Goal: Task Accomplishment & Management: Manage account settings

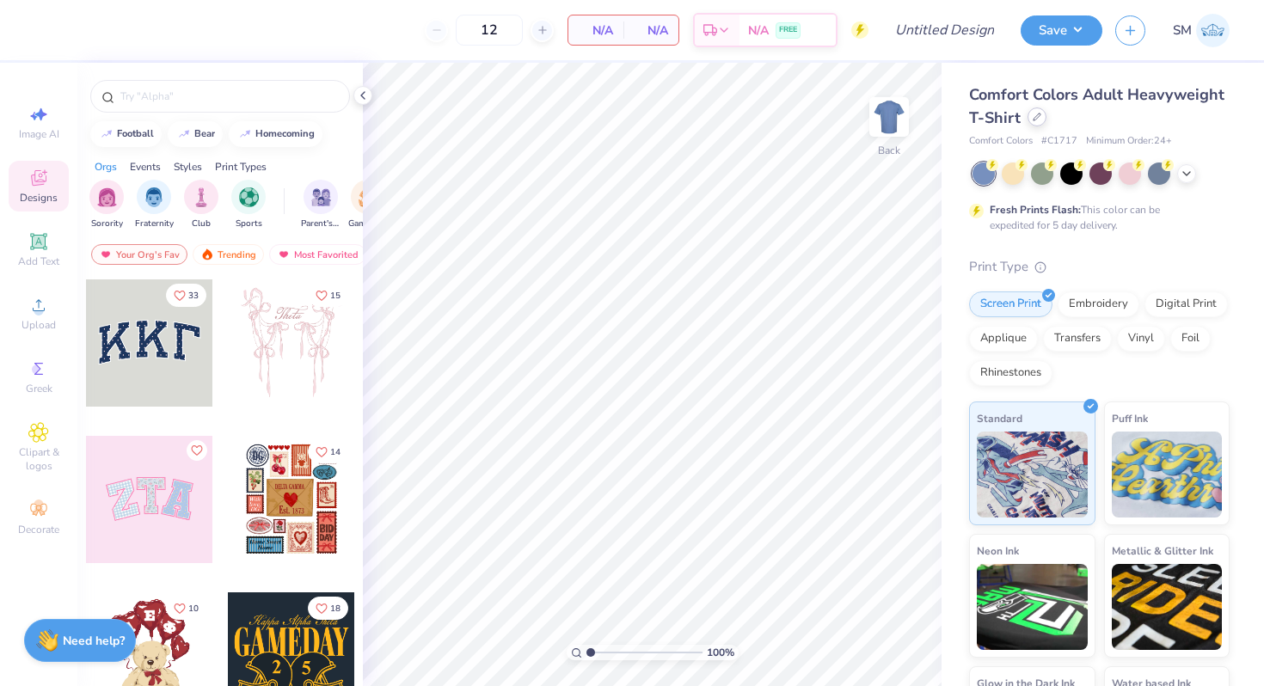
click at [1035, 125] on div at bounding box center [1037, 116] width 19 height 19
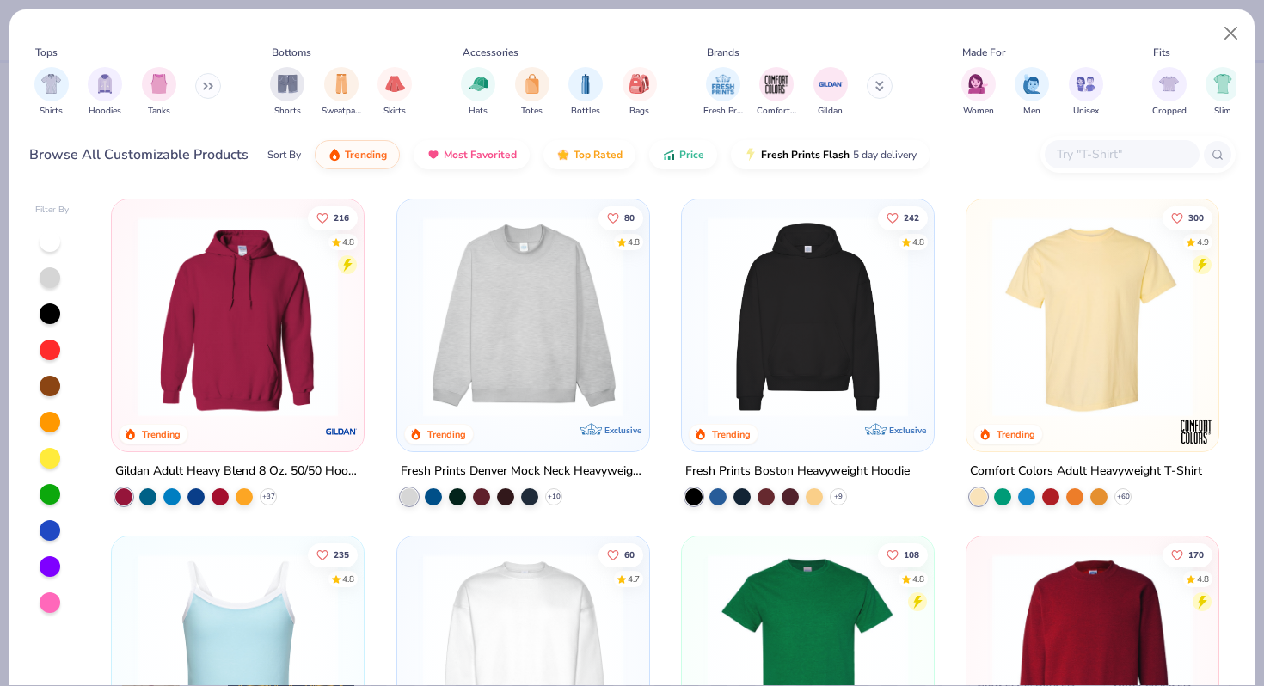
click at [1102, 151] on input "text" at bounding box center [1121, 154] width 132 height 20
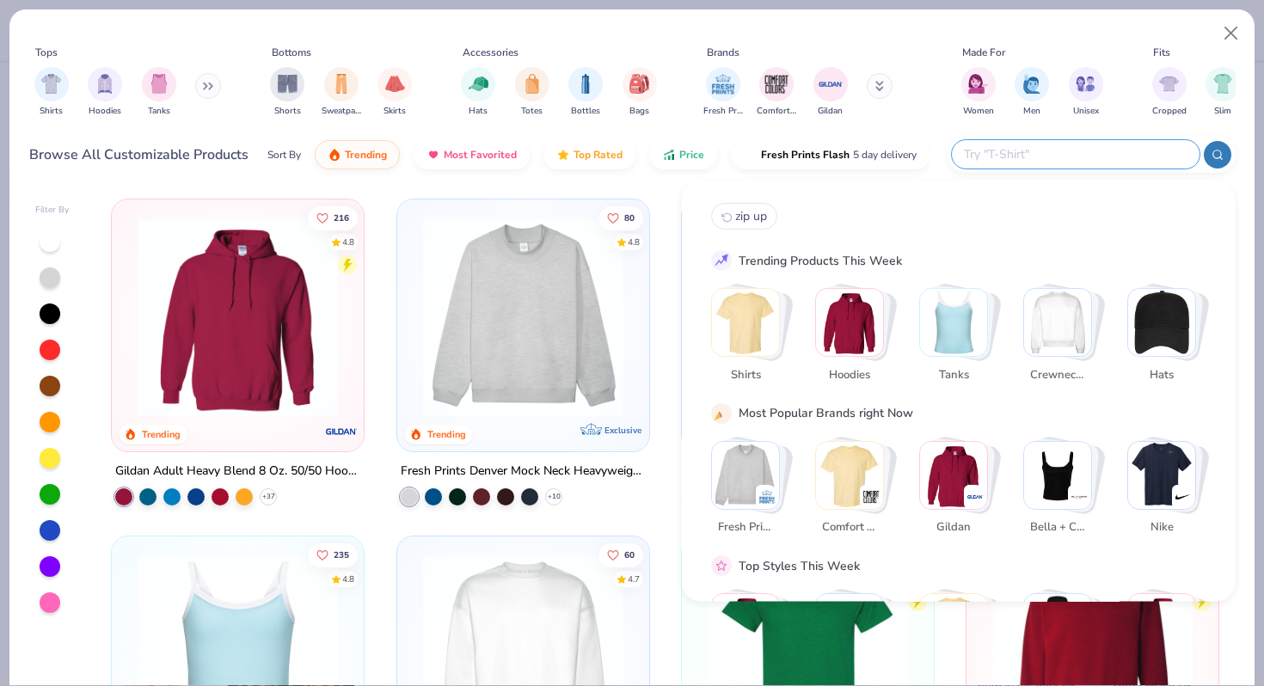
paste input "RF491"
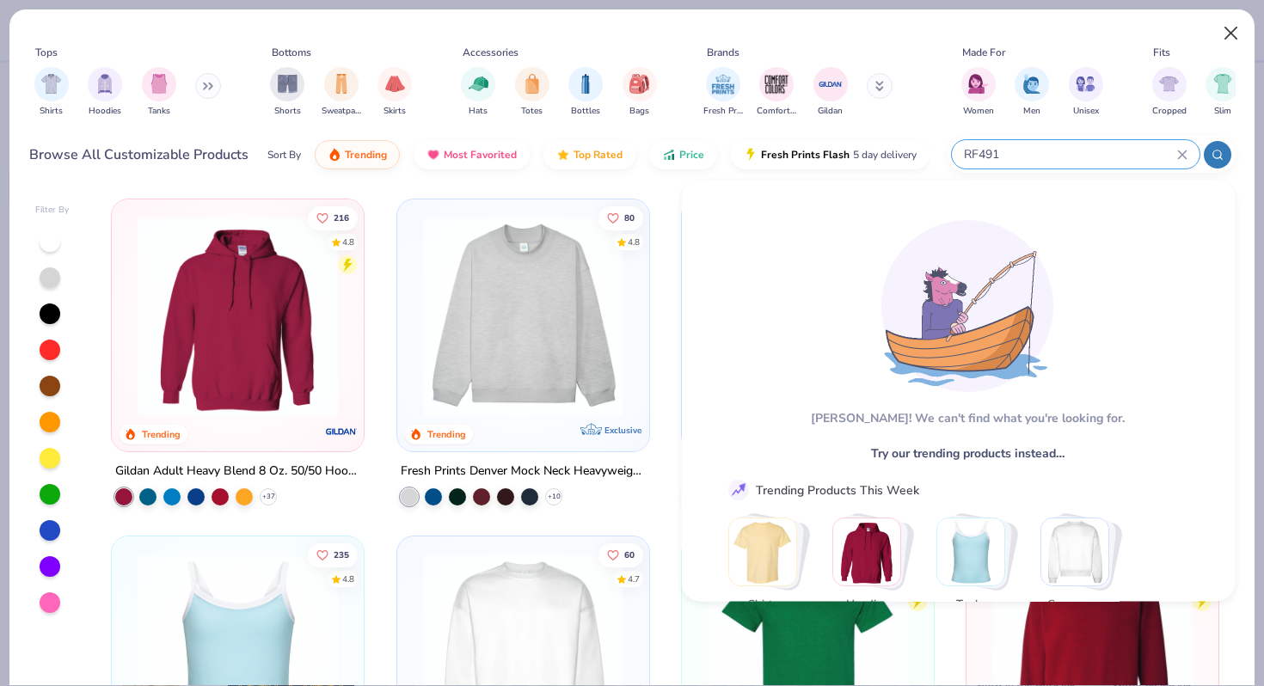
type input "RF491"
click at [1235, 35] on button "Close" at bounding box center [1231, 33] width 33 height 33
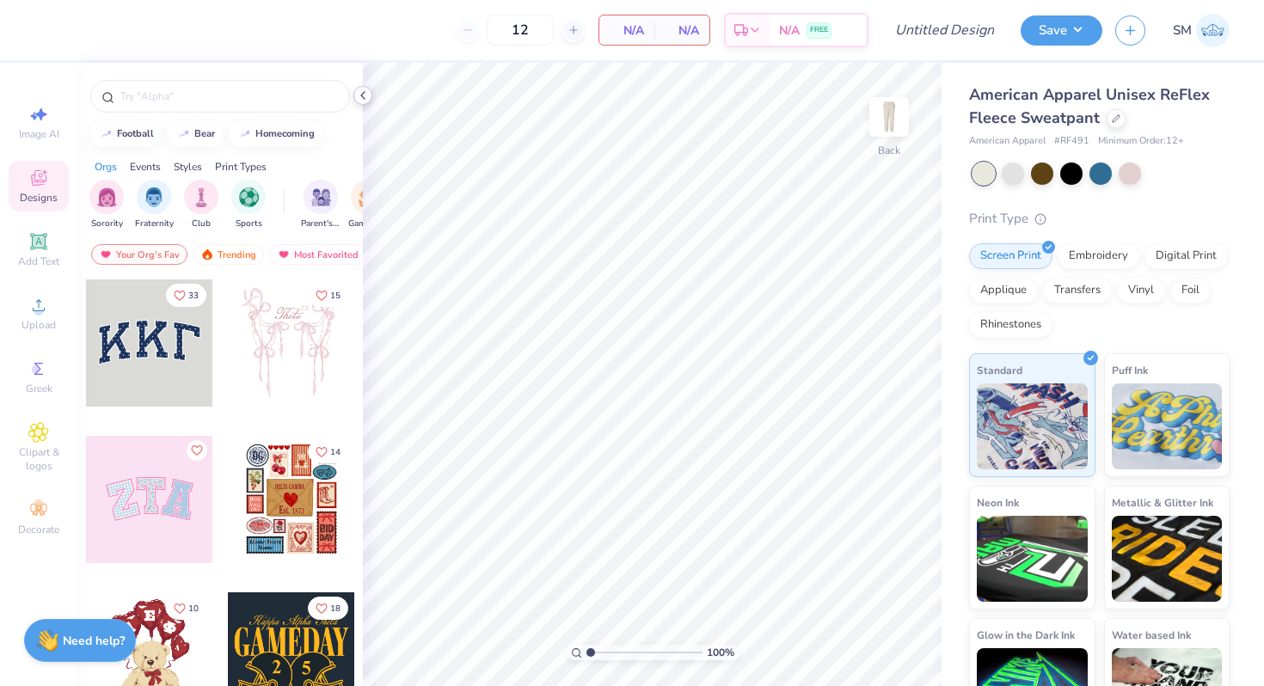
click at [364, 96] on icon at bounding box center [363, 96] width 14 height 14
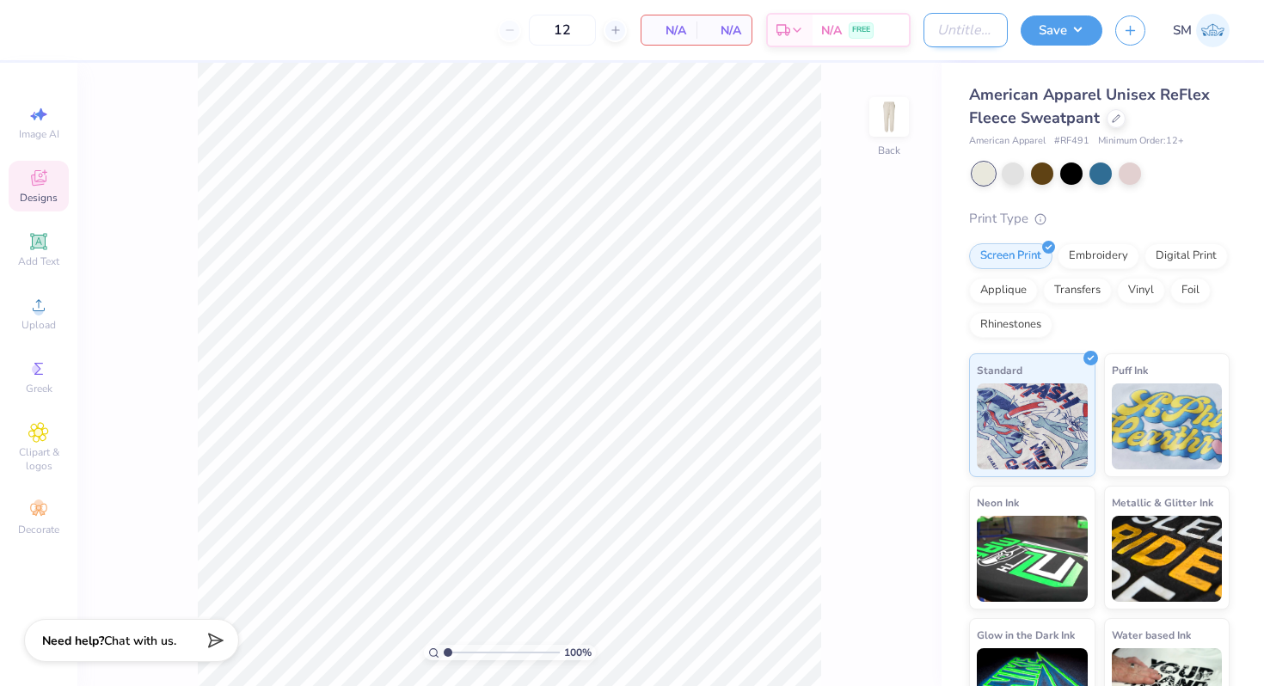
click at [951, 39] on input "Design Title" at bounding box center [966, 30] width 84 height 34
type input "ASB Sweats"
click at [33, 316] on div "Upload" at bounding box center [39, 313] width 60 height 51
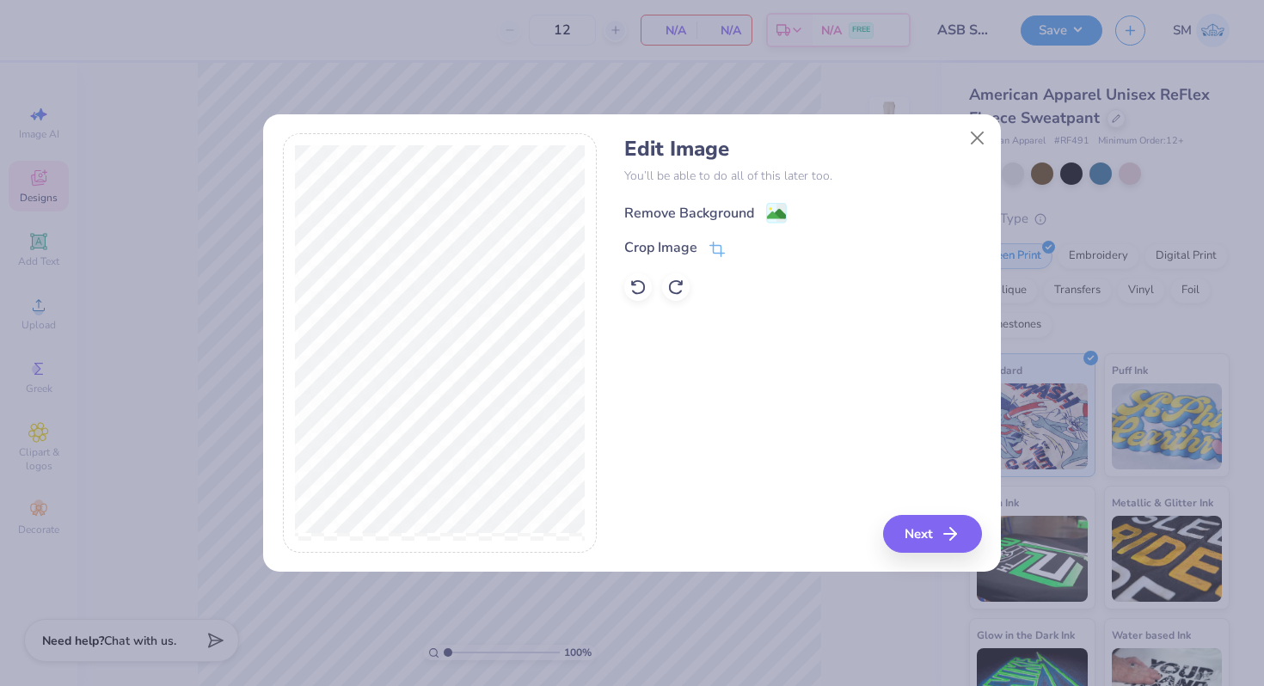
click at [777, 204] on g at bounding box center [777, 213] width 21 height 21
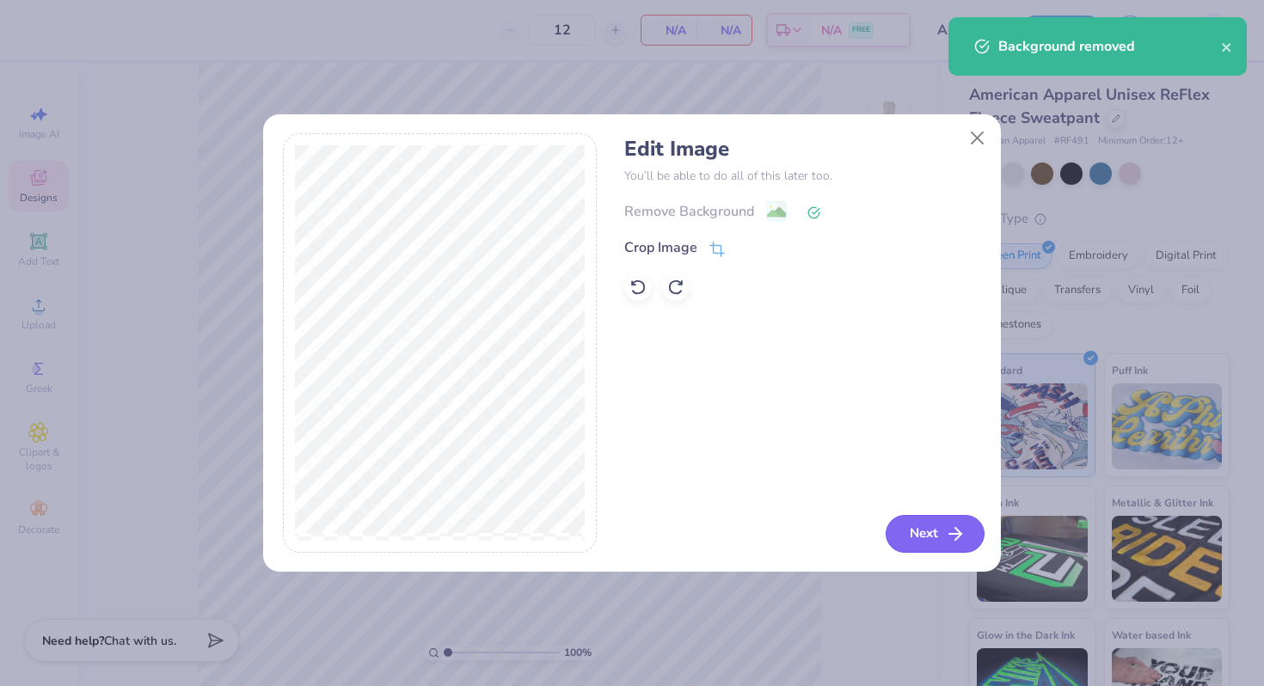
click at [898, 533] on button "Next" at bounding box center [935, 534] width 99 height 38
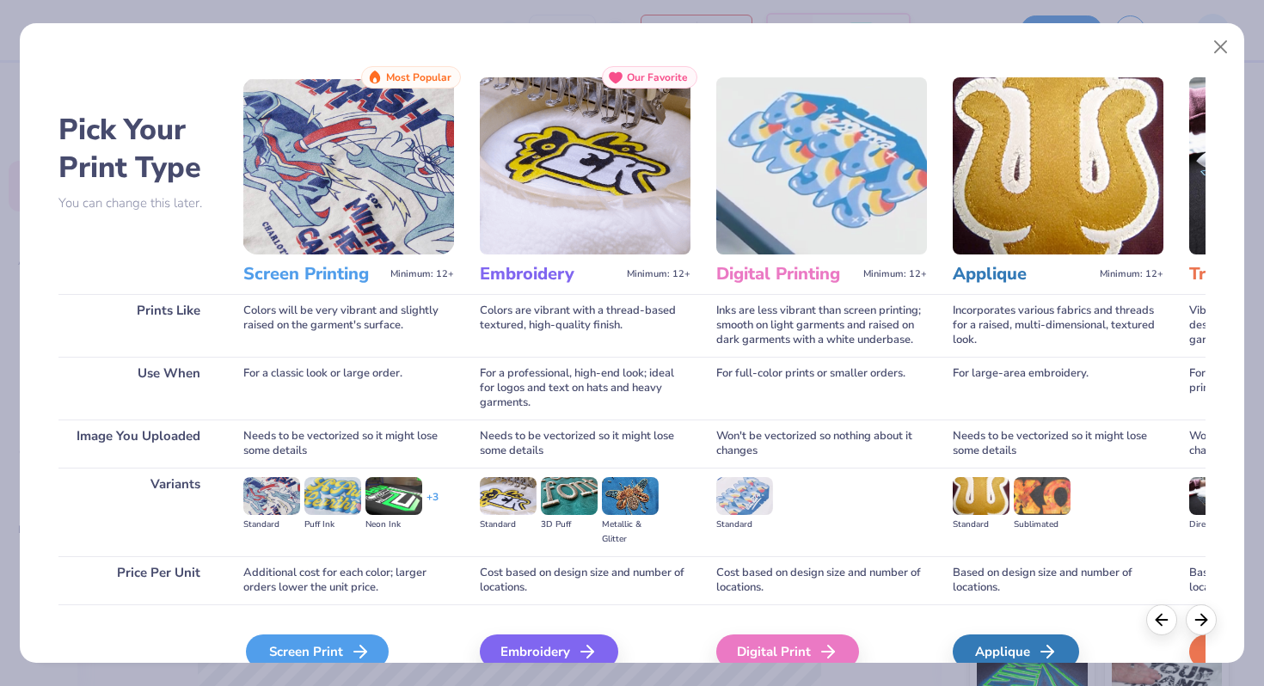
click at [343, 643] on div "Screen Print" at bounding box center [317, 652] width 143 height 34
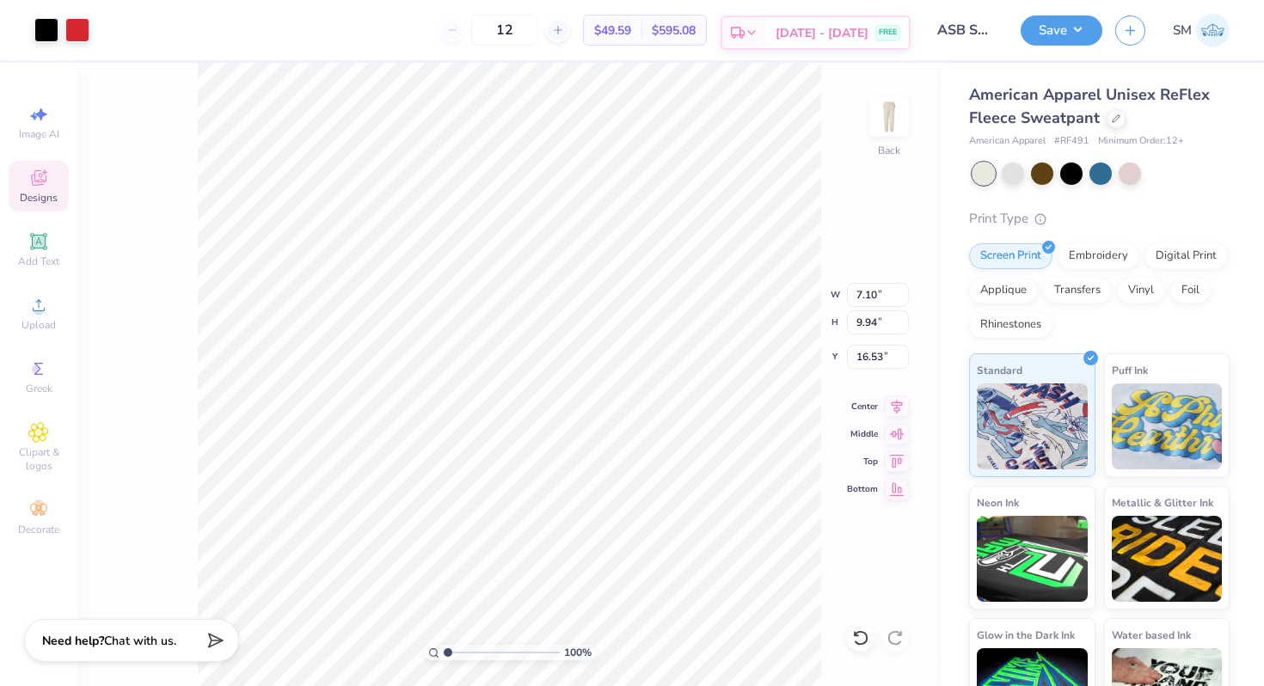
type input "2.51"
type input "3.51"
type input "5.67"
type input "1.42"
type input "1.99"
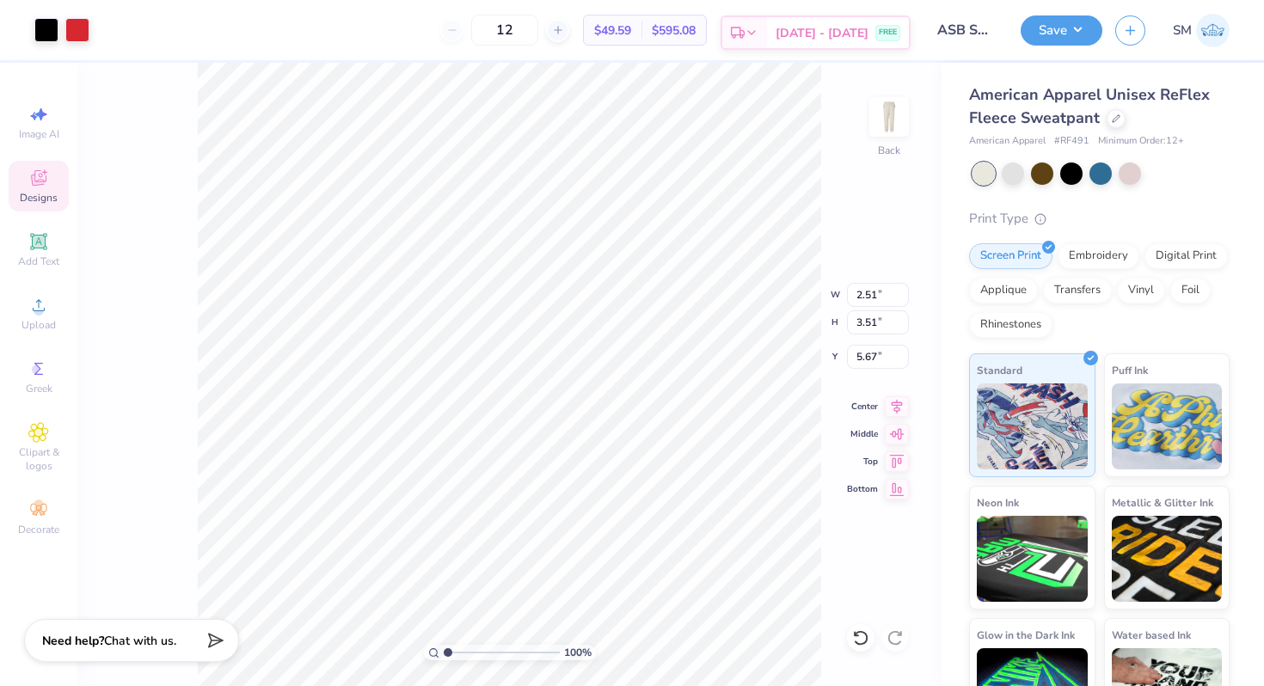
type input "7.18"
click at [45, 301] on icon at bounding box center [38, 305] width 21 height 21
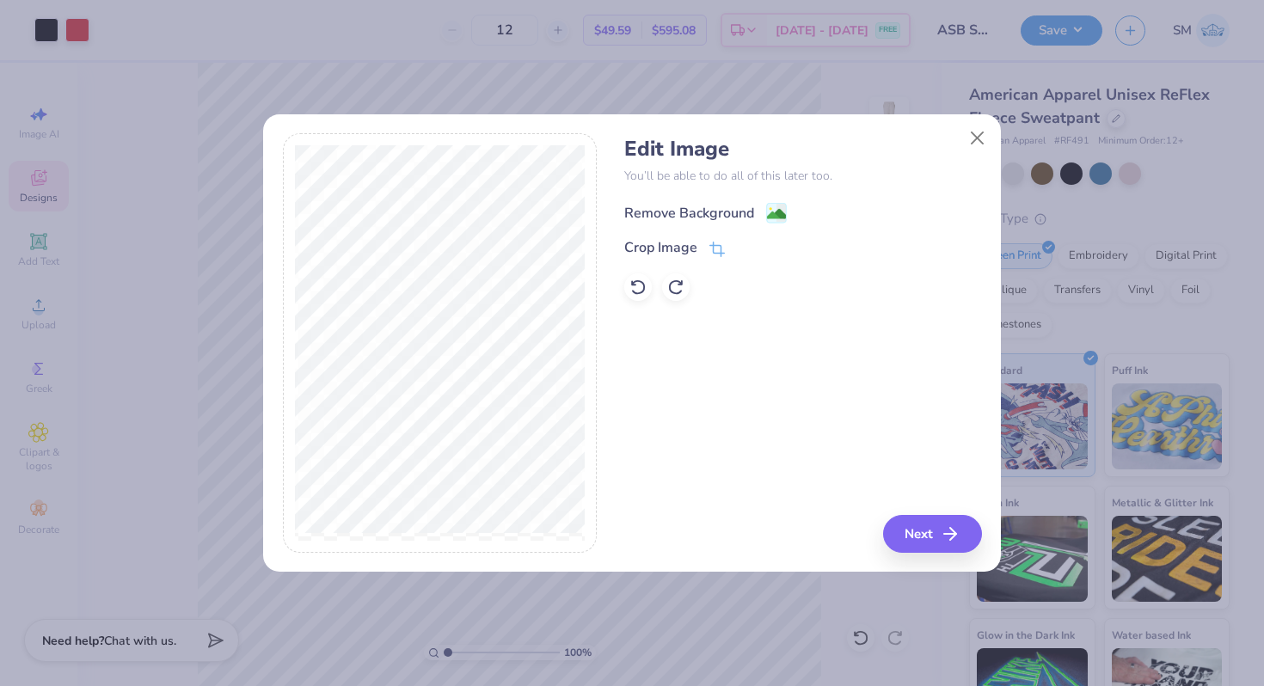
click at [778, 211] on image at bounding box center [776, 214] width 19 height 19
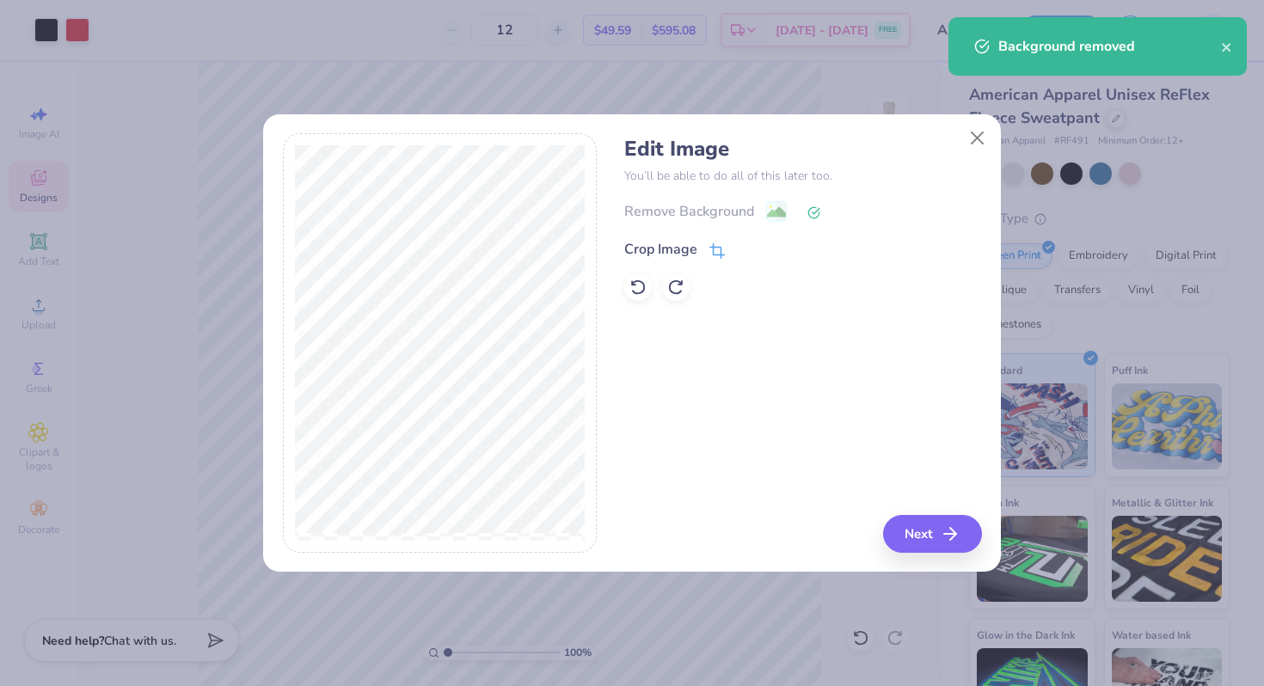
click at [716, 251] on icon at bounding box center [716, 250] width 15 height 15
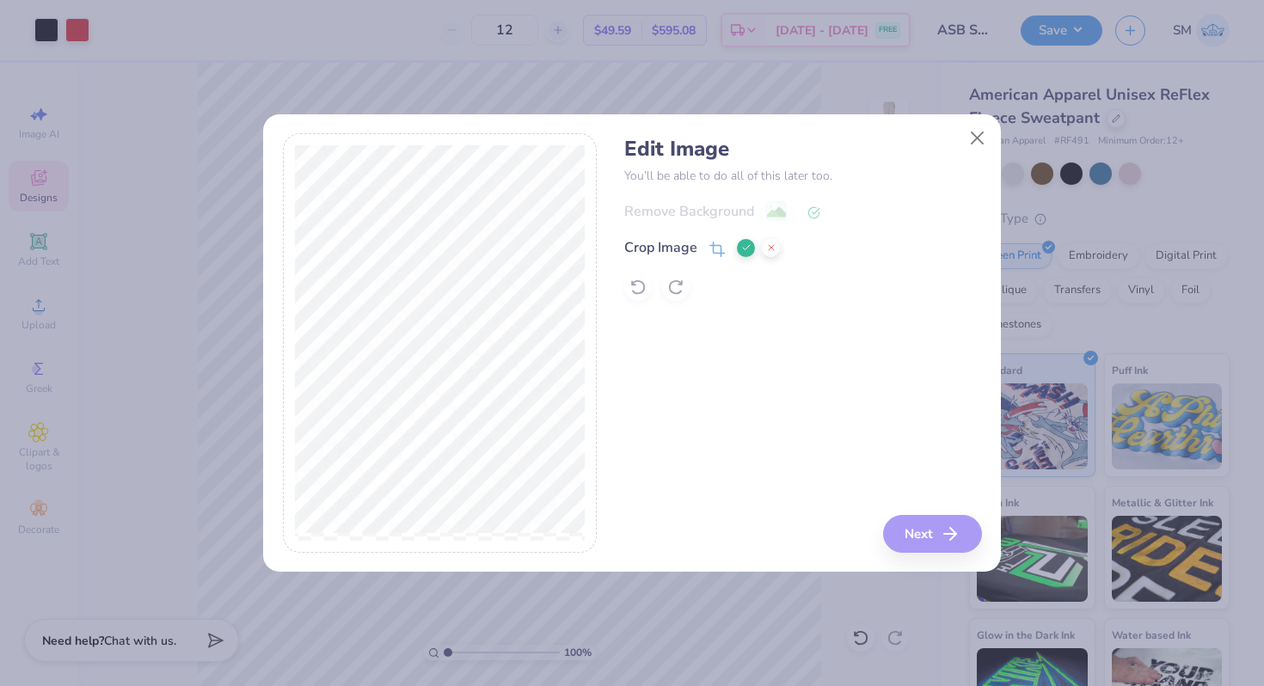
click at [742, 245] on icon at bounding box center [746, 248] width 10 height 10
click at [715, 252] on icon at bounding box center [716, 250] width 15 height 15
click at [745, 250] on icon at bounding box center [746, 248] width 10 height 10
click at [915, 532] on button "Next" at bounding box center [935, 534] width 99 height 38
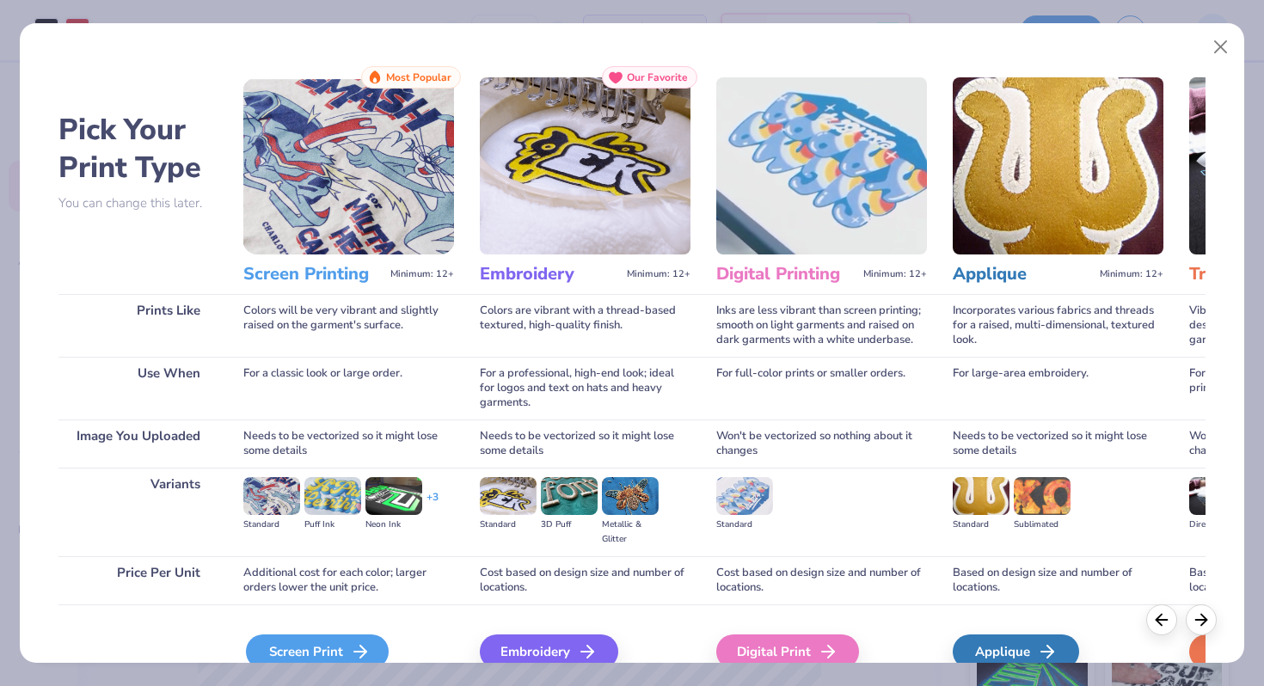
click at [354, 647] on icon at bounding box center [360, 652] width 21 height 21
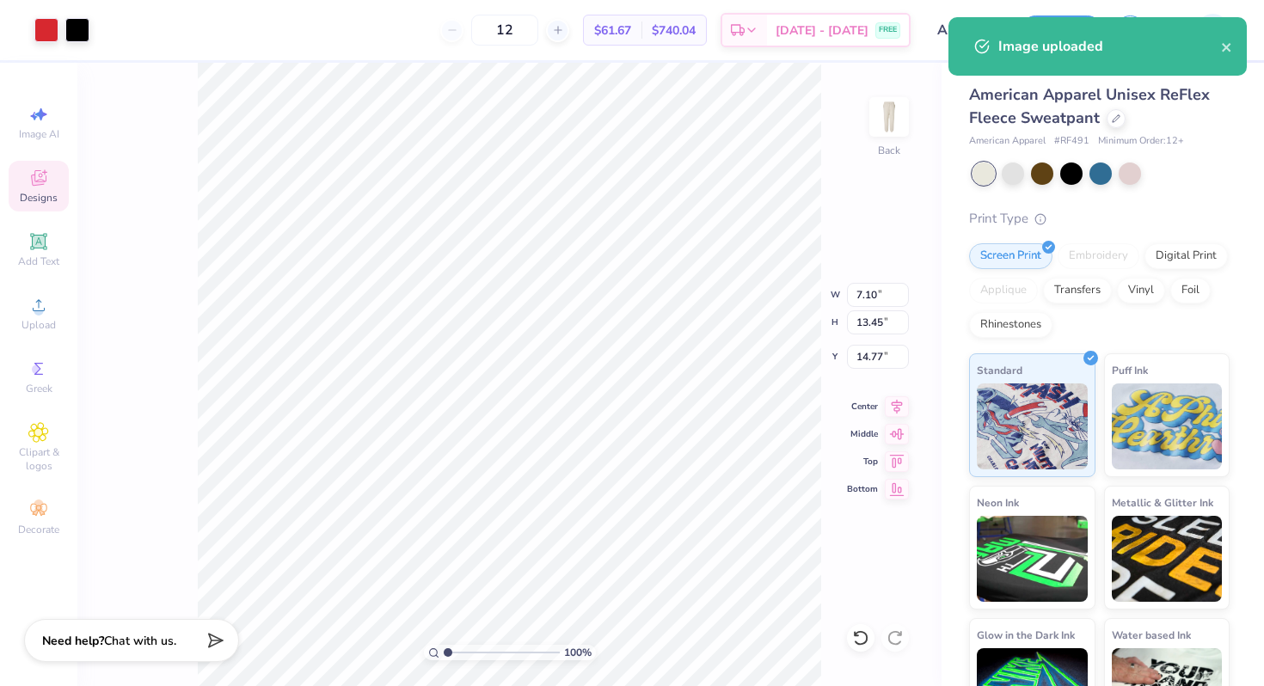
type input "3.64"
type input "6.90"
type input "14.11"
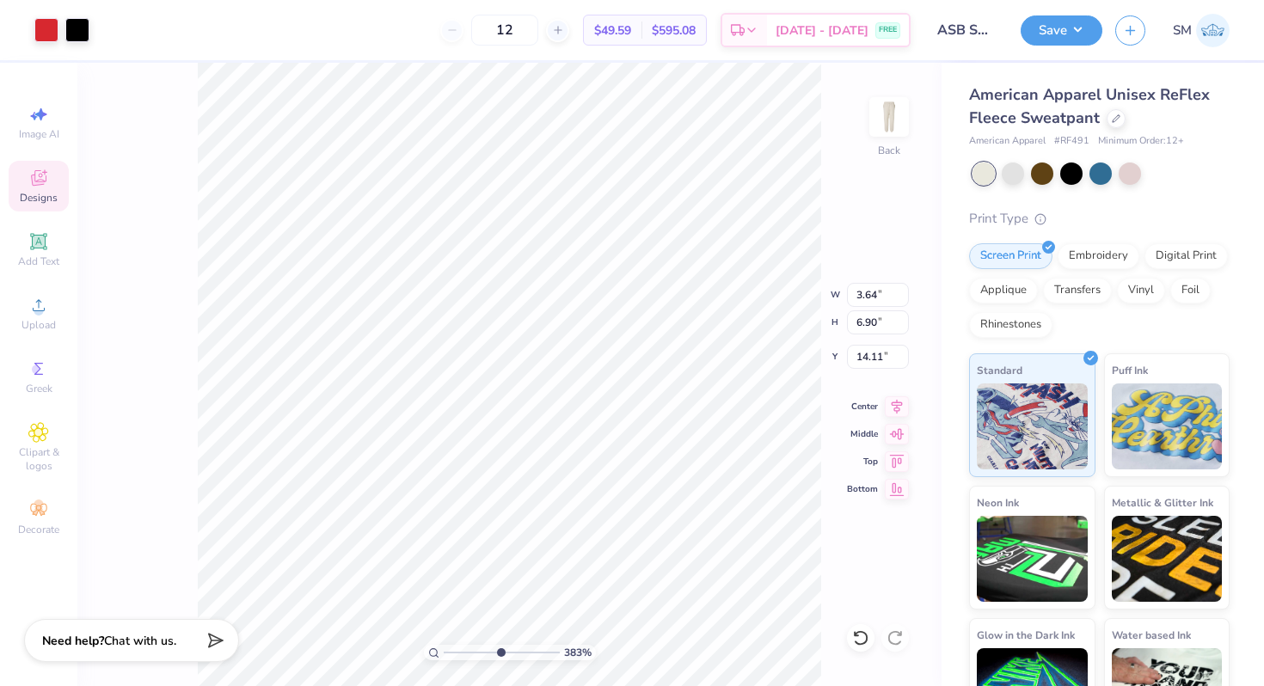
drag, startPoint x: 447, startPoint y: 651, endPoint x: 500, endPoint y: 659, distance: 53.0
click at [500, 659] on input "range" at bounding box center [502, 652] width 116 height 15
drag, startPoint x: 496, startPoint y: 649, endPoint x: 414, endPoint y: 648, distance: 81.7
type input "1"
click at [444, 648] on input "range" at bounding box center [502, 652] width 116 height 15
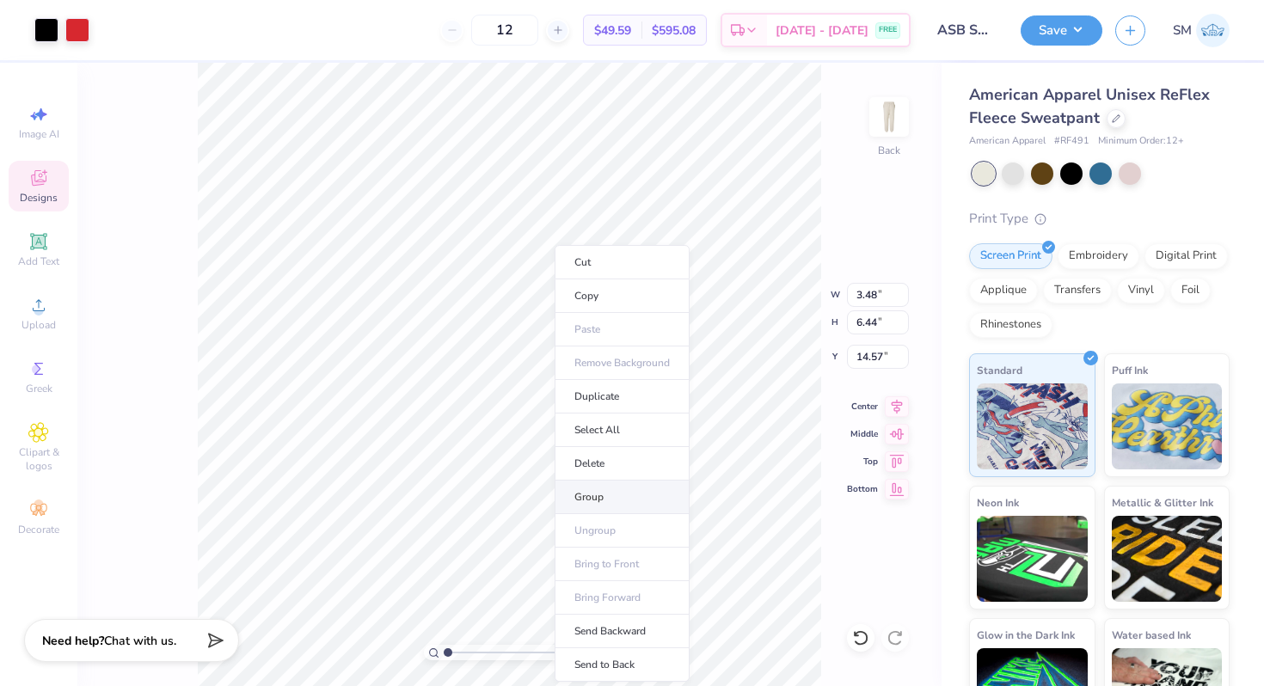
click at [589, 502] on li "Group" at bounding box center [622, 498] width 135 height 34
type input "14.59"
type input "0.37"
type input "0.68"
type input "20.35"
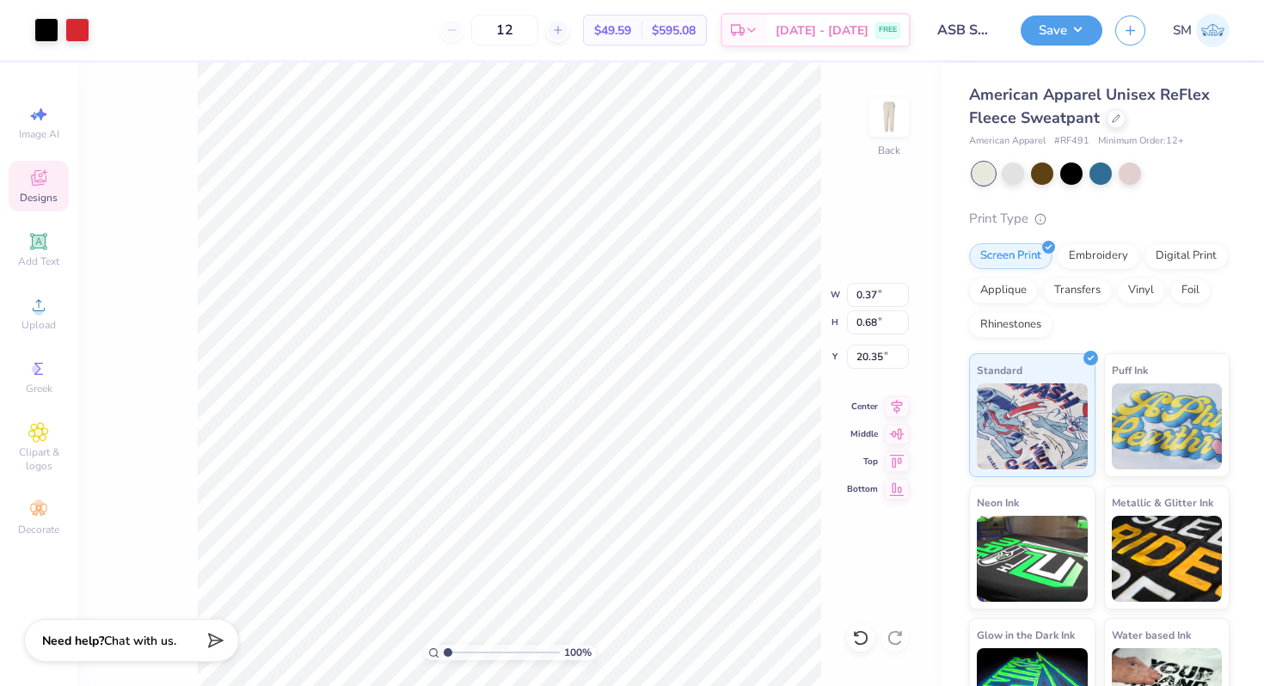
type input "1.97"
type input "3.65"
type input "7.18"
click at [16, 313] on div "Upload" at bounding box center [39, 313] width 60 height 51
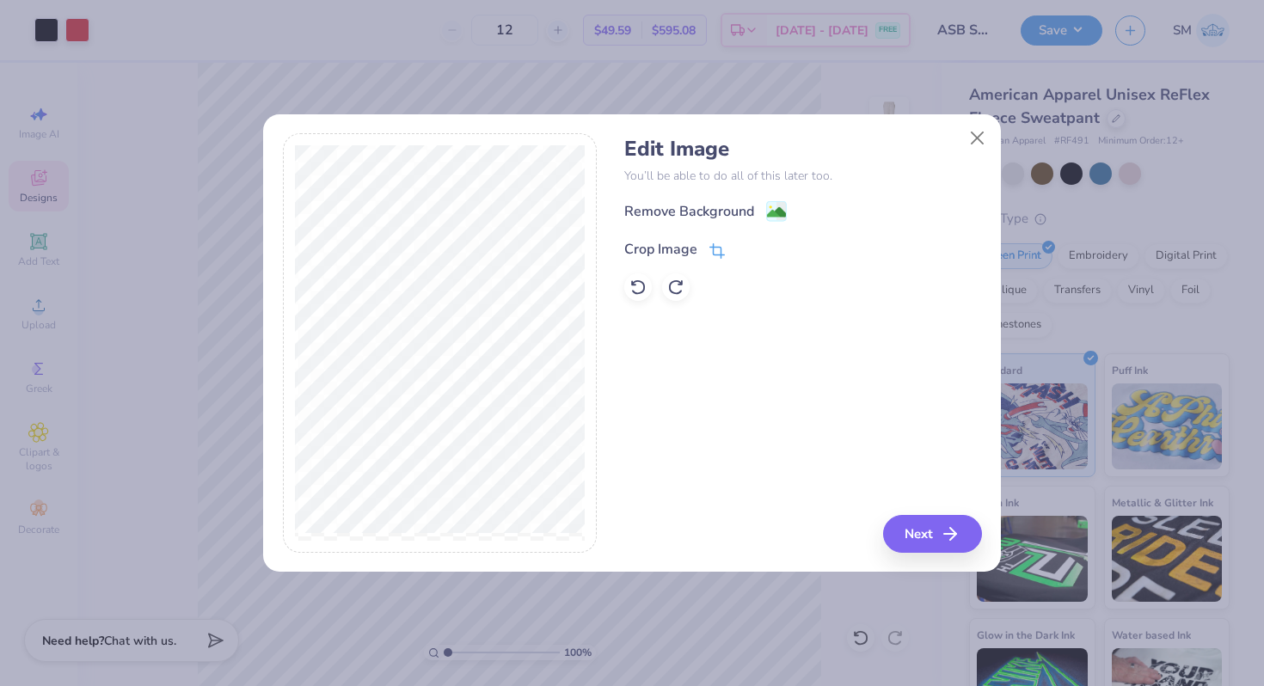
click at [714, 243] on icon at bounding box center [719, 248] width 11 height 11
click at [741, 244] on icon at bounding box center [746, 248] width 10 height 10
click at [783, 209] on image at bounding box center [776, 214] width 19 height 19
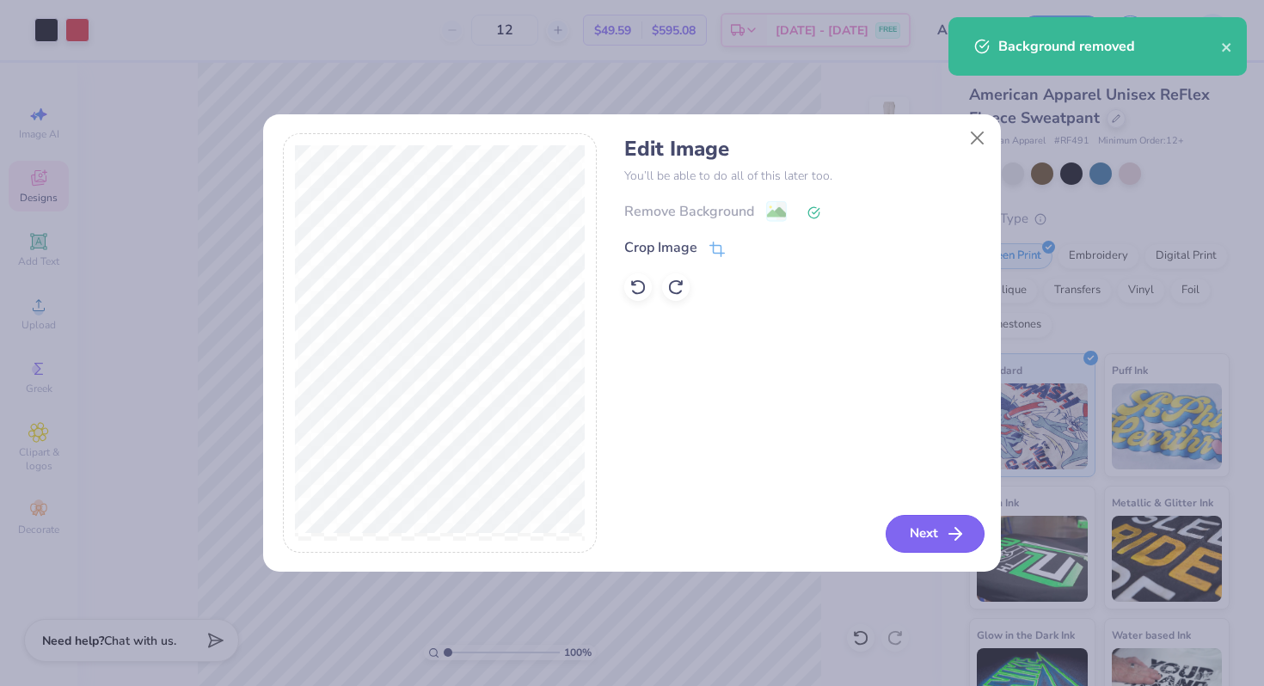
click at [925, 531] on button "Next" at bounding box center [935, 534] width 99 height 38
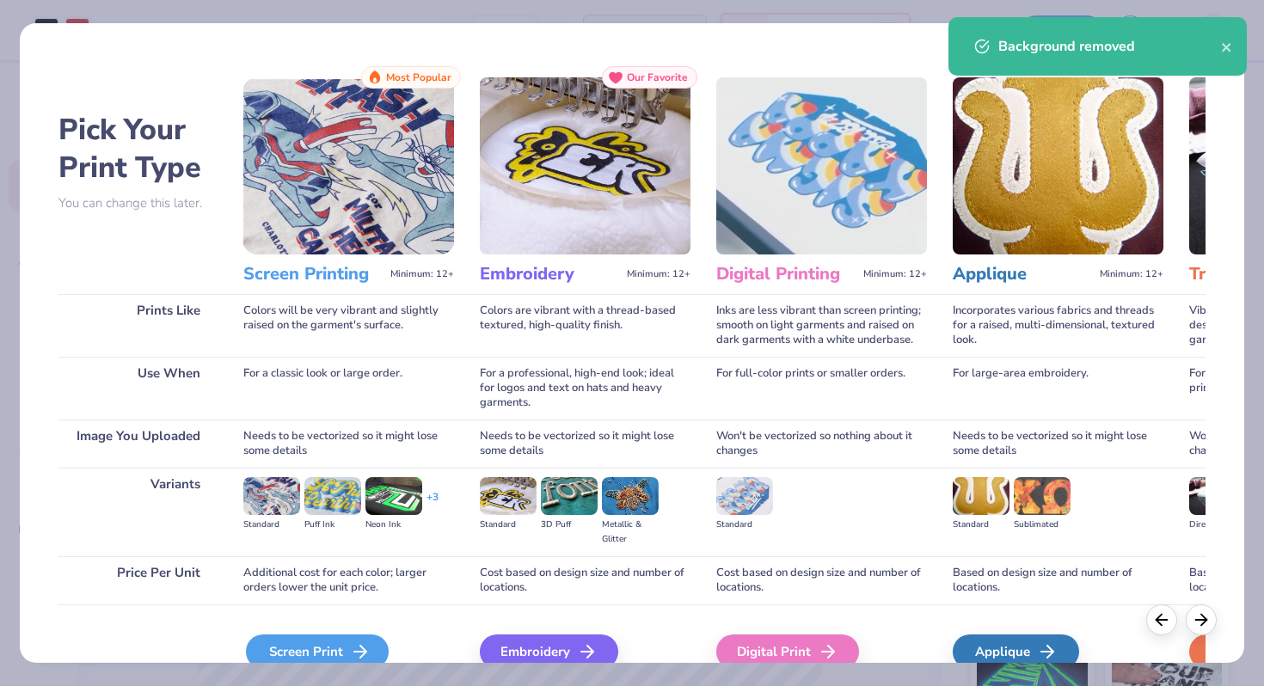
click at [350, 636] on div "Screen Print" at bounding box center [317, 652] width 143 height 34
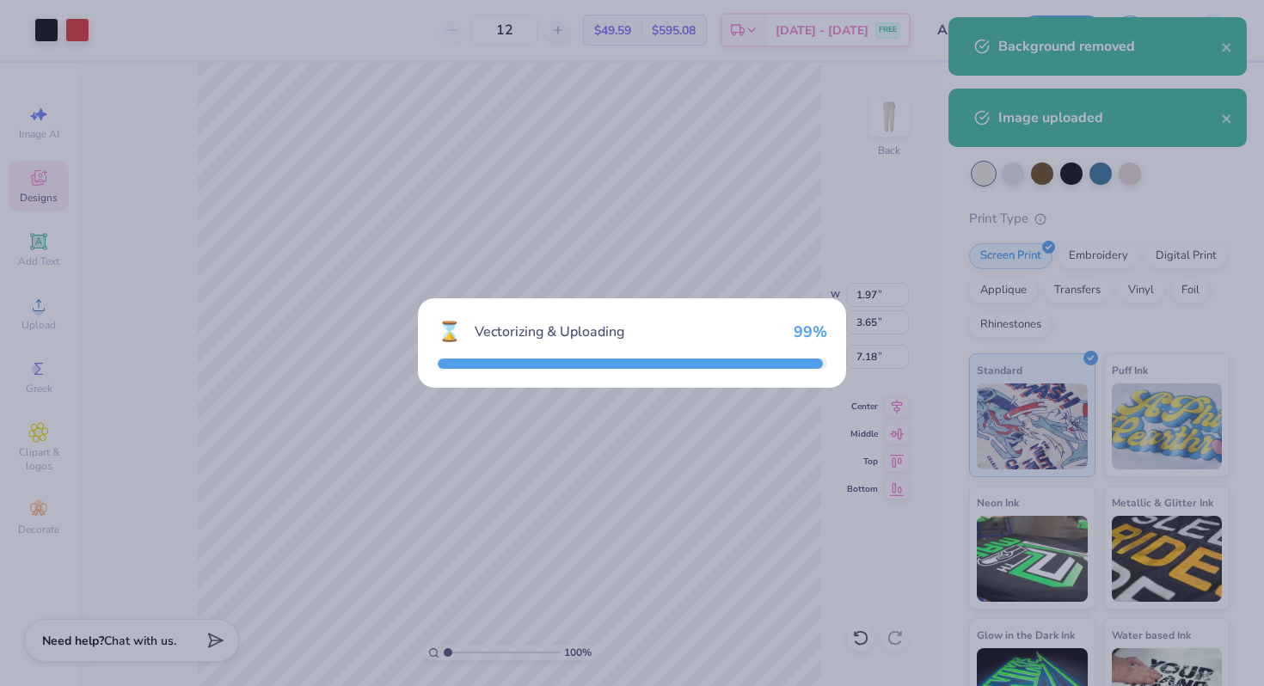
type input "7.11"
type input "10.59"
type input "16.20"
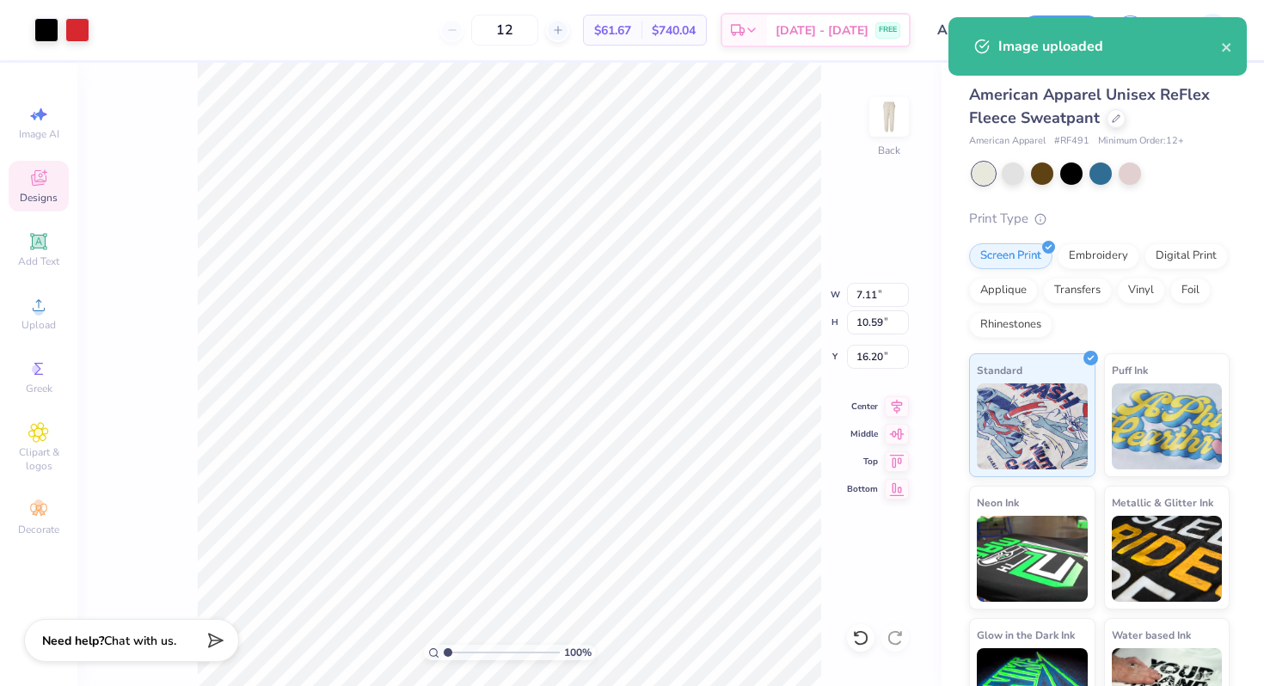
type input "1.45"
type input "2.16"
type input "15.34"
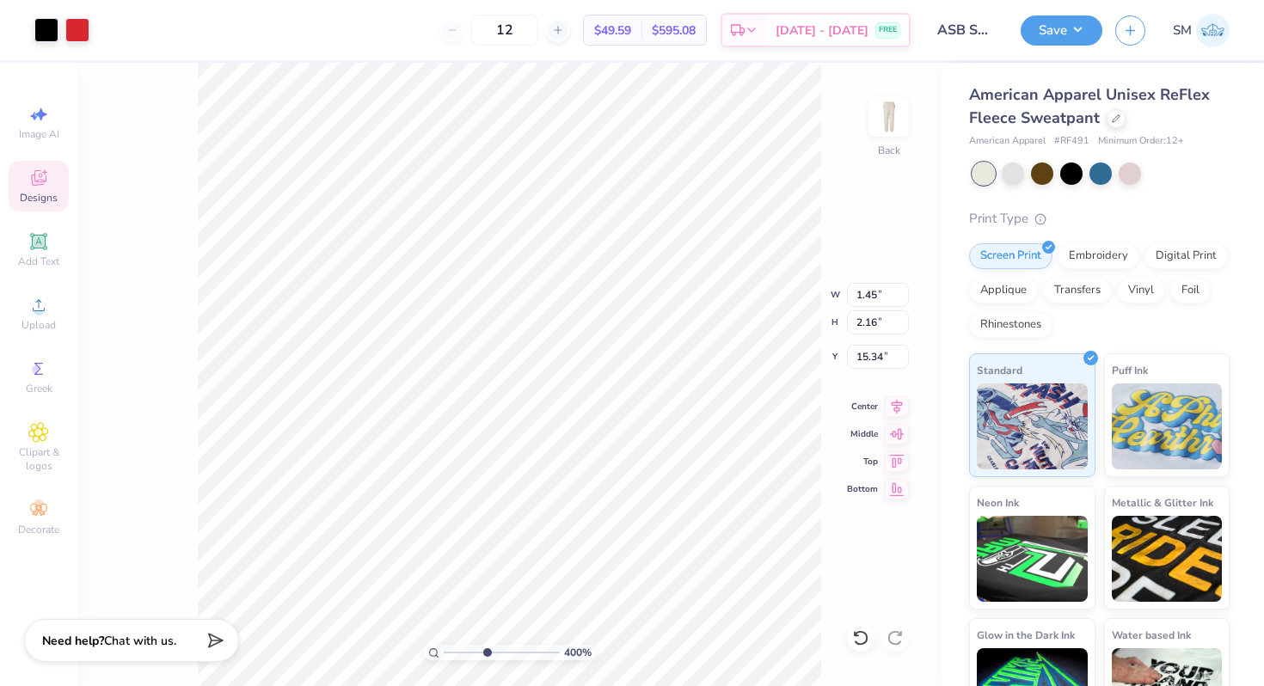
drag, startPoint x: 447, startPoint y: 649, endPoint x: 486, endPoint y: 661, distance: 40.5
type input "4.37"
click at [486, 660] on input "range" at bounding box center [502, 652] width 116 height 15
type input "1.97"
type input "3.65"
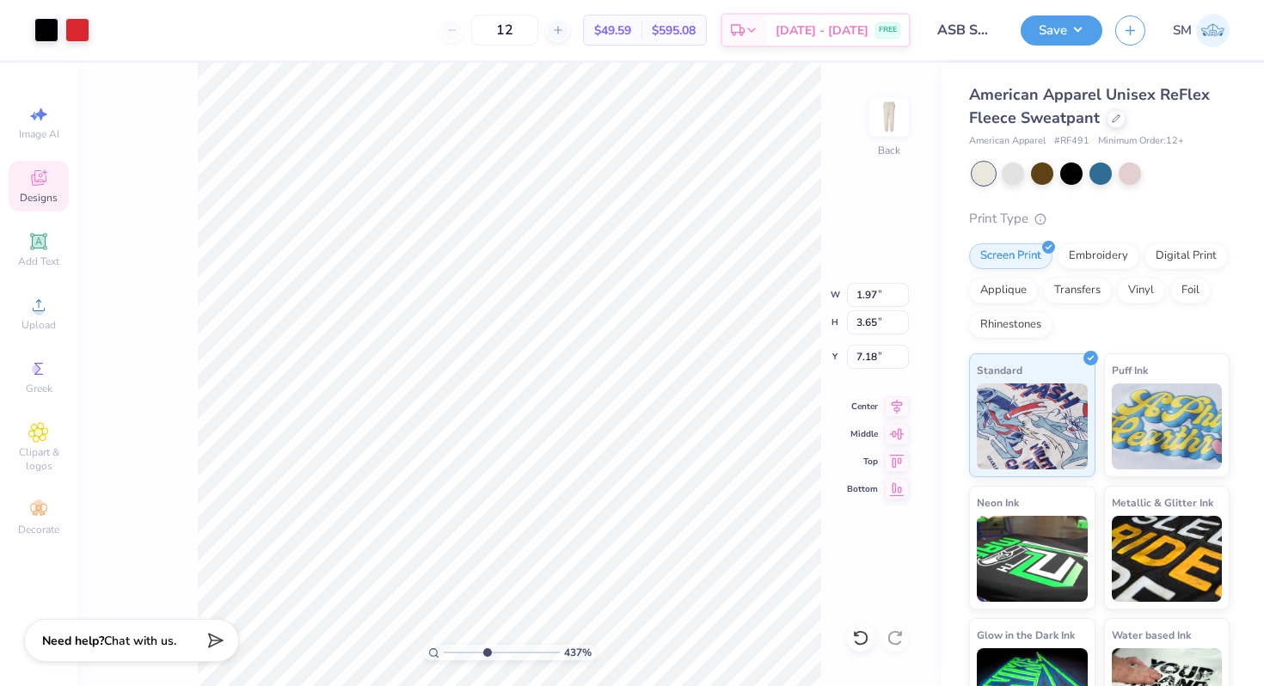
type input "6.05"
type input "1.42"
type input "1.99"
type input "9.83"
type input "1.96"
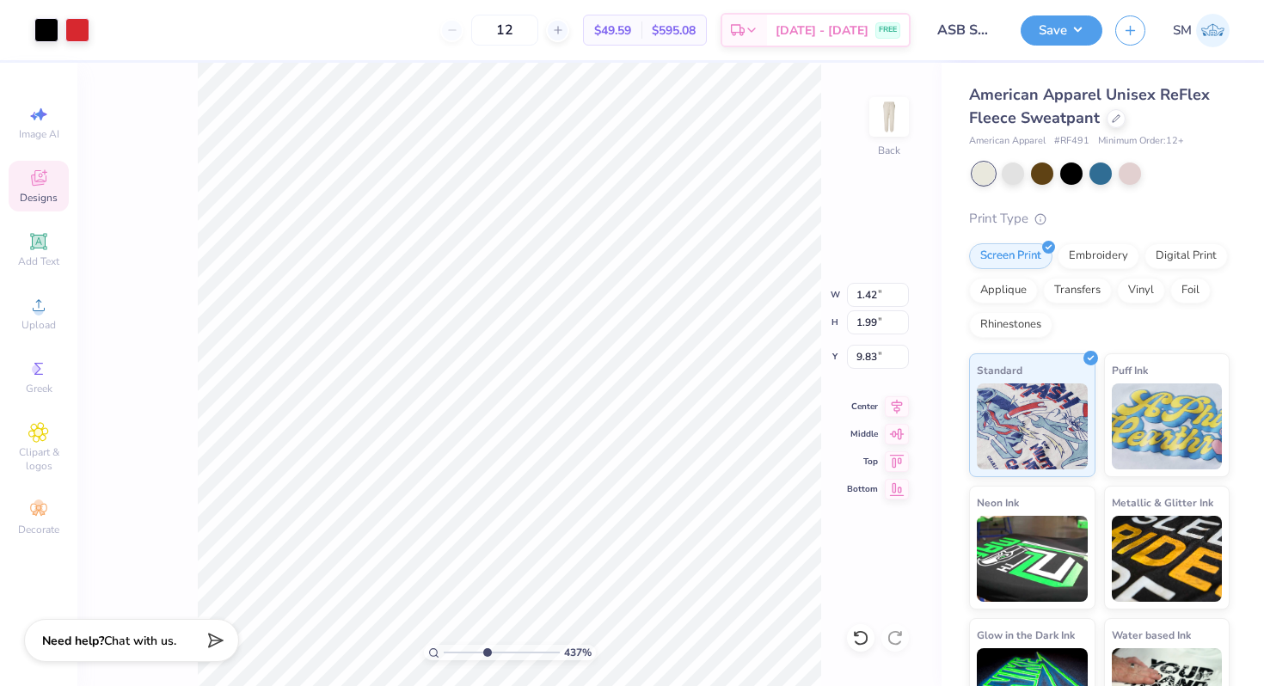
type input "2.75"
type input "9.07"
type input "1.97"
type input "3.65"
type input "8.17"
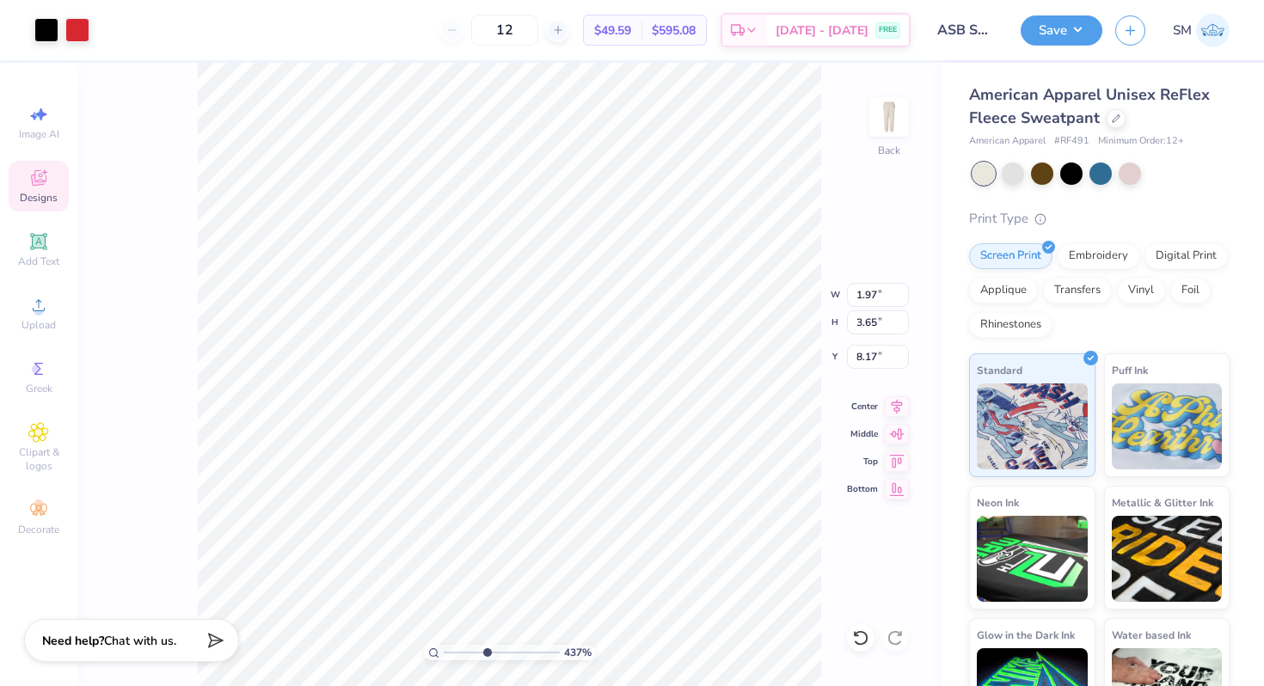
type input "1.37"
type input "2.54"
type input "9.28"
type input "1.51"
type input "2.78"
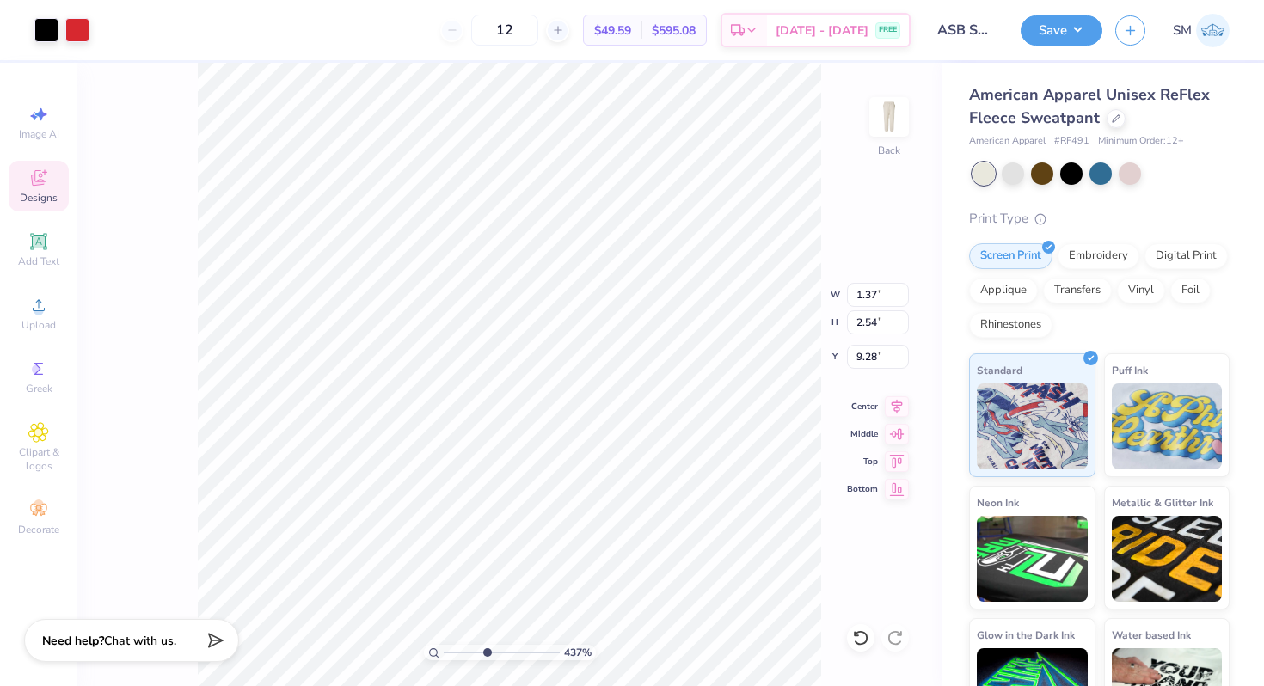
type input "9.04"
type input "9.66"
type input "1.84"
type input "2.75"
type input "9.07"
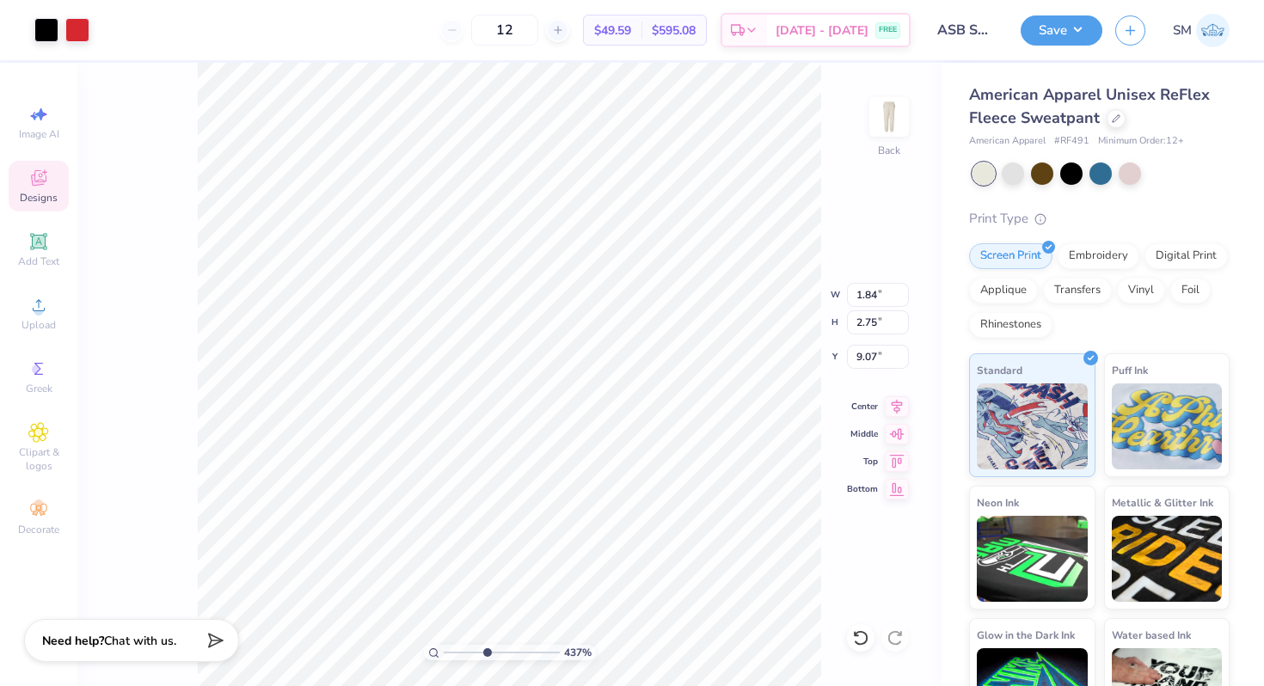
type input "1.51"
type input "2.78"
type input "9.04"
type input "1.84"
type input "2.75"
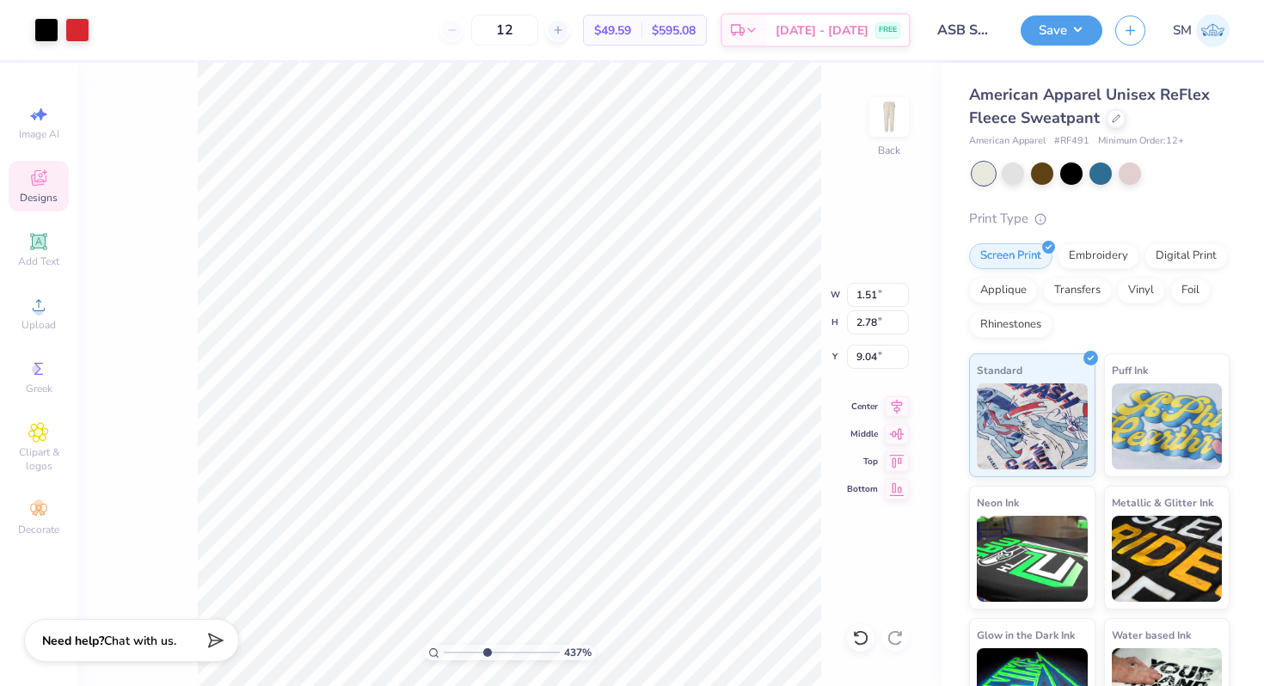
type input "9.07"
type input "1.51"
type input "2.78"
type input "9.04"
type input "1.50"
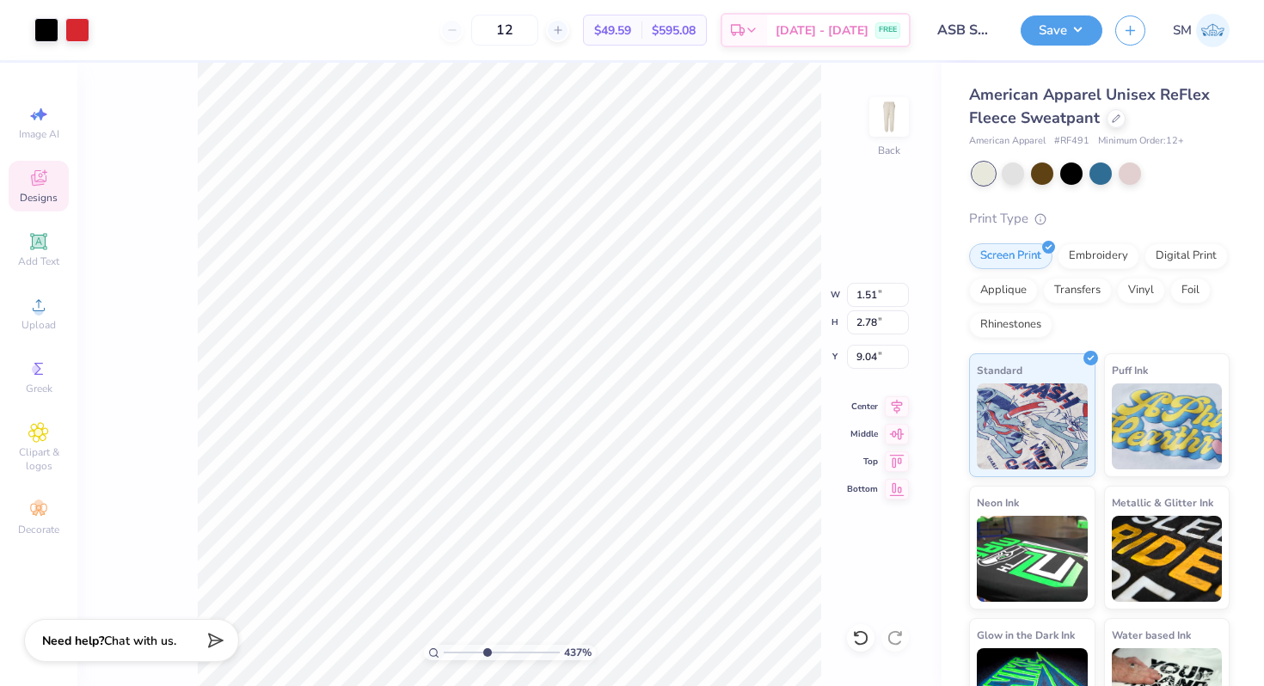
type input "2.77"
type input "9.05"
type input "1.84"
type input "2.75"
type input "9.07"
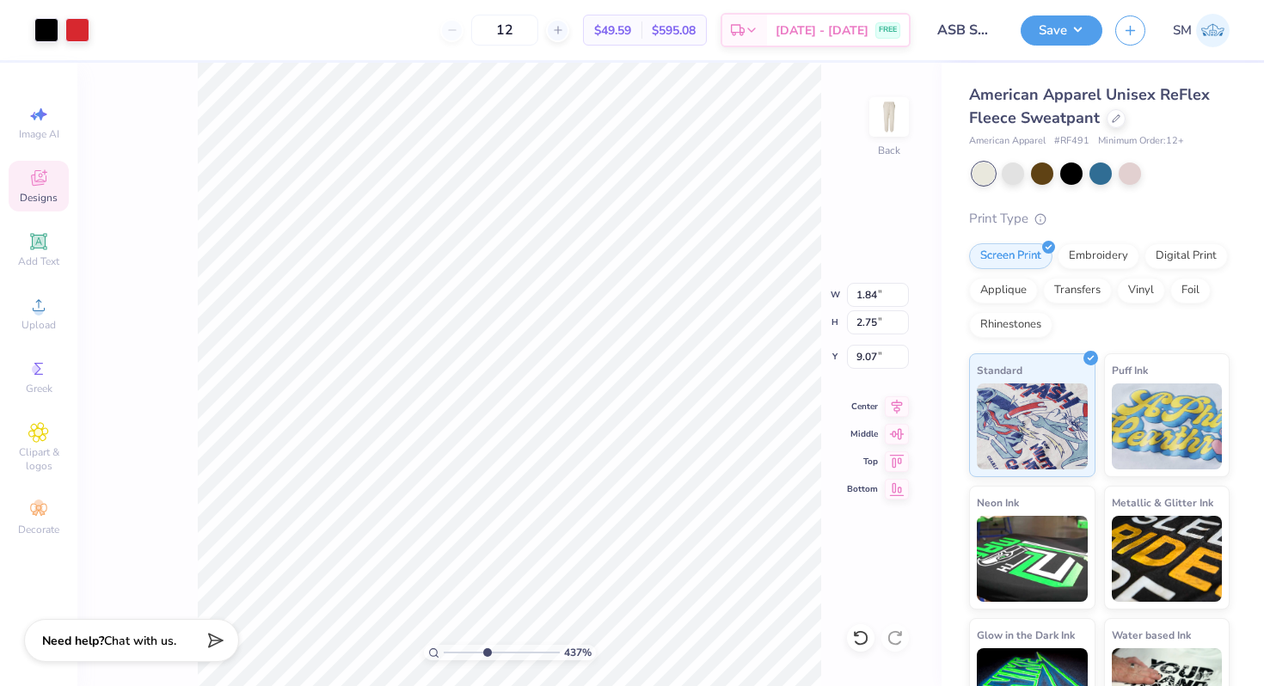
type input "1.50"
type input "2.77"
type input "9.05"
type input "1.84"
type input "2.75"
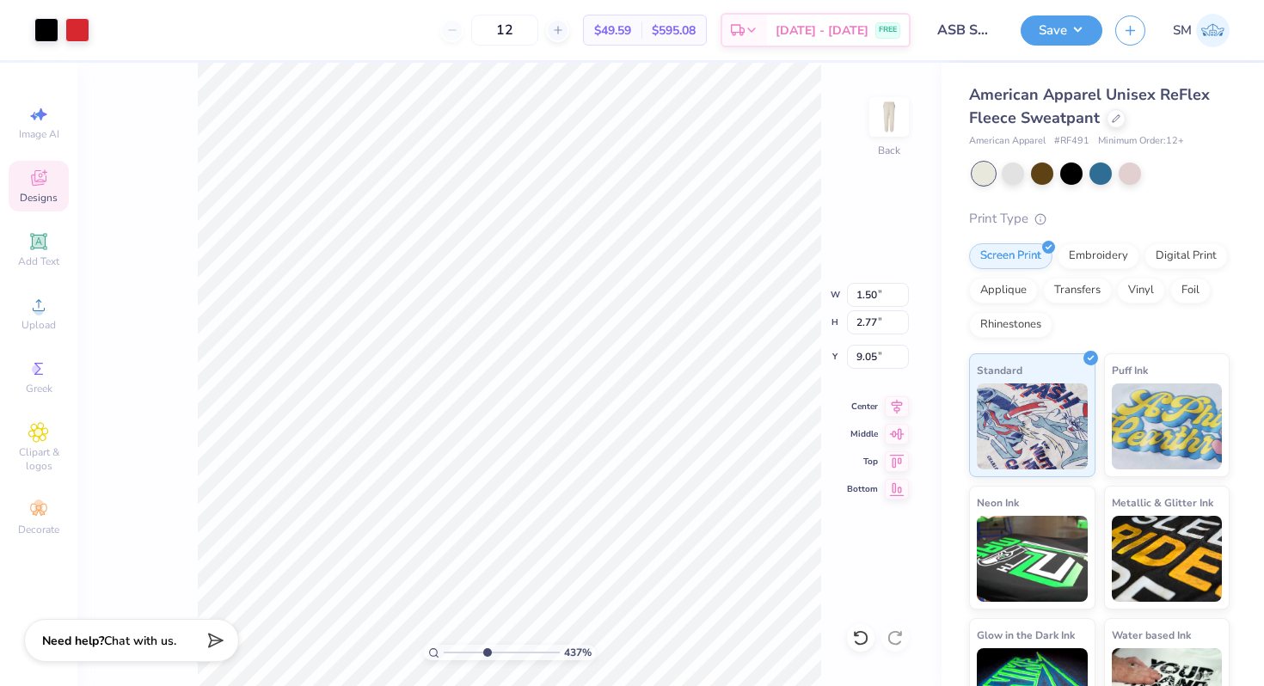
type input "9.07"
type input "1.84"
type input "2.75"
type input "9.07"
type input "1.50"
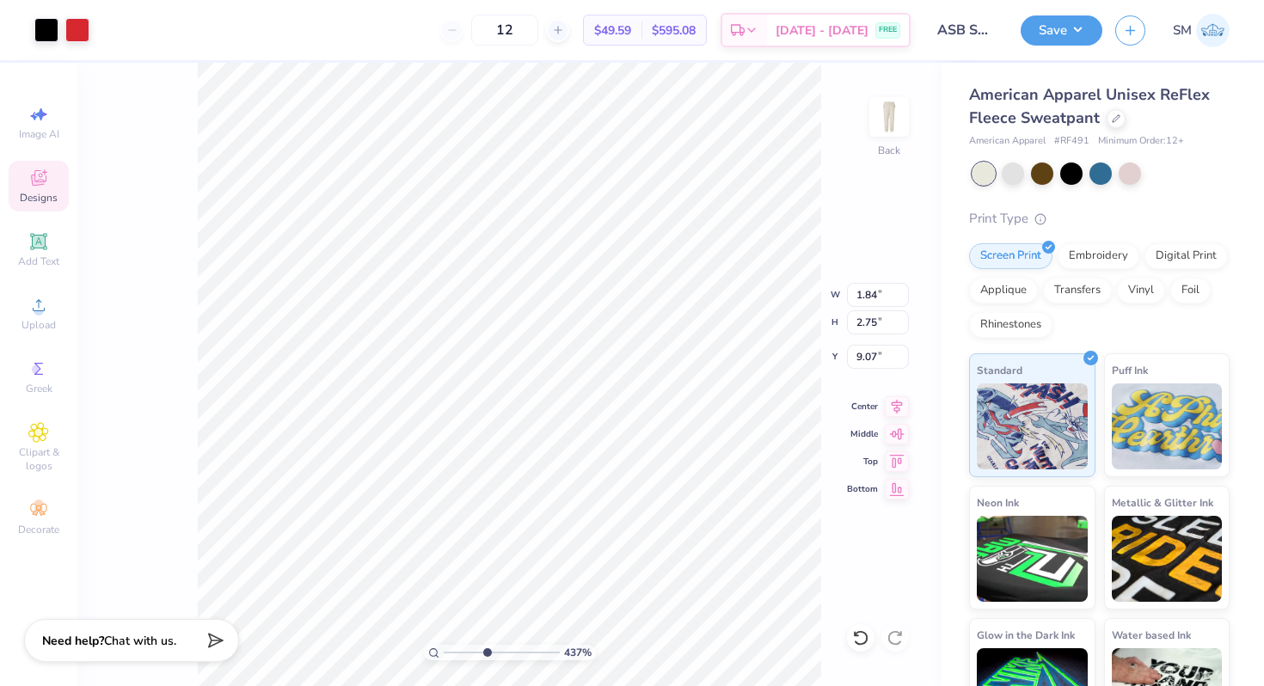
type input "2.77"
type input "9.05"
drag, startPoint x: 488, startPoint y: 649, endPoint x: 544, endPoint y: 654, distance: 56.1
type input "9.37"
click at [543, 654] on input "range" at bounding box center [502, 652] width 116 height 15
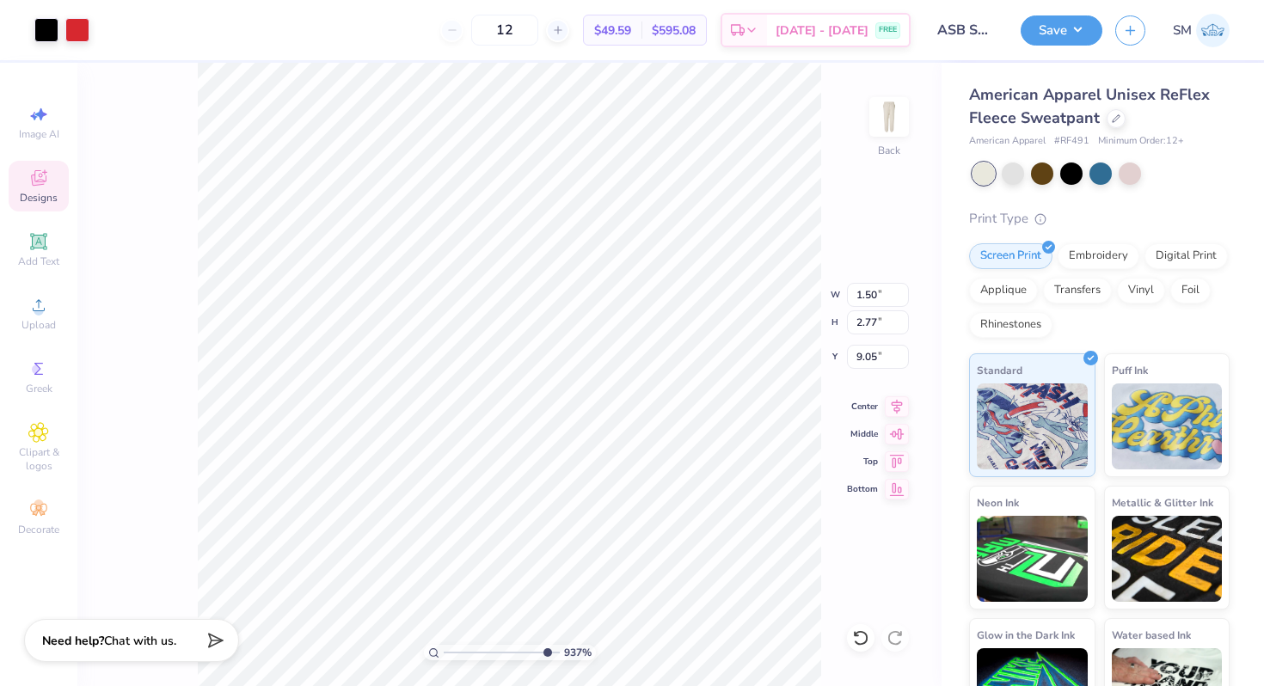
type input "1.84"
type input "2.75"
type input "9.07"
drag, startPoint x: 540, startPoint y: 652, endPoint x: 443, endPoint y: 635, distance: 98.7
type input "1"
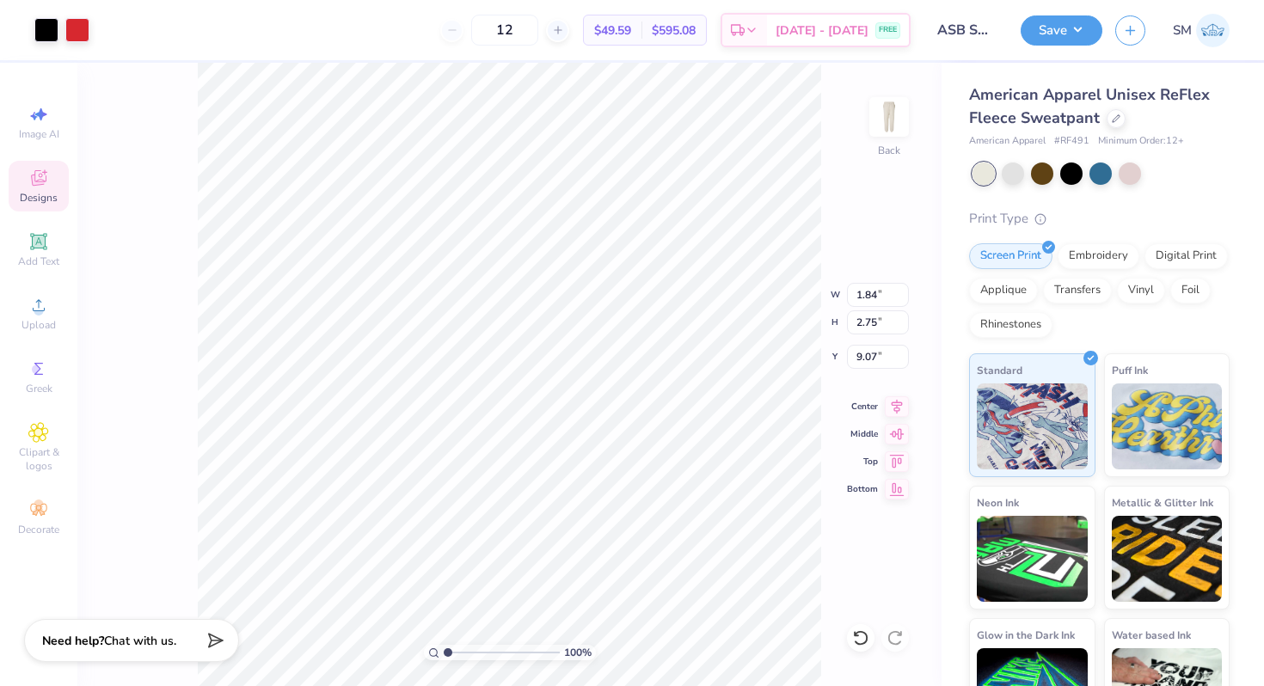
click at [444, 645] on input "range" at bounding box center [502, 652] width 116 height 15
type input "3.79"
type input "1.92"
type input "4.20"
type input "4.33"
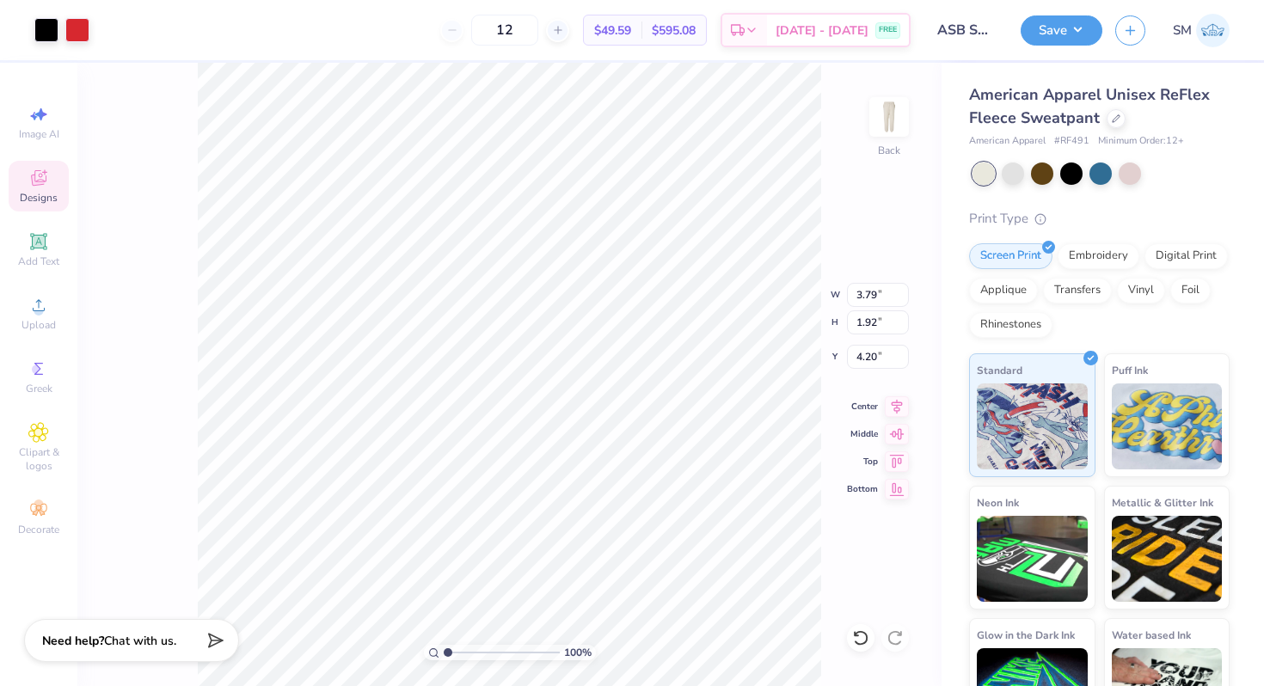
type input "2.19"
type input "3.93"
click at [859, 637] on icon at bounding box center [860, 637] width 17 height 17
type input "2.36"
type input "3.83"
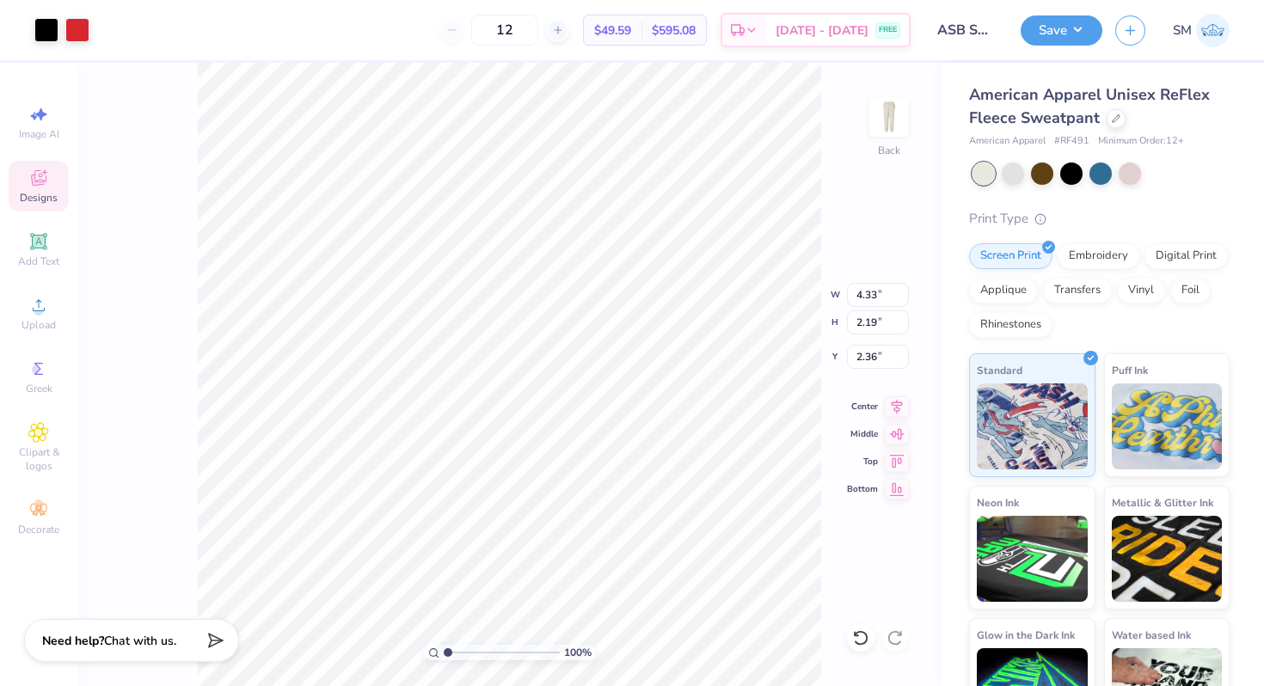
type input "1.93"
type input "2.37"
type input "1.83"
click at [457, 654] on input "range" at bounding box center [502, 652] width 116 height 15
type input "1.64"
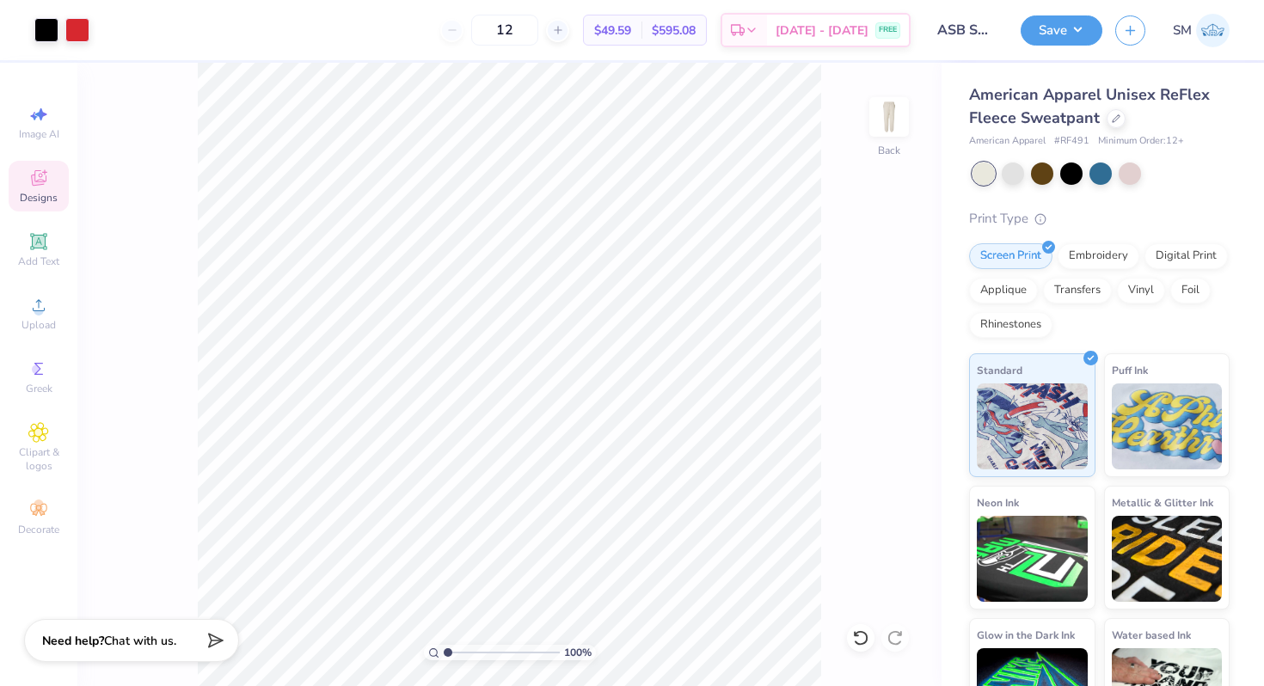
drag, startPoint x: 454, startPoint y: 651, endPoint x: 437, endPoint y: 648, distance: 17.4
type input "1"
click at [444, 648] on input "range" at bounding box center [502, 652] width 116 height 15
click at [39, 255] on span "Add Text" at bounding box center [38, 262] width 41 height 14
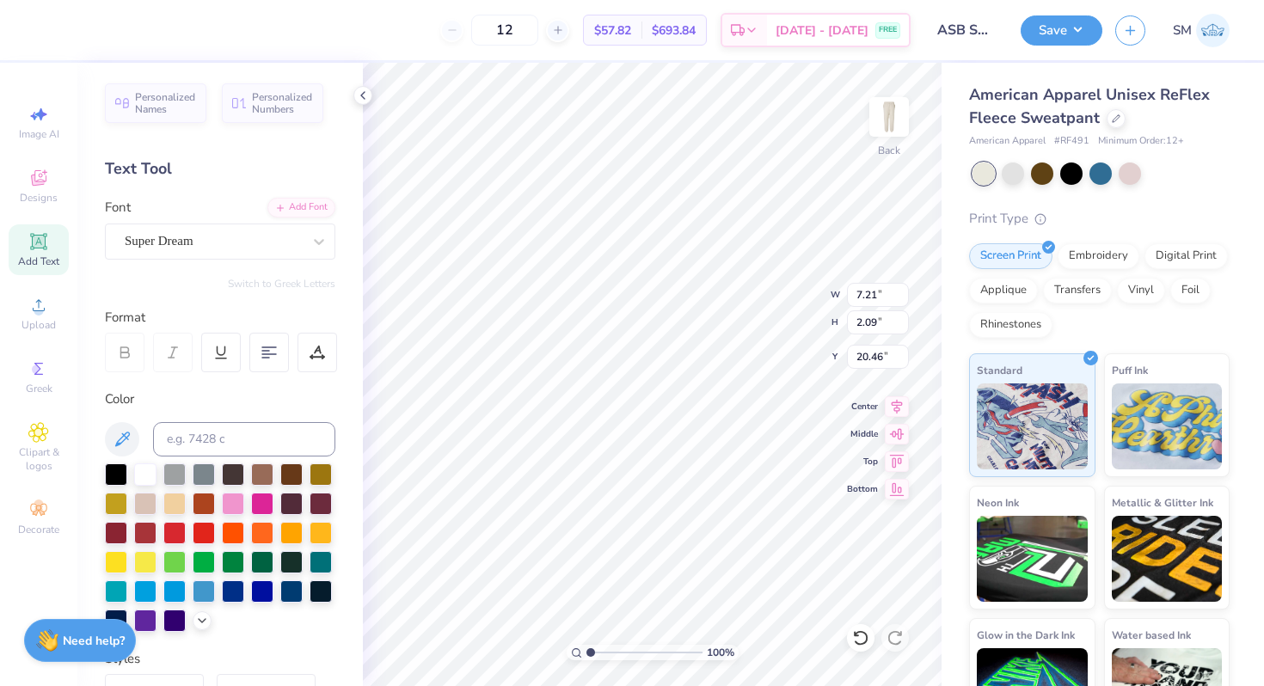
type textarea "2025-26"
click at [115, 481] on div at bounding box center [116, 473] width 22 height 22
click at [278, 231] on div "Super Dream" at bounding box center [213, 241] width 181 height 27
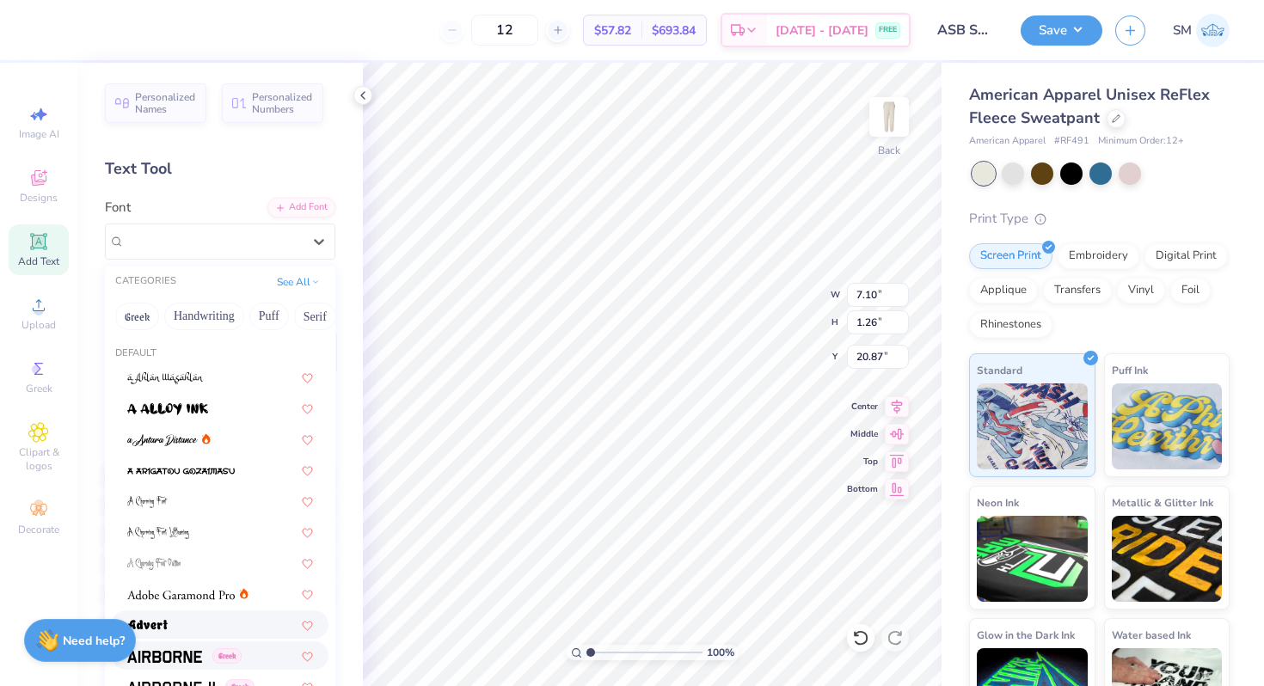
click at [163, 649] on span at bounding box center [164, 656] width 75 height 18
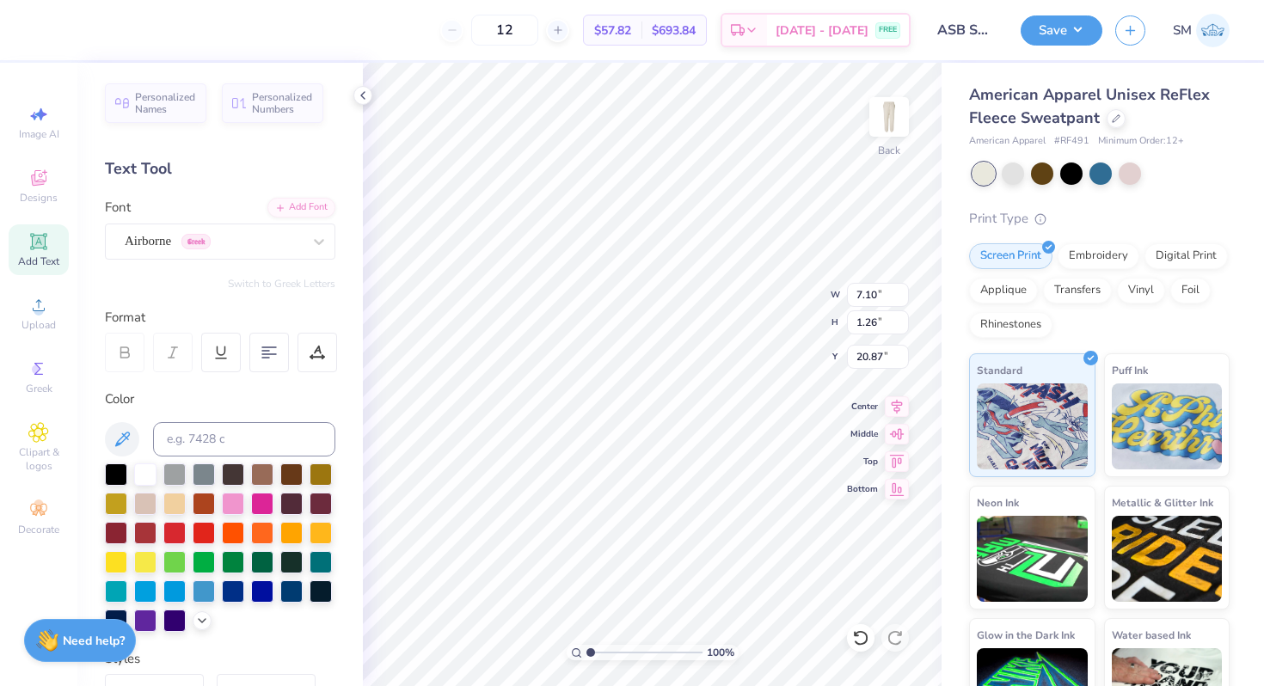
type input "1.28"
type input "20.86"
type input "4.17"
type input "0.75"
type input "40.96"
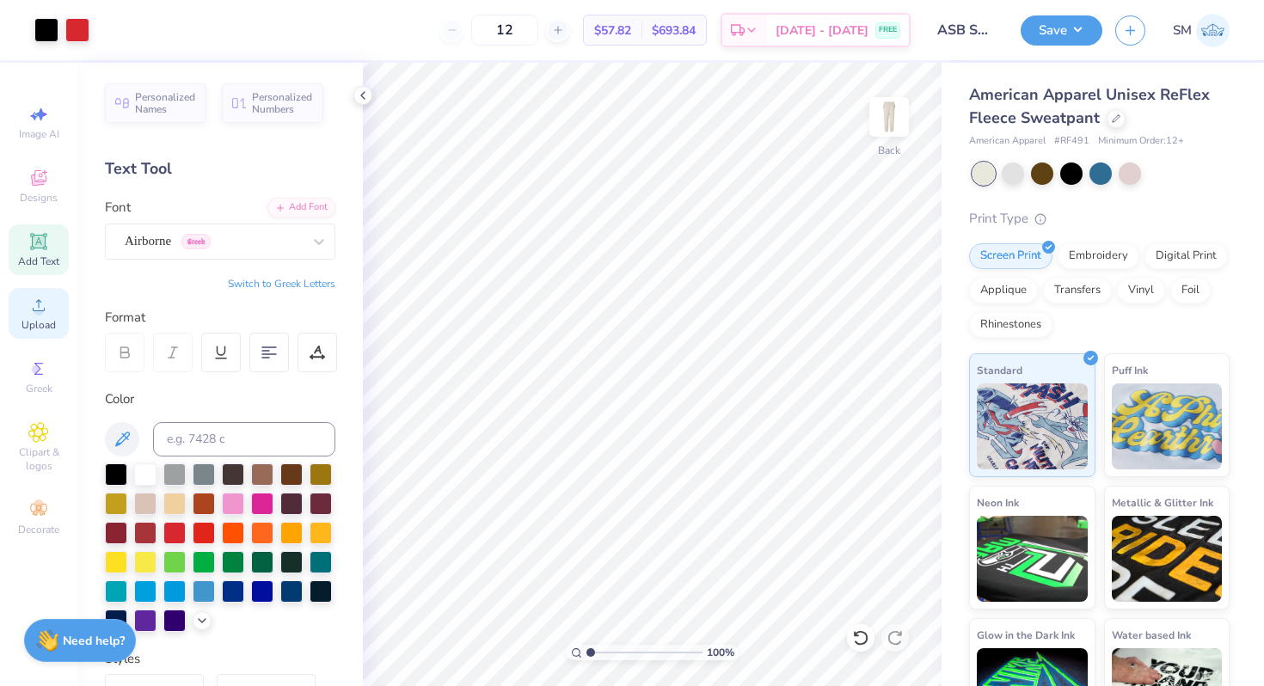
click at [46, 325] on span "Upload" at bounding box center [38, 325] width 34 height 14
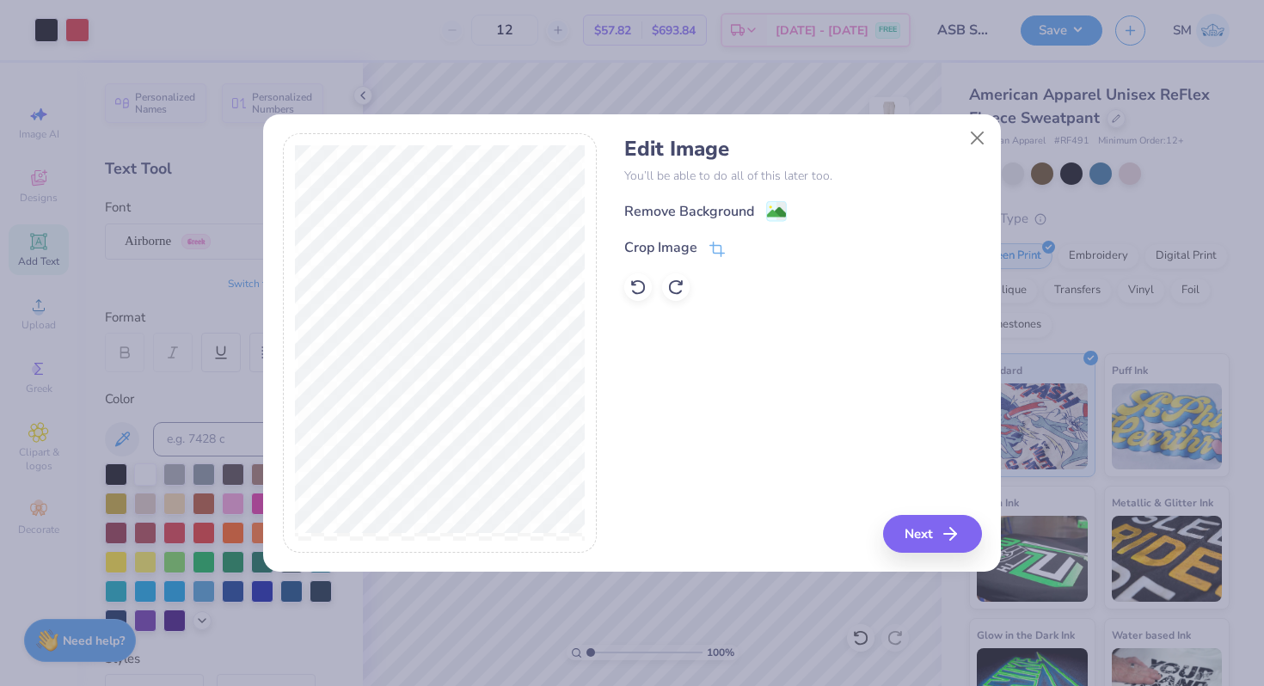
click at [787, 212] on div "Remove Background" at bounding box center [802, 210] width 357 height 21
click at [782, 212] on image at bounding box center [776, 214] width 19 height 19
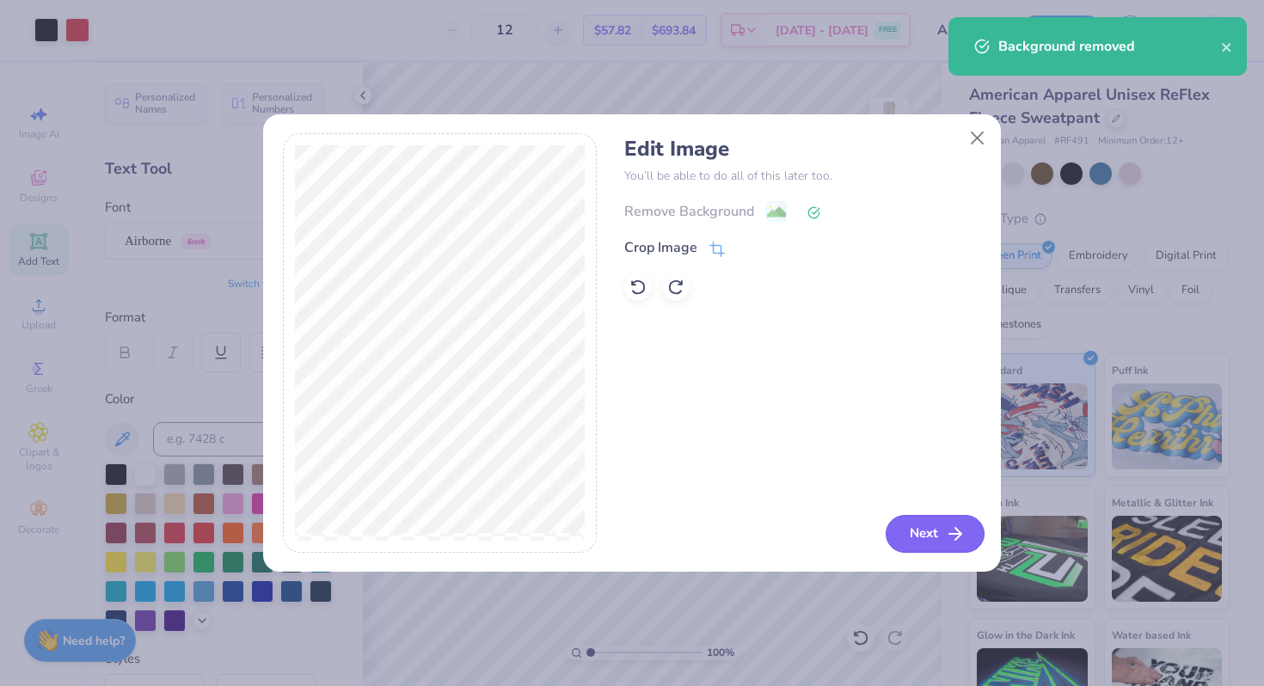
click at [907, 528] on button "Next" at bounding box center [935, 534] width 99 height 38
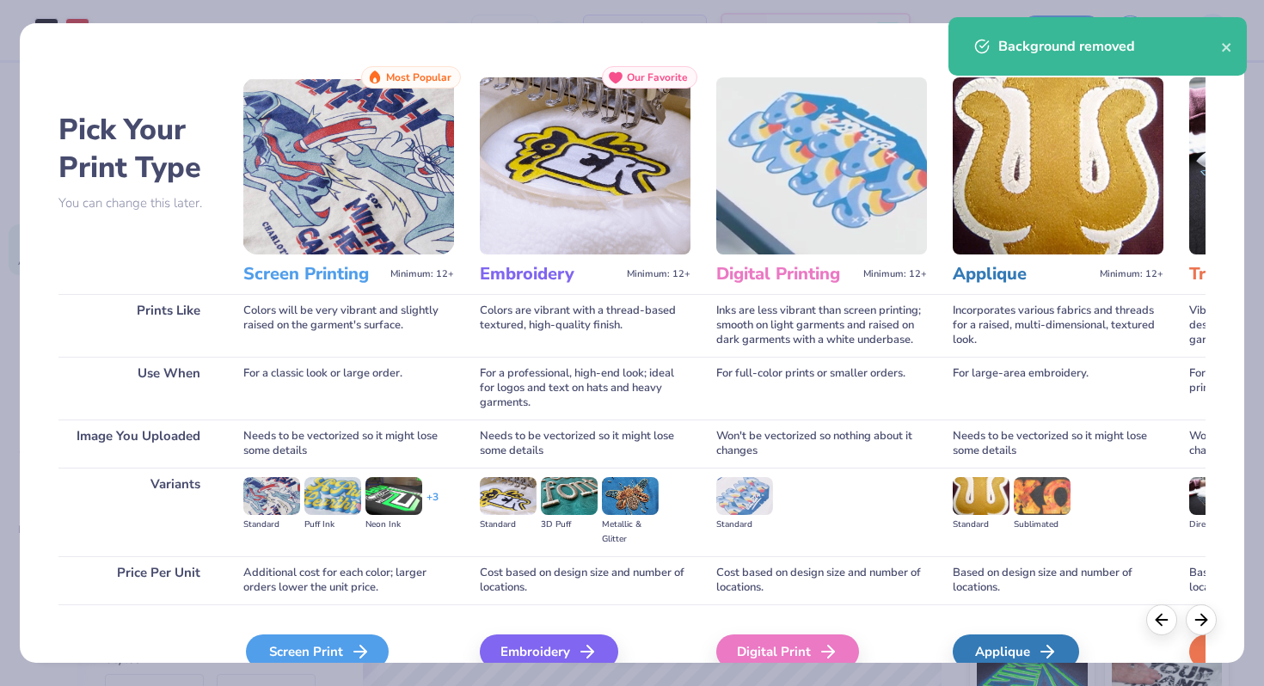
click at [336, 647] on div "Screen Print" at bounding box center [317, 652] width 143 height 34
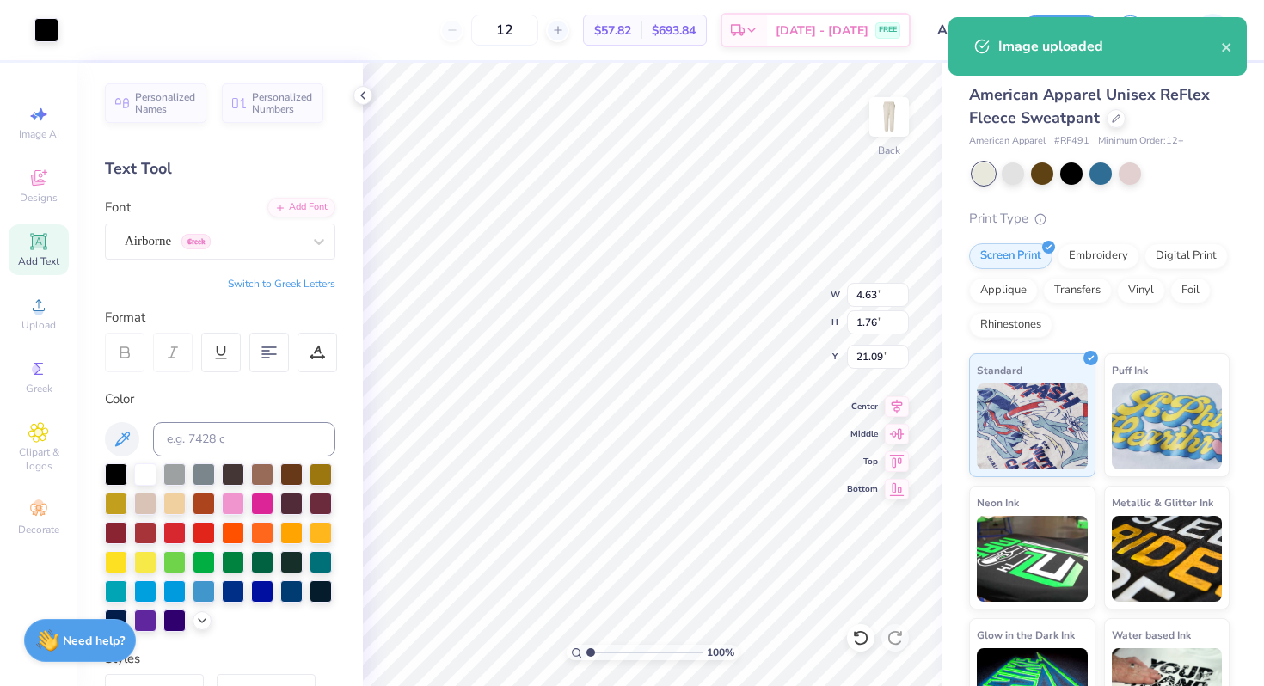
type input "4.63"
type input "1.76"
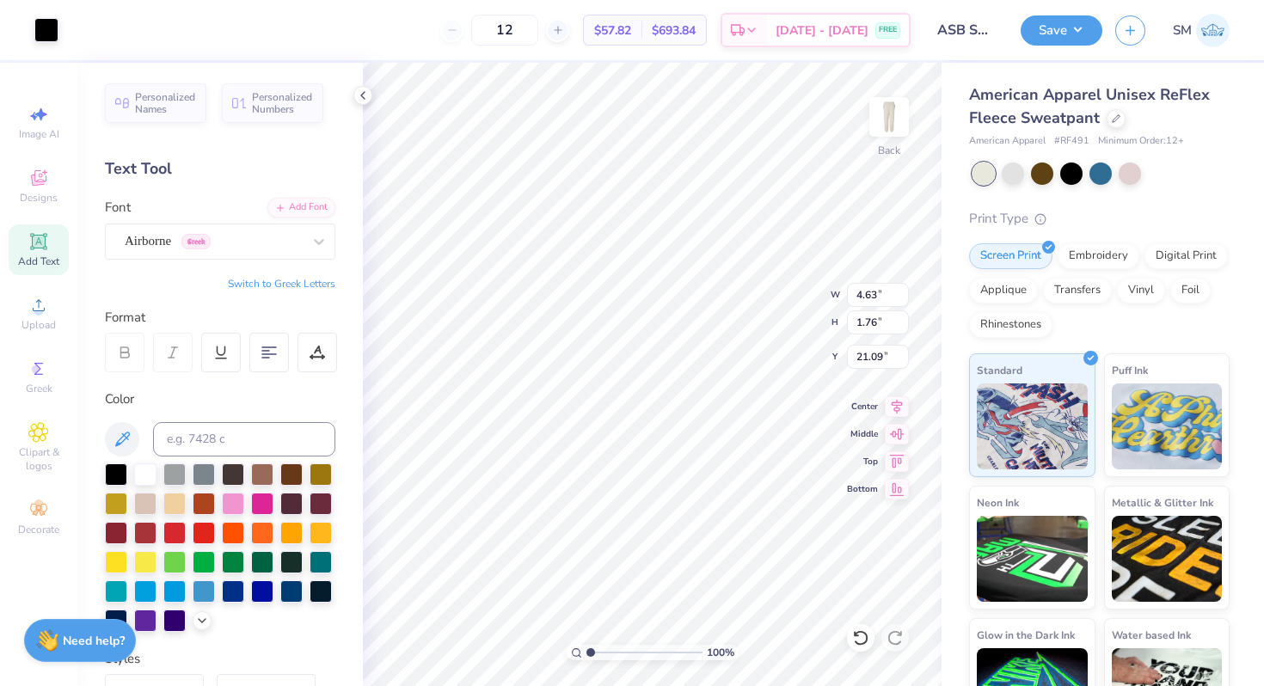
type input "37.05"
drag, startPoint x: 589, startPoint y: 654, endPoint x: 615, endPoint y: 655, distance: 25.8
click at [615, 655] on input "range" at bounding box center [644, 652] width 116 height 15
drag, startPoint x: 615, startPoint y: 650, endPoint x: 631, endPoint y: 650, distance: 16.3
type input "4.57"
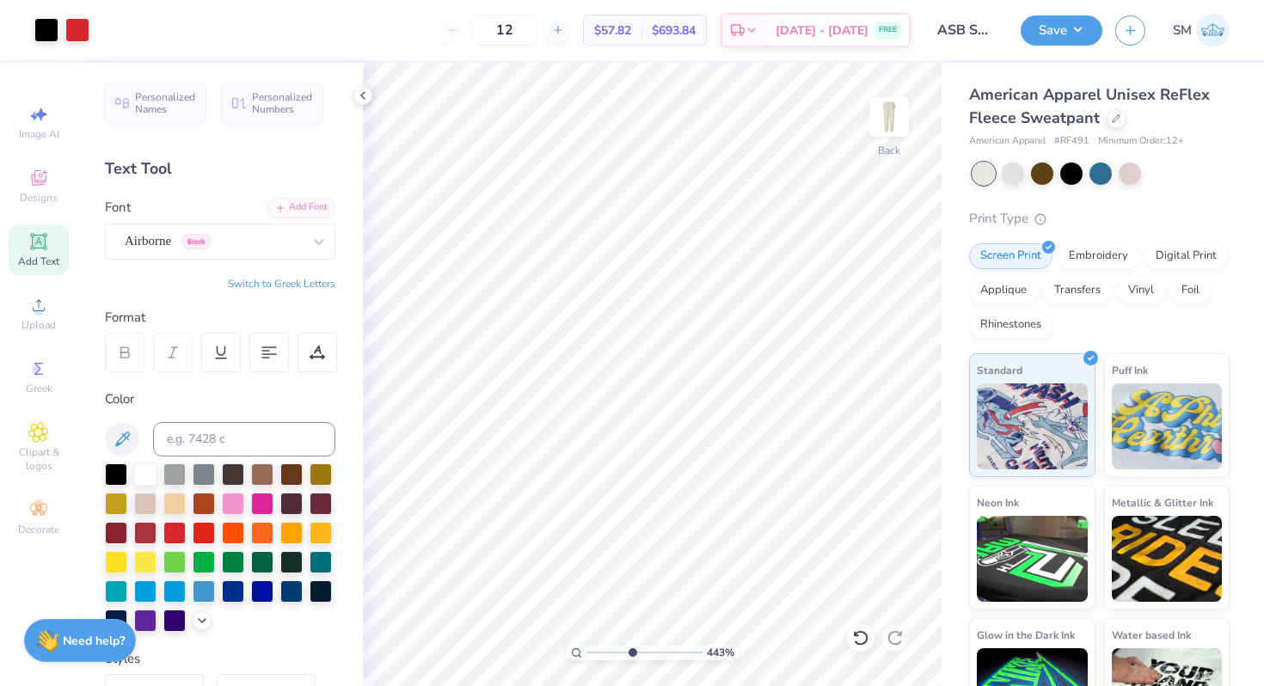
click at [631, 650] on input "range" at bounding box center [644, 652] width 116 height 15
type input "39.86"
type input "4.86"
type input "1.84"
type input "39.59"
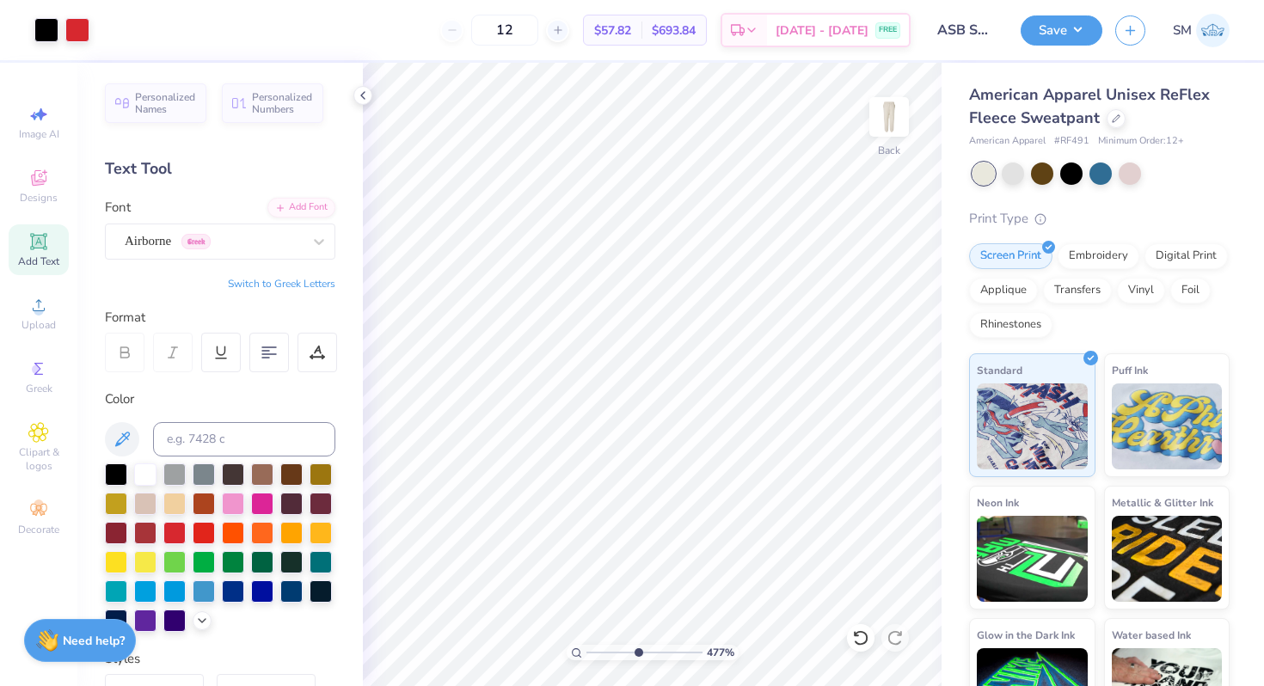
click at [636, 654] on input "range" at bounding box center [644, 652] width 116 height 15
drag, startPoint x: 639, startPoint y: 650, endPoint x: 711, endPoint y: 652, distance: 72.3
type input "10"
click at [703, 652] on input "range" at bounding box center [644, 652] width 116 height 15
type input "41.22"
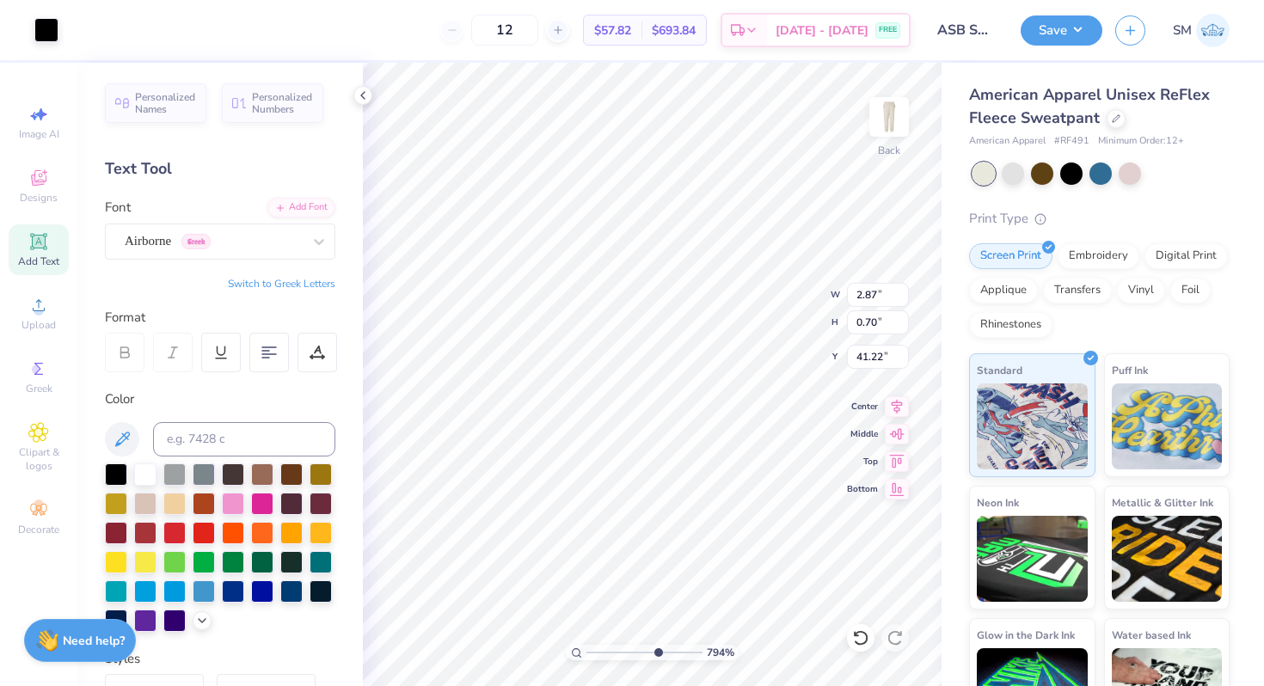
drag, startPoint x: 688, startPoint y: 654, endPoint x: 654, endPoint y: 653, distance: 33.5
type input "6.63"
click at [655, 653] on input "range" at bounding box center [644, 652] width 116 height 15
click at [622, 496] on li "Group" at bounding box center [637, 498] width 135 height 34
type input "4.86"
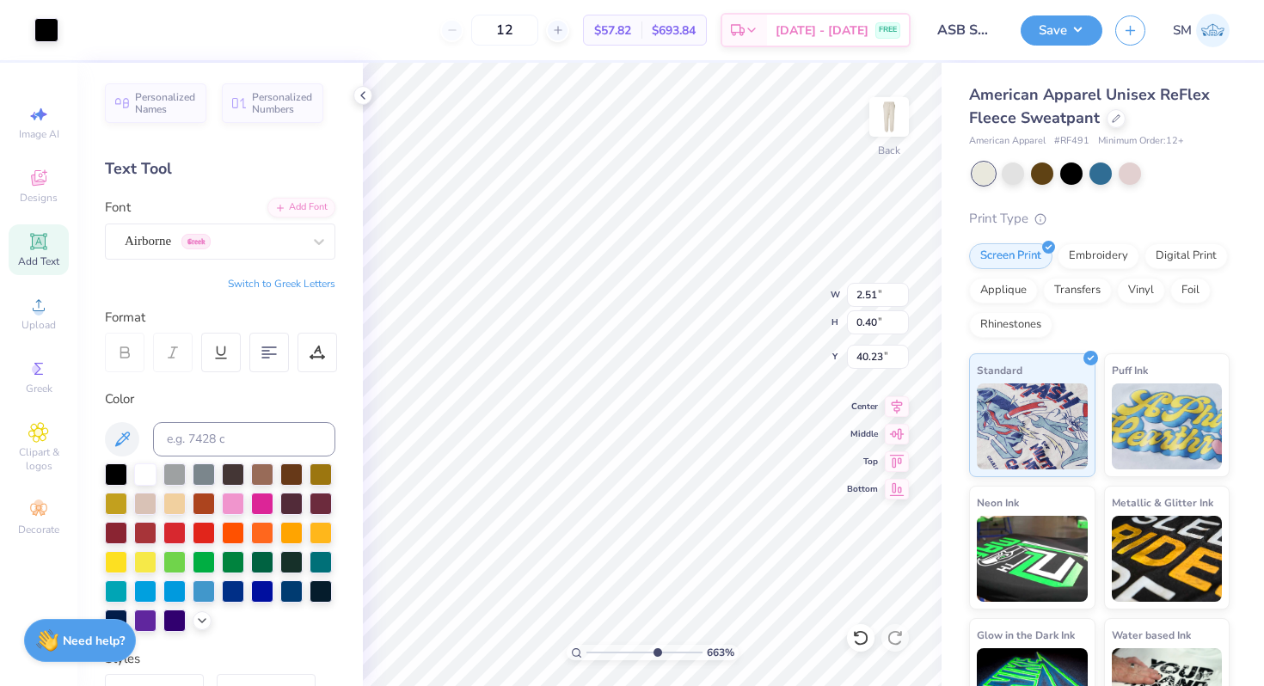
type input "0.77"
type input "39.85"
drag, startPoint x: 654, startPoint y: 654, endPoint x: 615, endPoint y: 651, distance: 39.6
type input "3.14"
click at [615, 651] on input "range" at bounding box center [644, 652] width 116 height 15
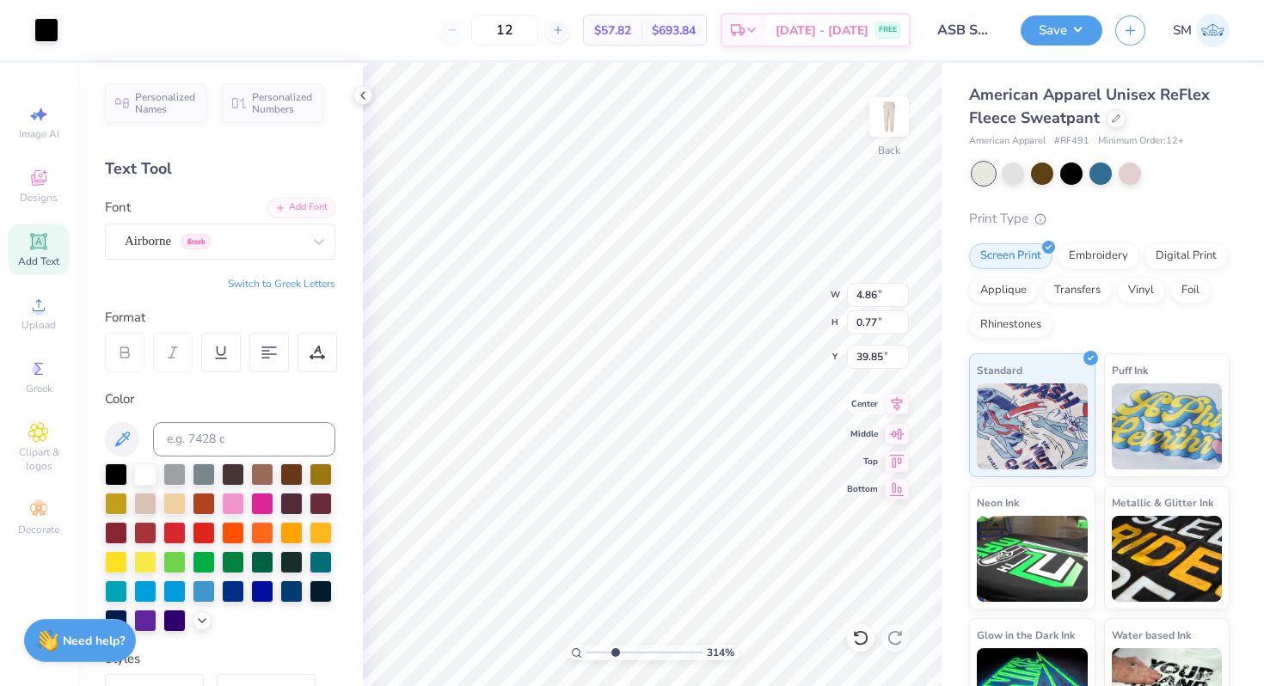
click at [895, 402] on icon at bounding box center [897, 404] width 11 height 15
type input "39.52"
drag, startPoint x: 611, startPoint y: 649, endPoint x: 580, endPoint y: 649, distance: 30.1
type input "1"
click at [586, 649] on input "range" at bounding box center [644, 652] width 116 height 15
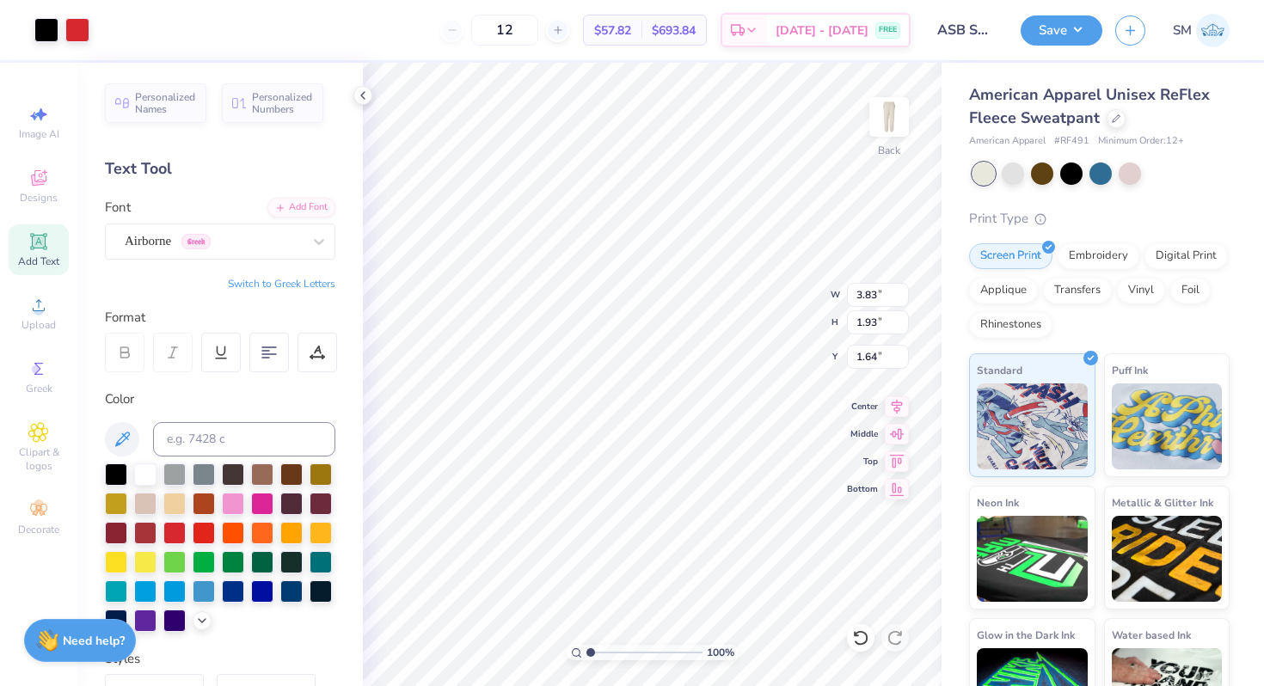
type input "1.59"
drag, startPoint x: 587, startPoint y: 654, endPoint x: 621, endPoint y: 656, distance: 33.6
type input "3.72"
click at [621, 656] on input "range" at bounding box center [644, 652] width 116 height 15
type input "39.64"
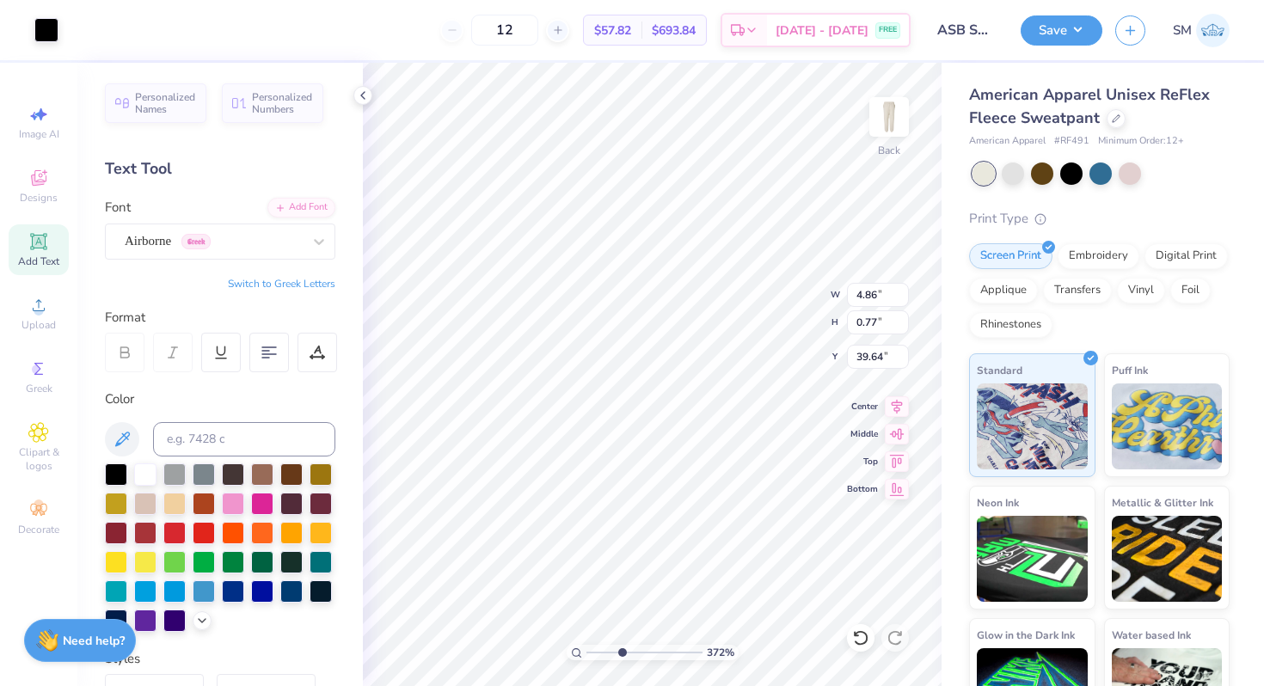
type input "2.87"
type input "0.70"
type input "41.22"
type input "3.90"
type input "0.95"
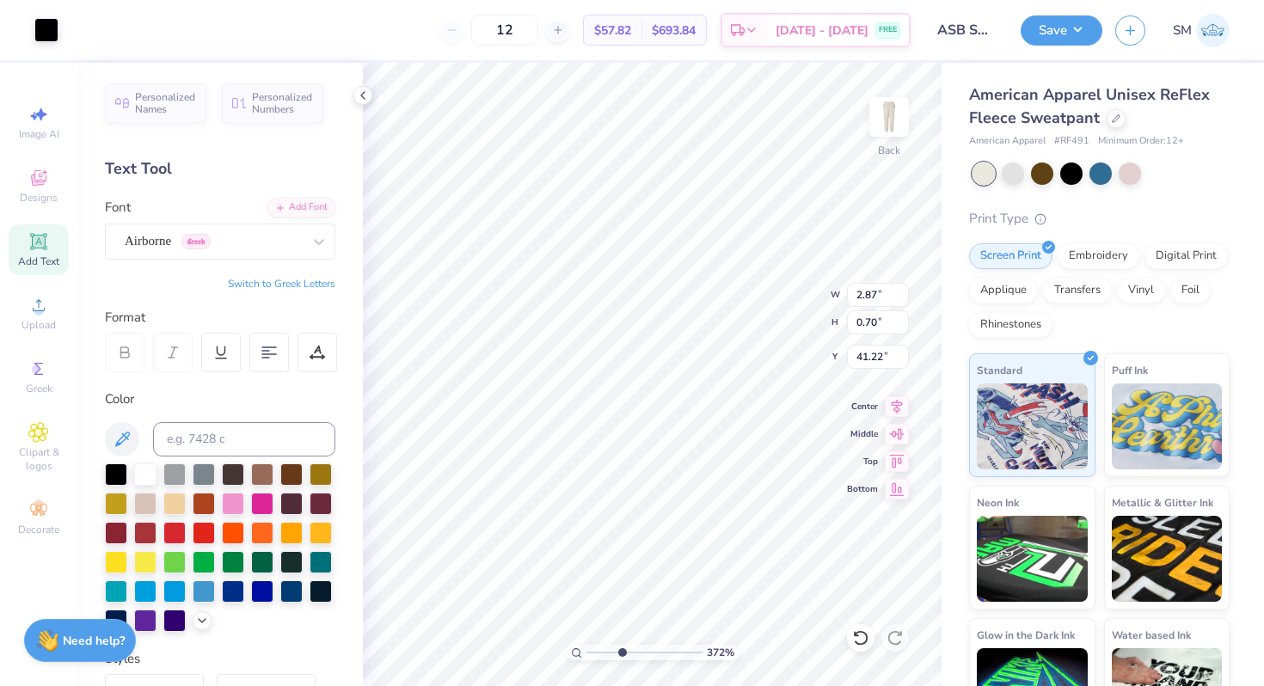
type input "40.97"
type input "40.64"
drag, startPoint x: 619, startPoint y: 650, endPoint x: 577, endPoint y: 650, distance: 42.1
type input "1"
click at [586, 650] on input "range" at bounding box center [644, 652] width 116 height 15
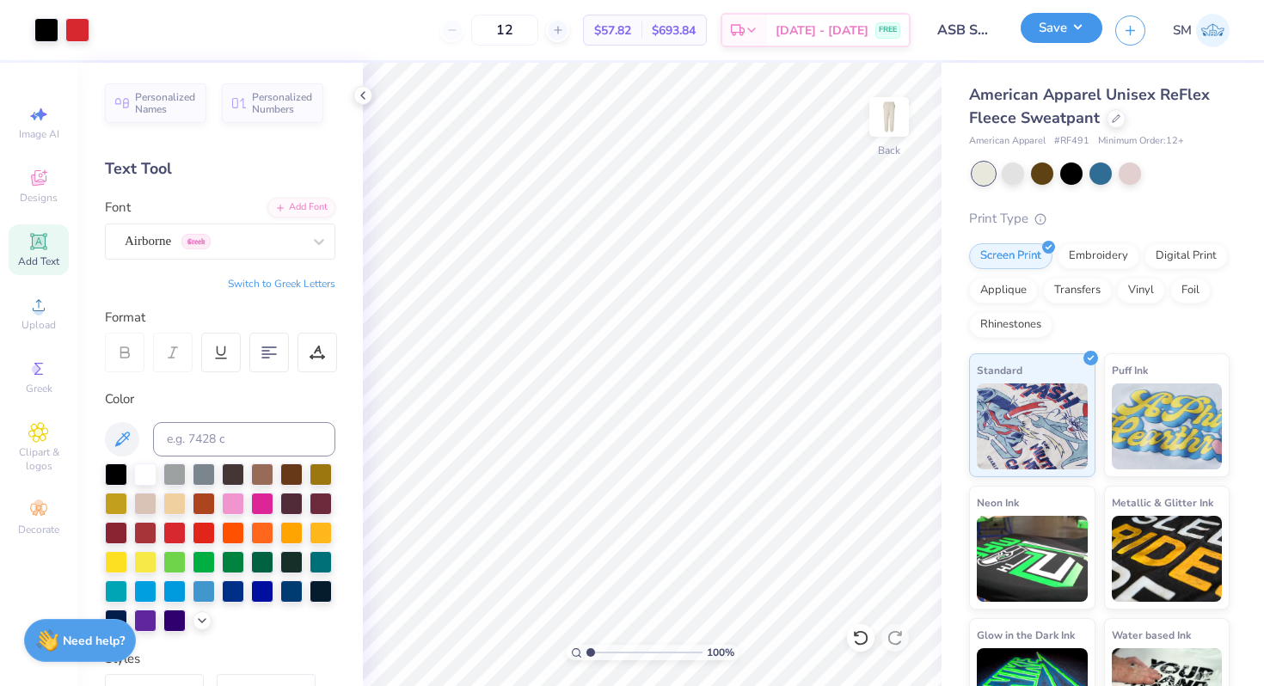
click at [1052, 30] on button "Save" at bounding box center [1062, 28] width 82 height 30
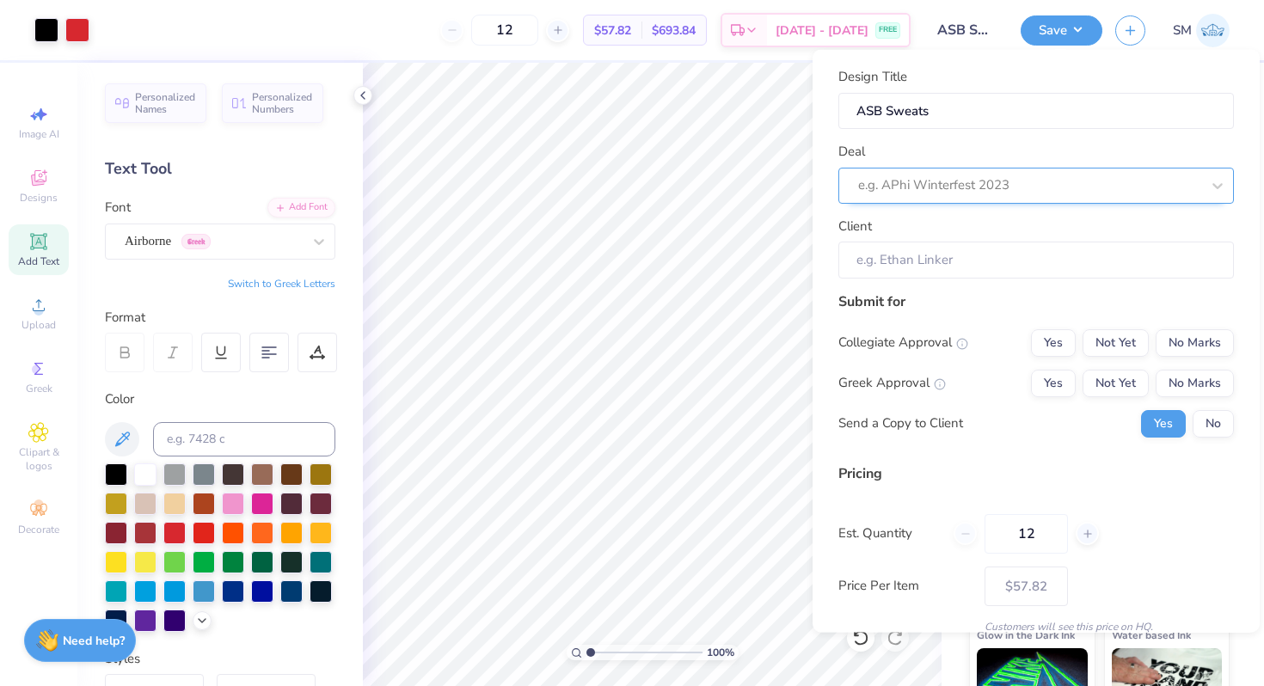
click at [1081, 196] on div "e.g. APhi Winterfest 2023" at bounding box center [1030, 185] width 346 height 27
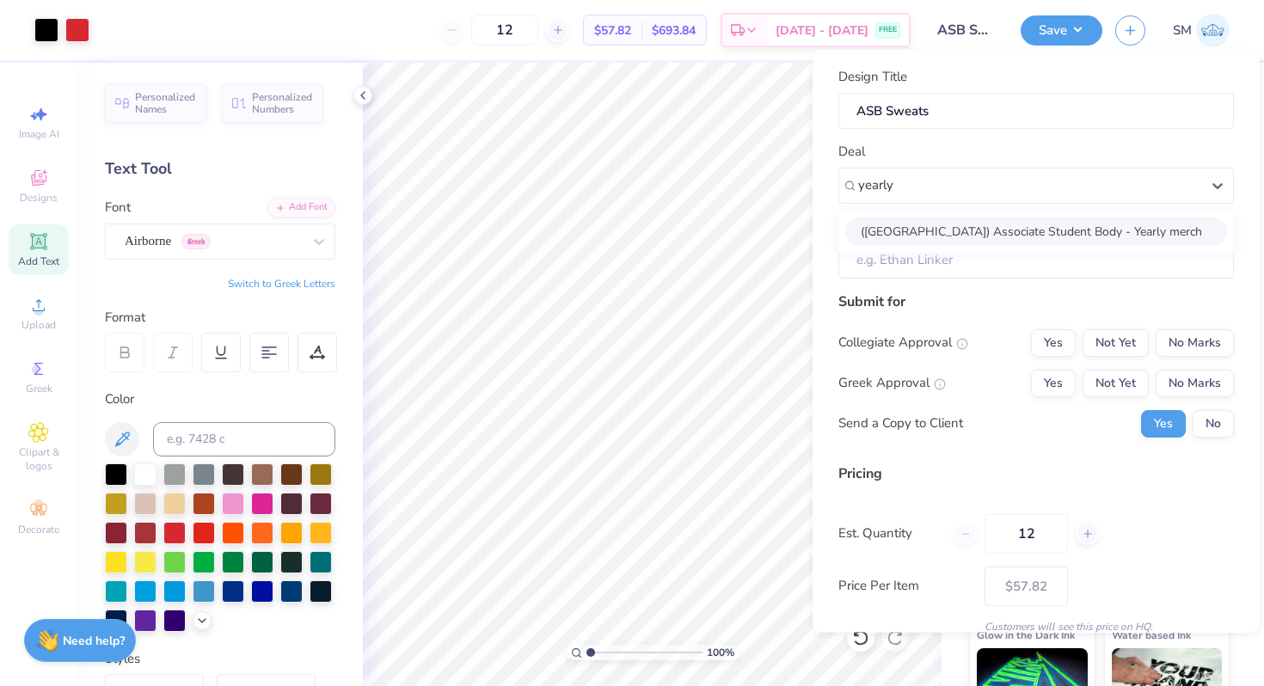
click at [1060, 236] on div "(Palos Verdes High School) Associate Student Body - Yearly merch" at bounding box center [1036, 231] width 382 height 28
type input "yearly"
type input "Jama Maxfield"
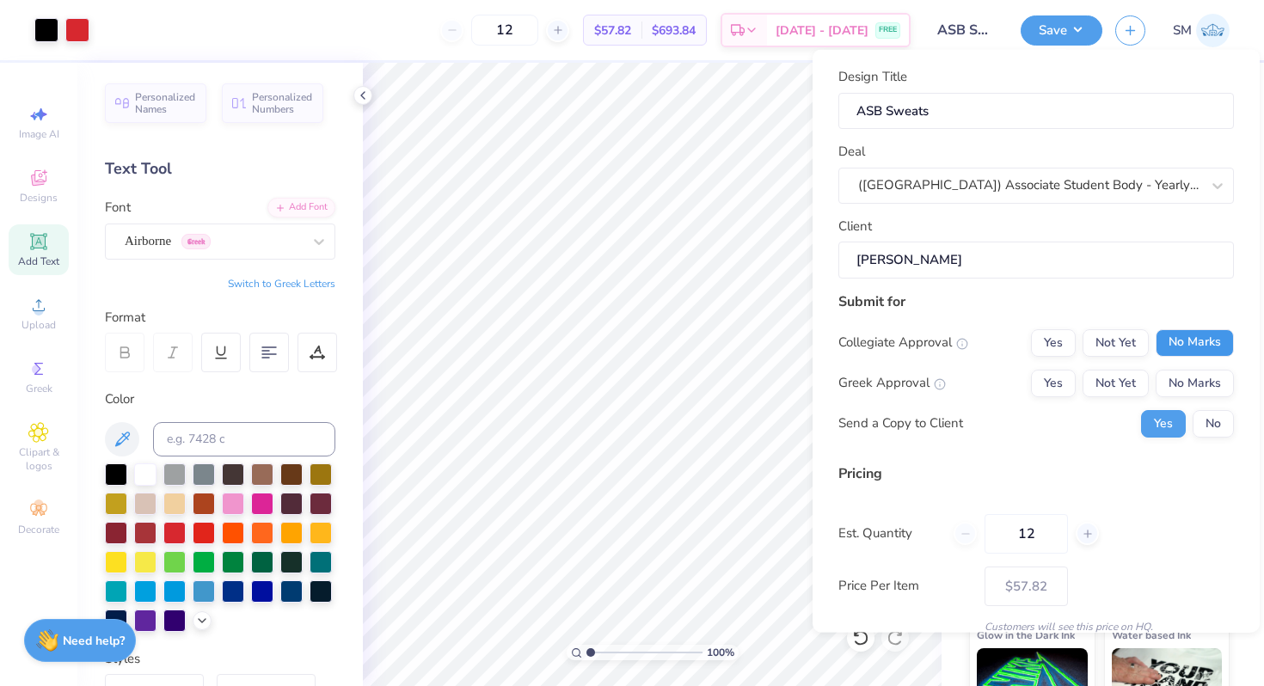
click at [1181, 348] on button "No Marks" at bounding box center [1195, 343] width 78 height 28
click at [1181, 384] on button "No Marks" at bounding box center [1195, 383] width 78 height 28
type input "$57.82"
drag, startPoint x: 1037, startPoint y: 537, endPoint x: 976, endPoint y: 537, distance: 61.1
click at [992, 537] on input "12" at bounding box center [1026, 533] width 83 height 40
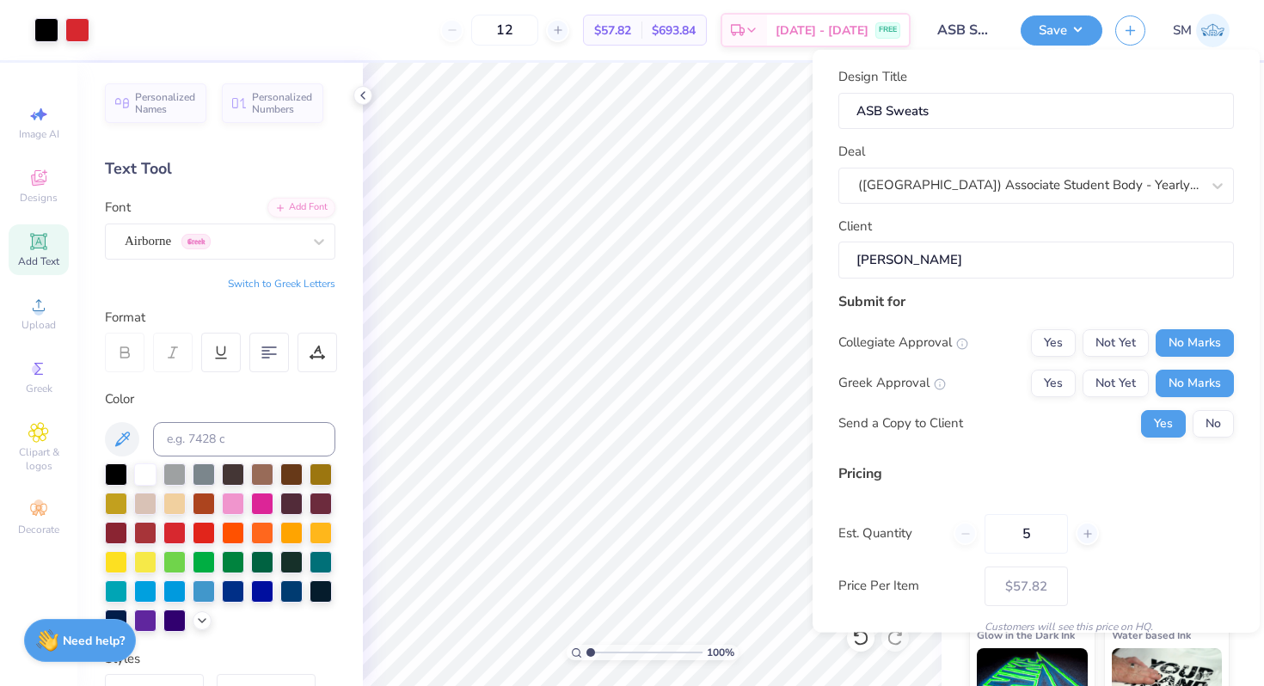
type input "53"
type input "$39.79"
type input "53"
click at [1213, 423] on button "No" at bounding box center [1213, 423] width 41 height 28
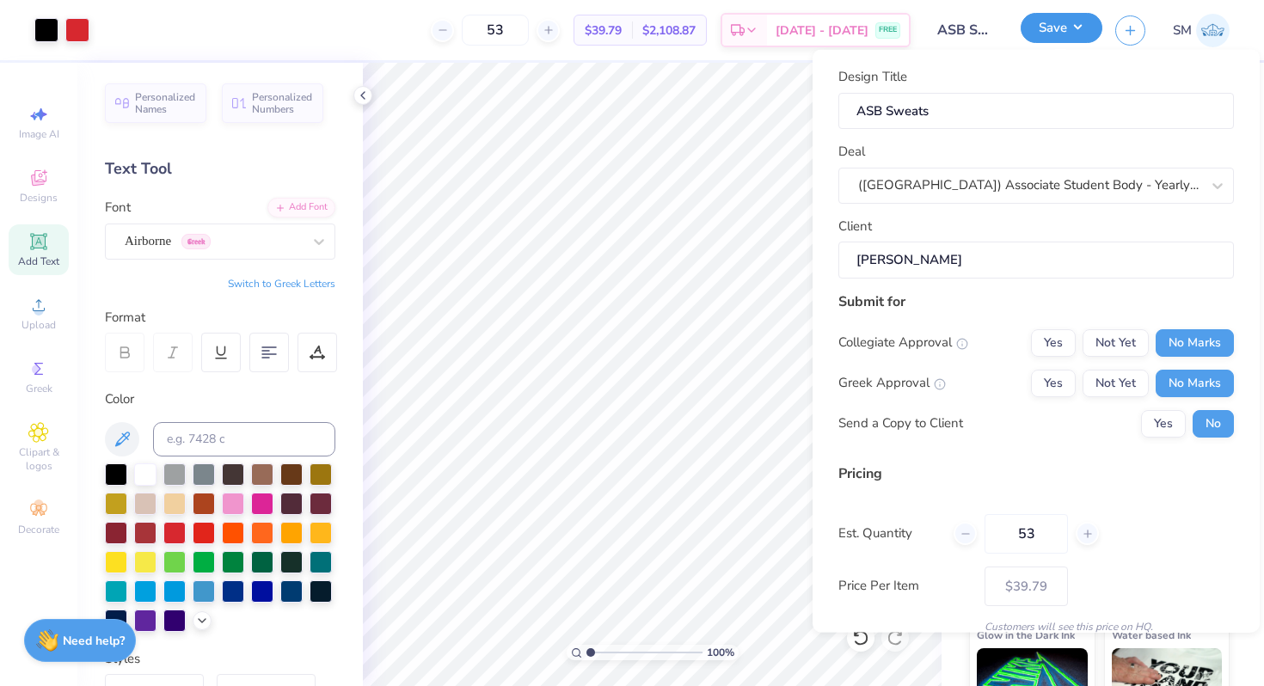
click at [1052, 35] on button "Save" at bounding box center [1062, 28] width 82 height 30
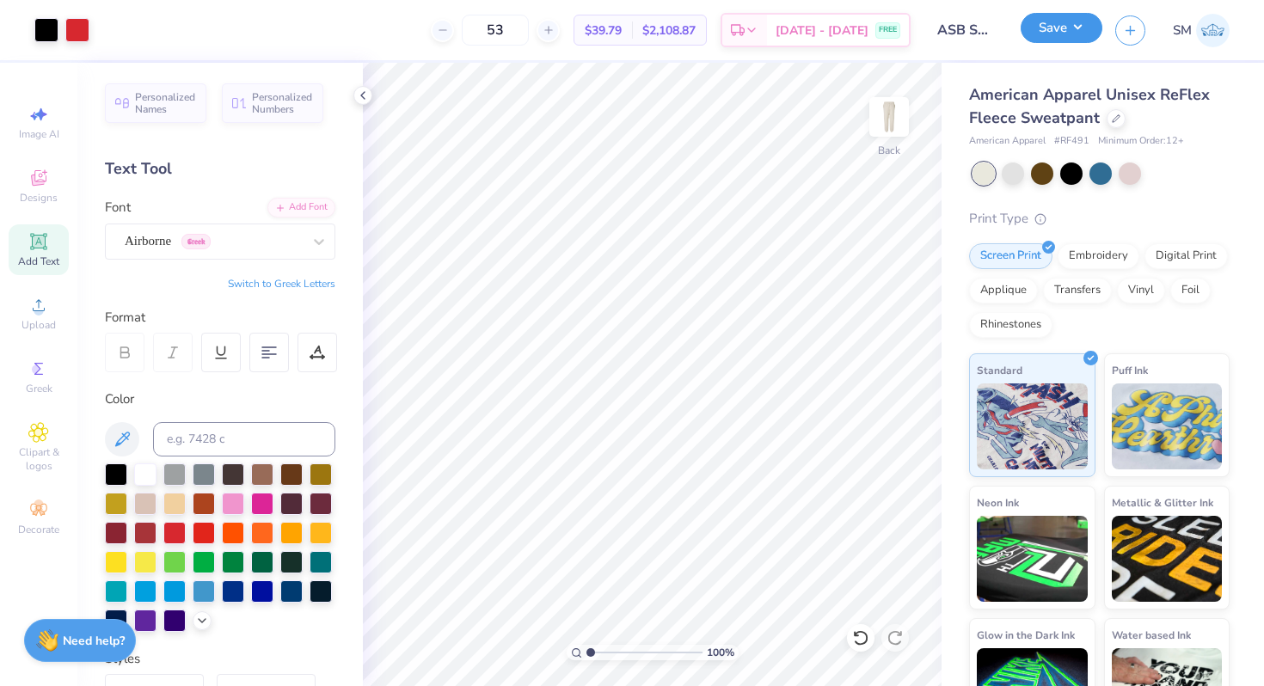
click at [1052, 35] on button "Save" at bounding box center [1062, 28] width 82 height 30
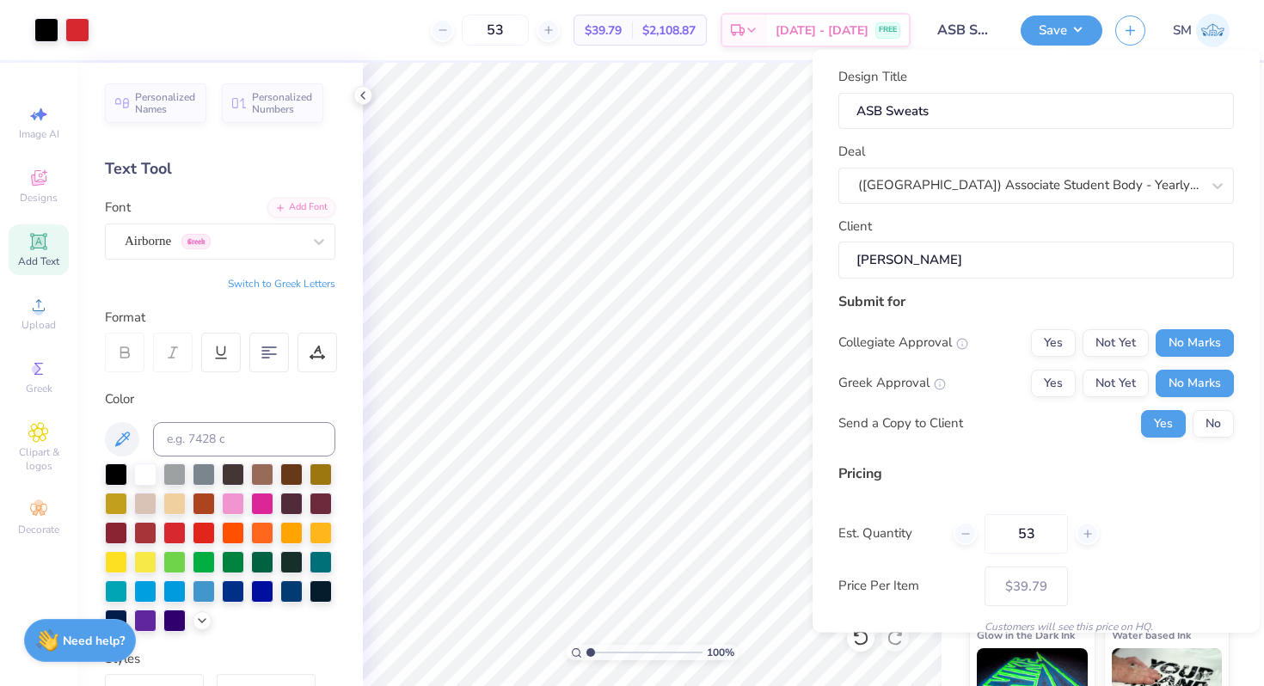
scroll to position [72, 0]
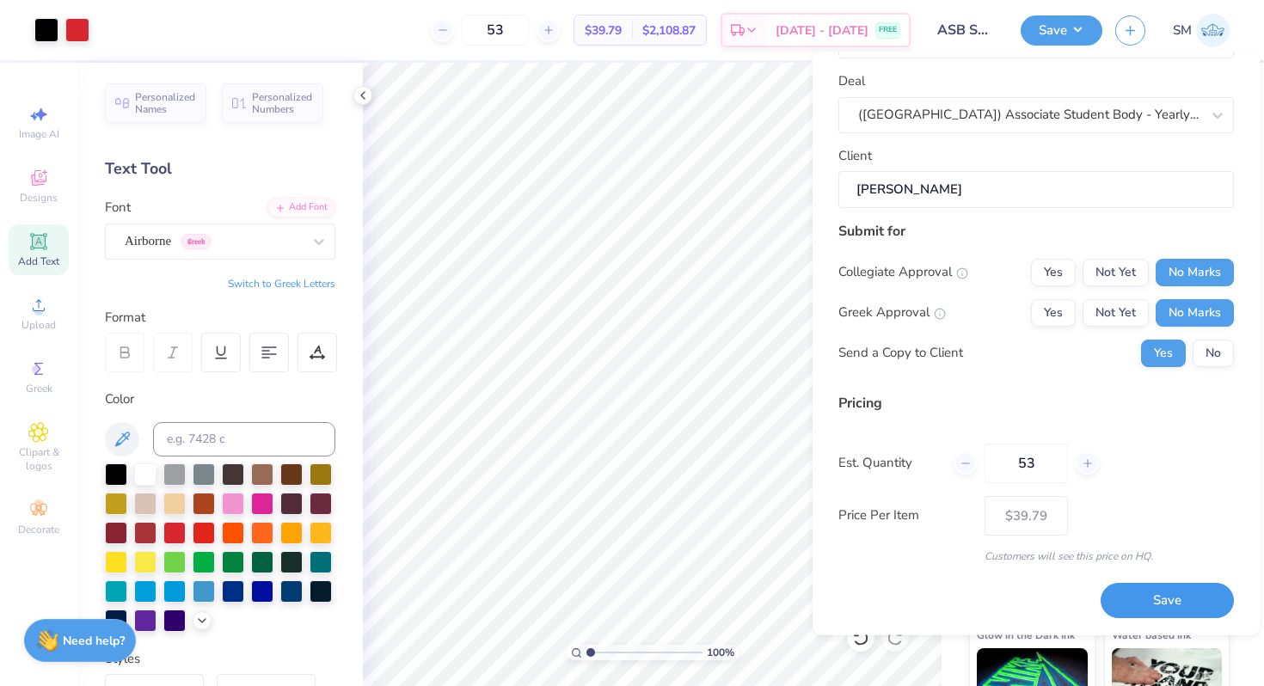
click at [1150, 599] on button "Save" at bounding box center [1167, 601] width 133 height 35
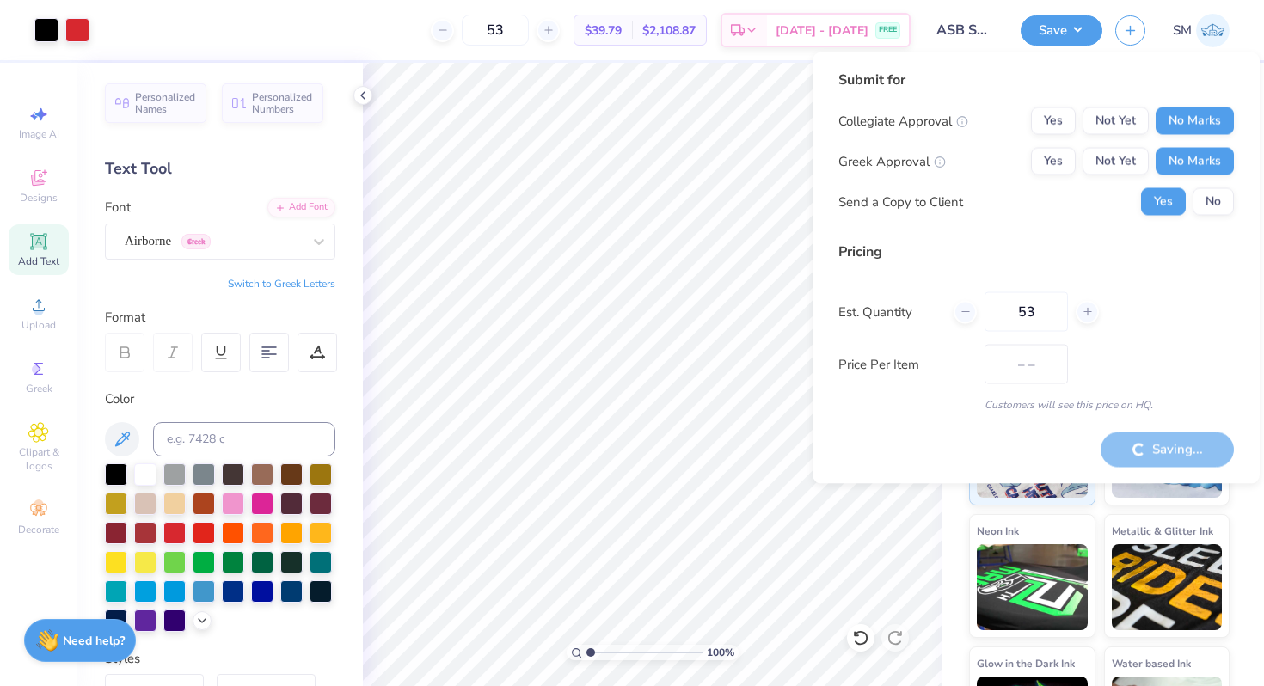
type input "$39.79"
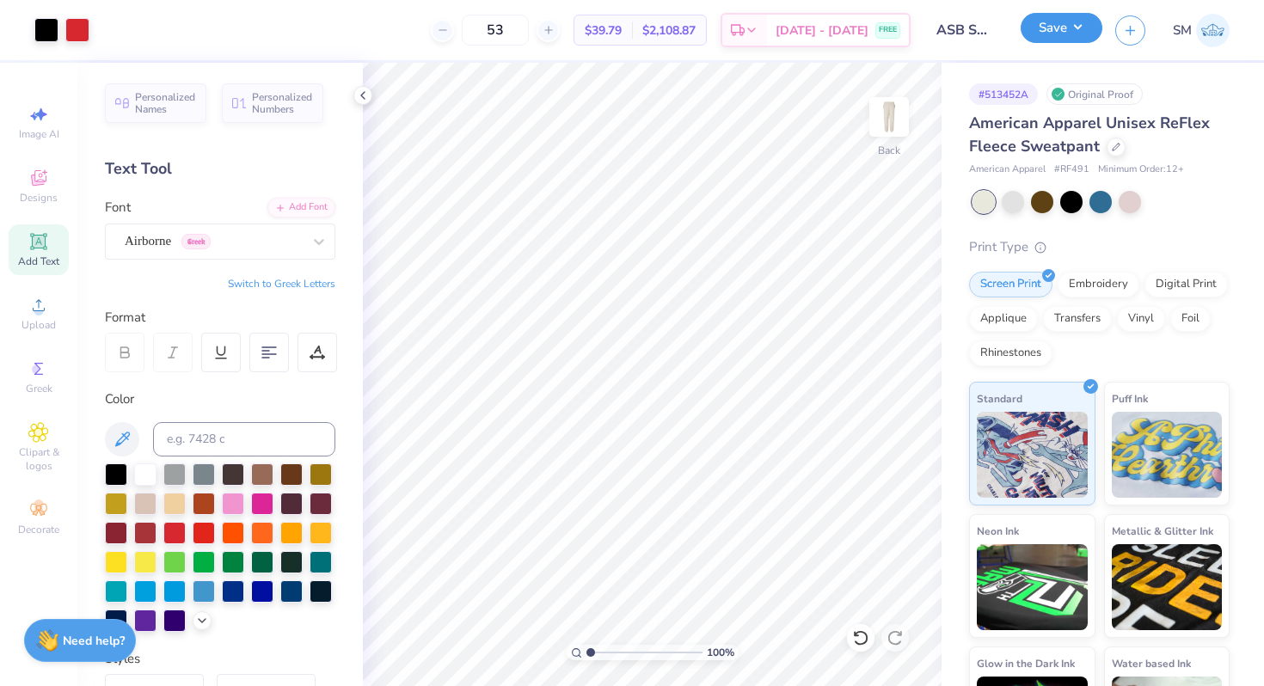
click at [1089, 33] on button "Save" at bounding box center [1062, 28] width 82 height 30
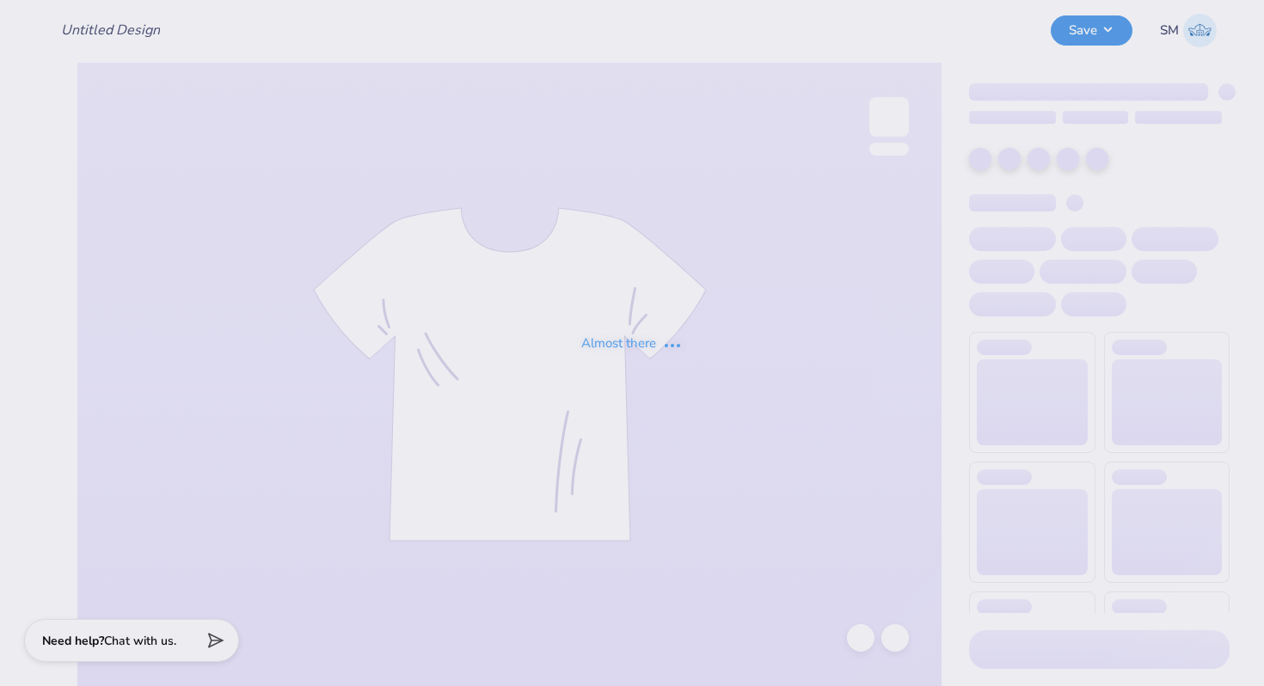
type input "ASB 5"
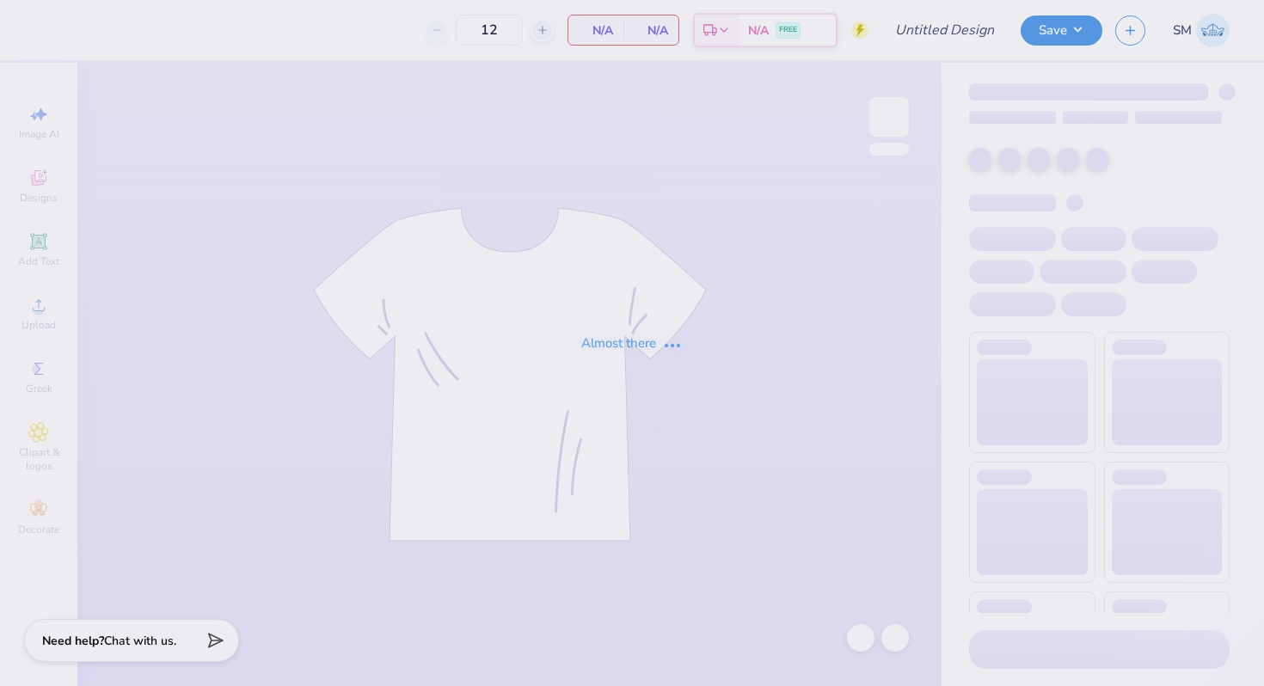
type input "Hoco shirt"
type input "100"
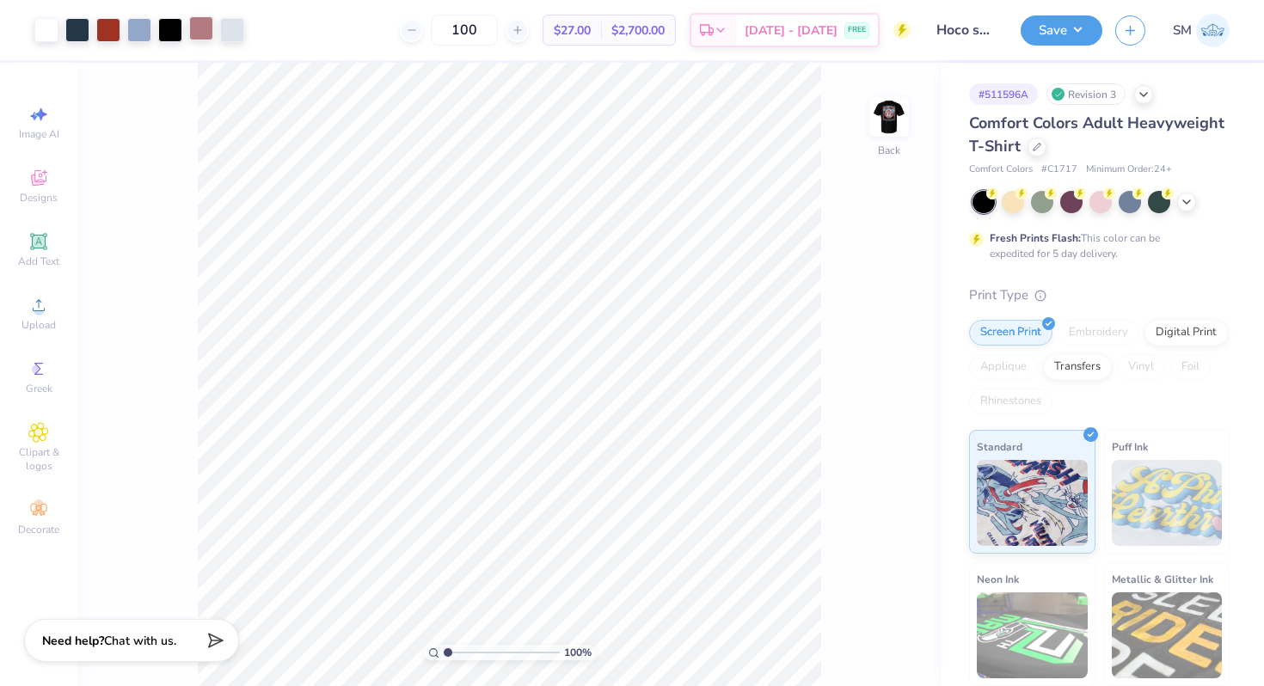
click at [200, 31] on div at bounding box center [201, 28] width 24 height 24
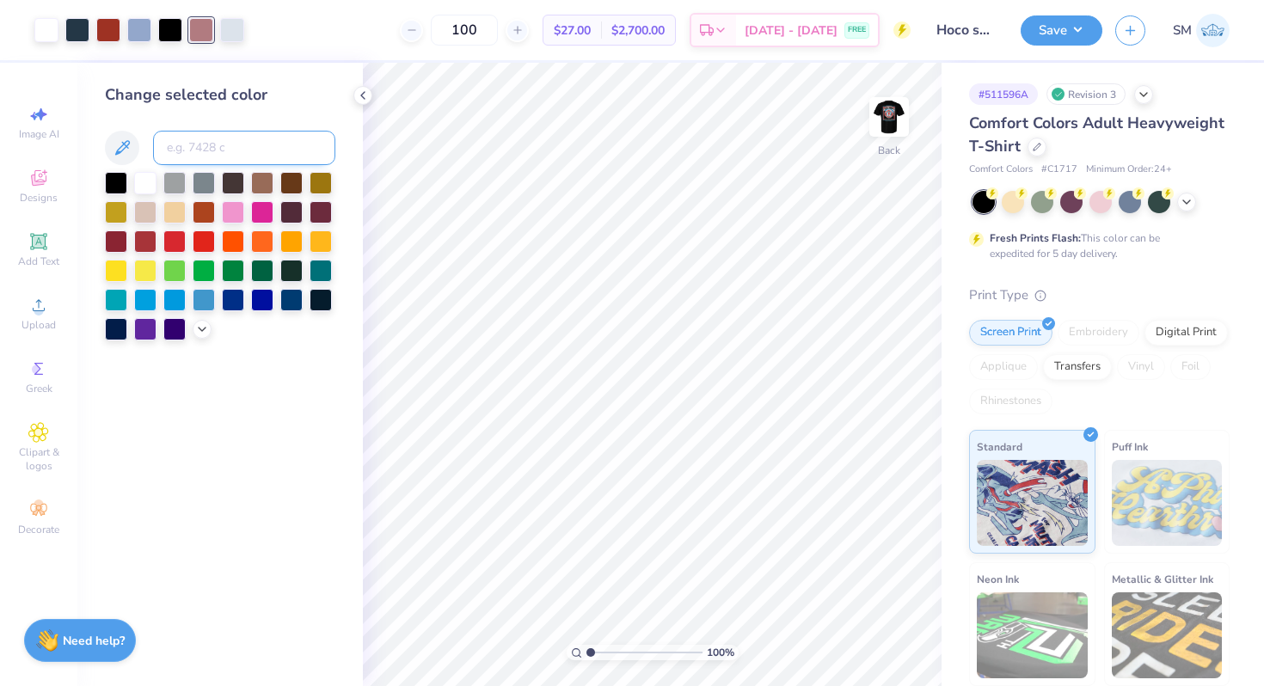
click at [187, 159] on input at bounding box center [244, 148] width 182 height 34
type input "484"
click at [856, 639] on icon at bounding box center [860, 637] width 17 height 17
click at [200, 32] on div at bounding box center [201, 28] width 24 height 24
click at [140, 179] on div at bounding box center [145, 181] width 22 height 22
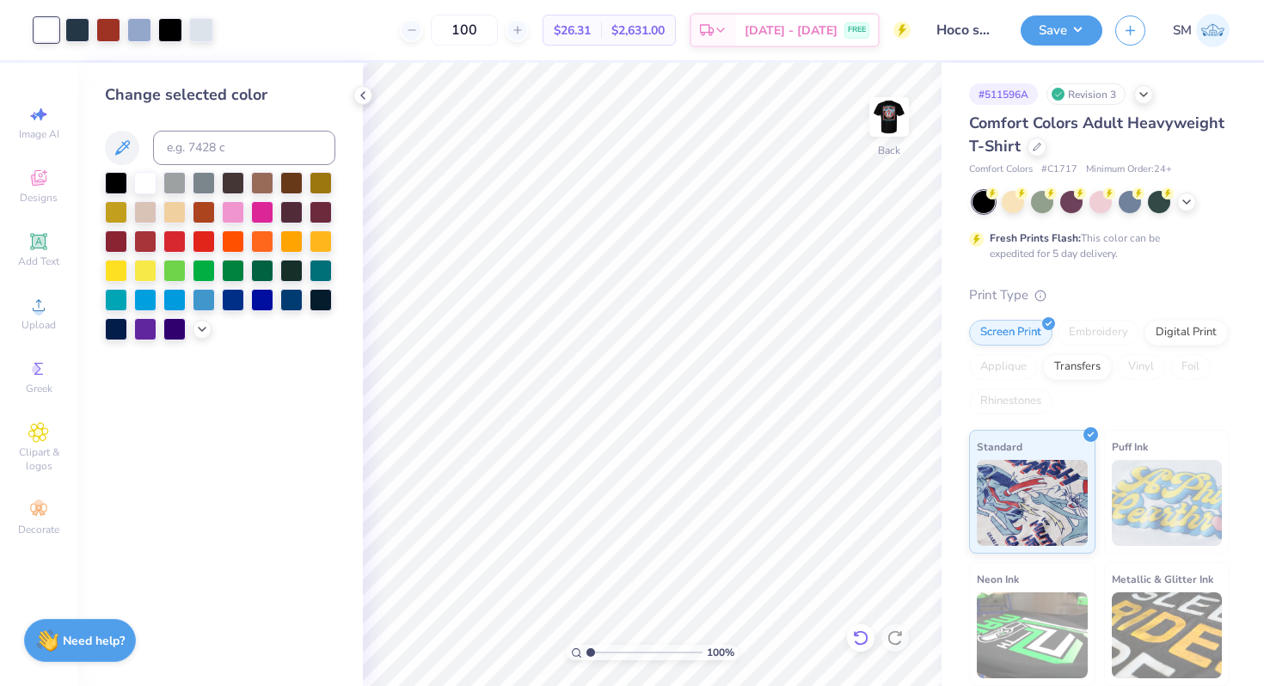
click at [859, 635] on icon at bounding box center [860, 637] width 17 height 17
click at [232, 33] on div at bounding box center [232, 28] width 24 height 24
click at [273, 213] on div at bounding box center [262, 211] width 22 height 22
click at [859, 638] on icon at bounding box center [860, 637] width 17 height 17
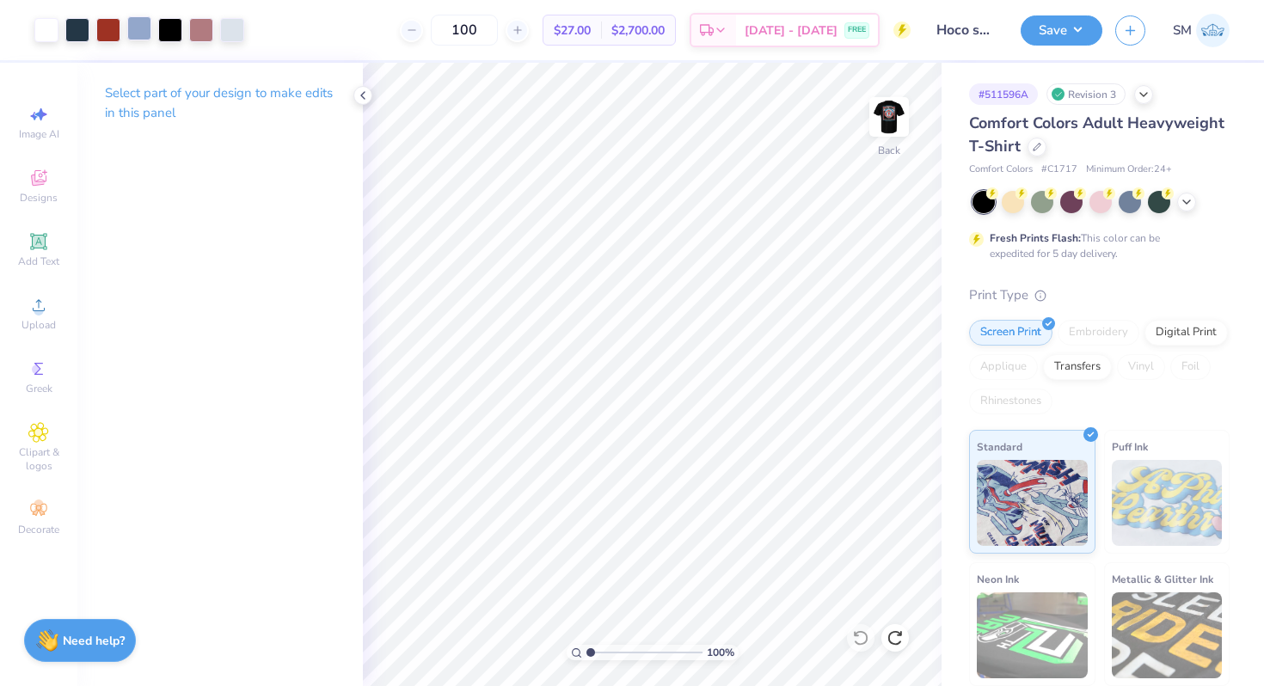
click at [139, 22] on div at bounding box center [139, 28] width 24 height 24
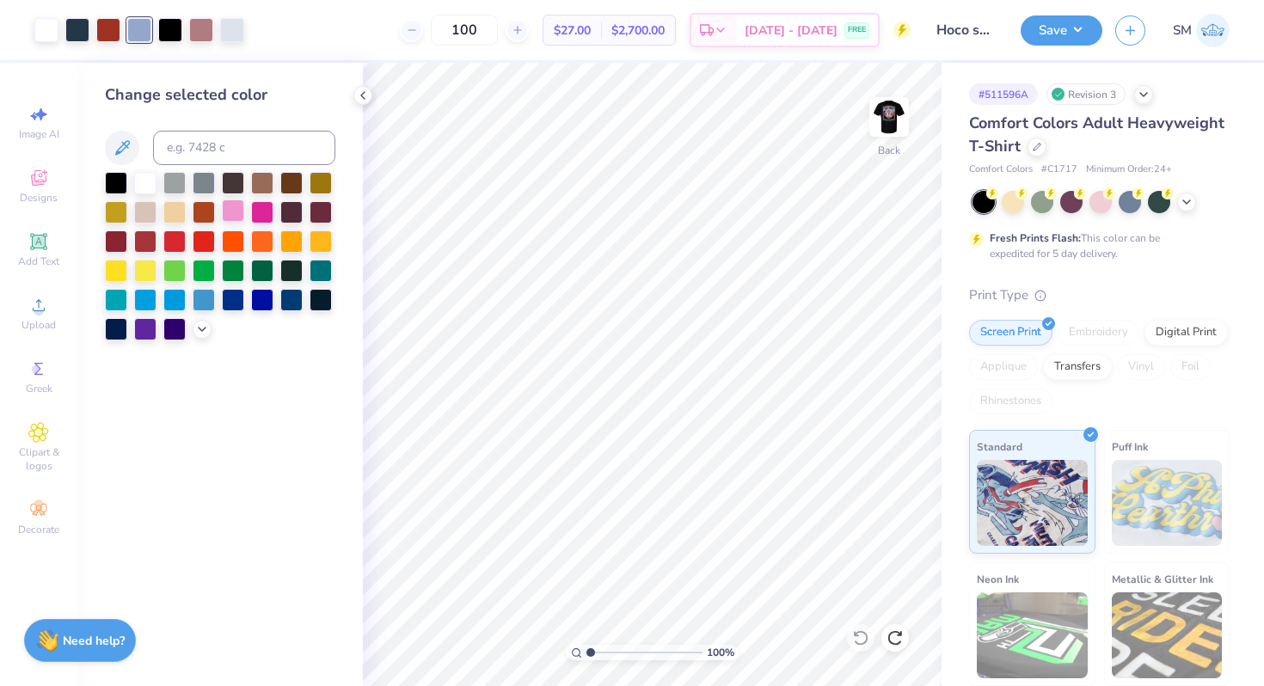
click at [230, 205] on div at bounding box center [233, 211] width 22 height 22
click at [855, 639] on icon at bounding box center [860, 637] width 17 height 17
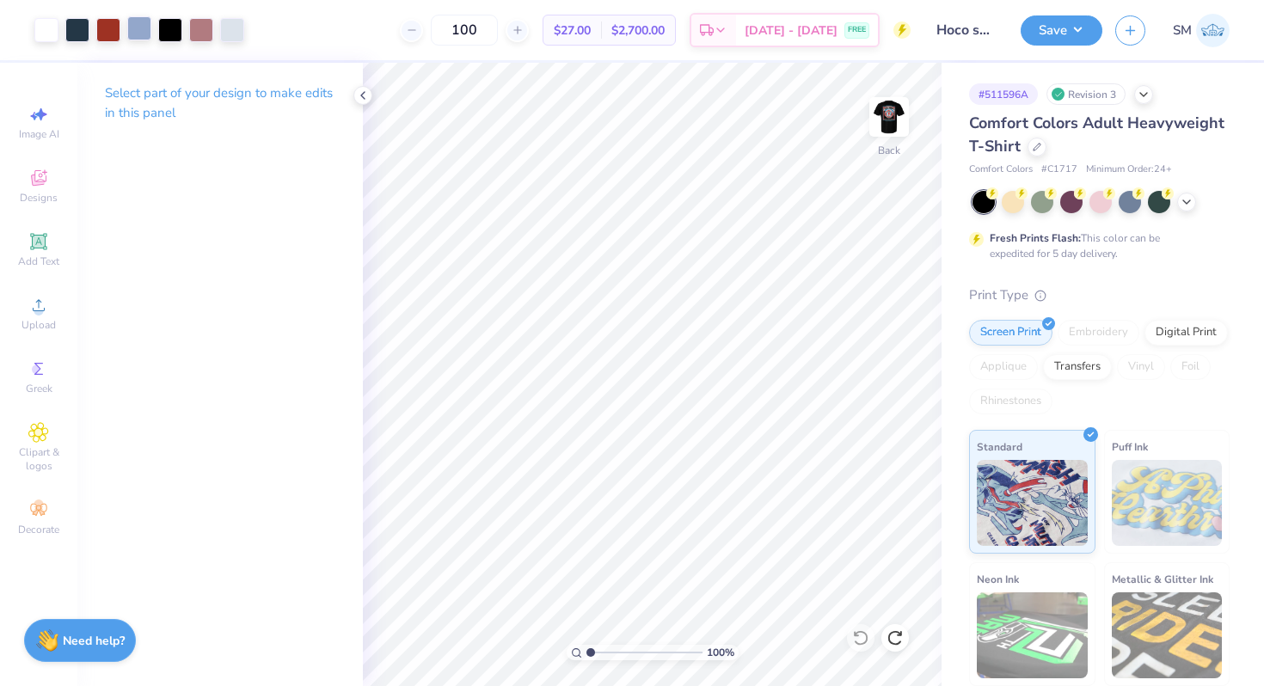
click at [135, 28] on div at bounding box center [139, 28] width 24 height 24
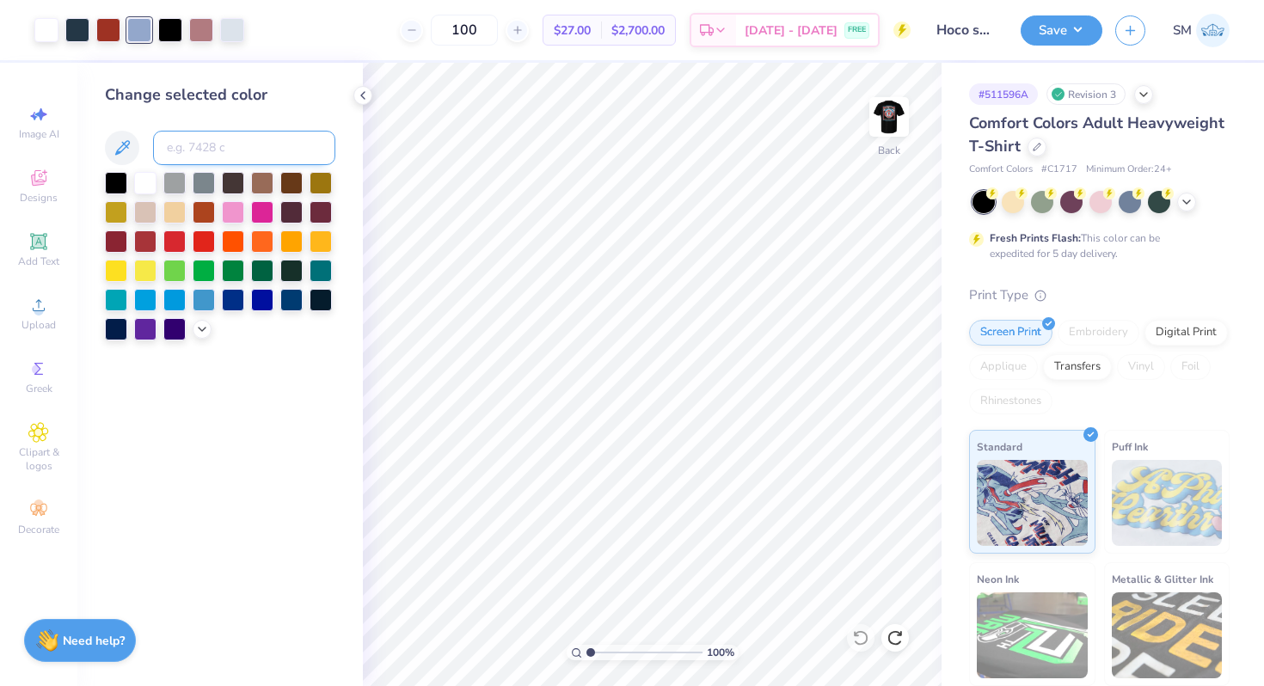
click at [185, 141] on input at bounding box center [244, 148] width 182 height 34
type input "656"
click at [862, 639] on icon at bounding box center [860, 637] width 17 height 17
click at [145, 176] on div at bounding box center [145, 181] width 22 height 22
click at [360, 92] on icon at bounding box center [363, 96] width 14 height 14
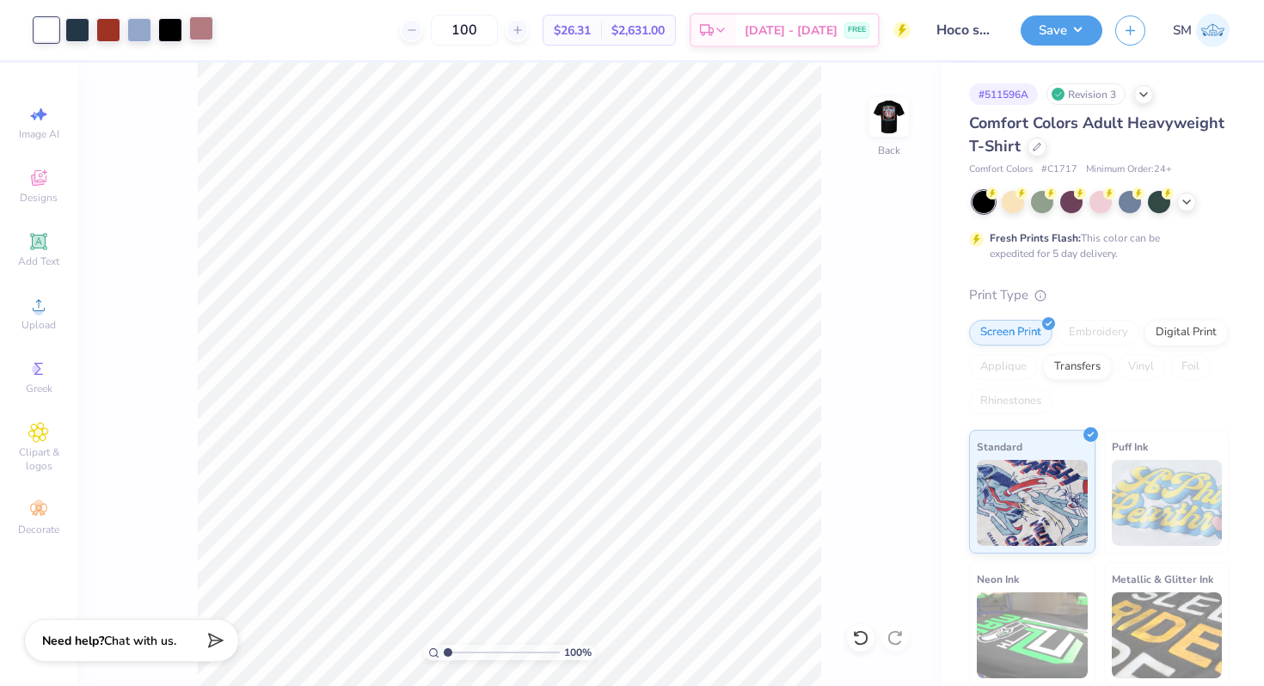
click at [198, 29] on div at bounding box center [201, 28] width 24 height 24
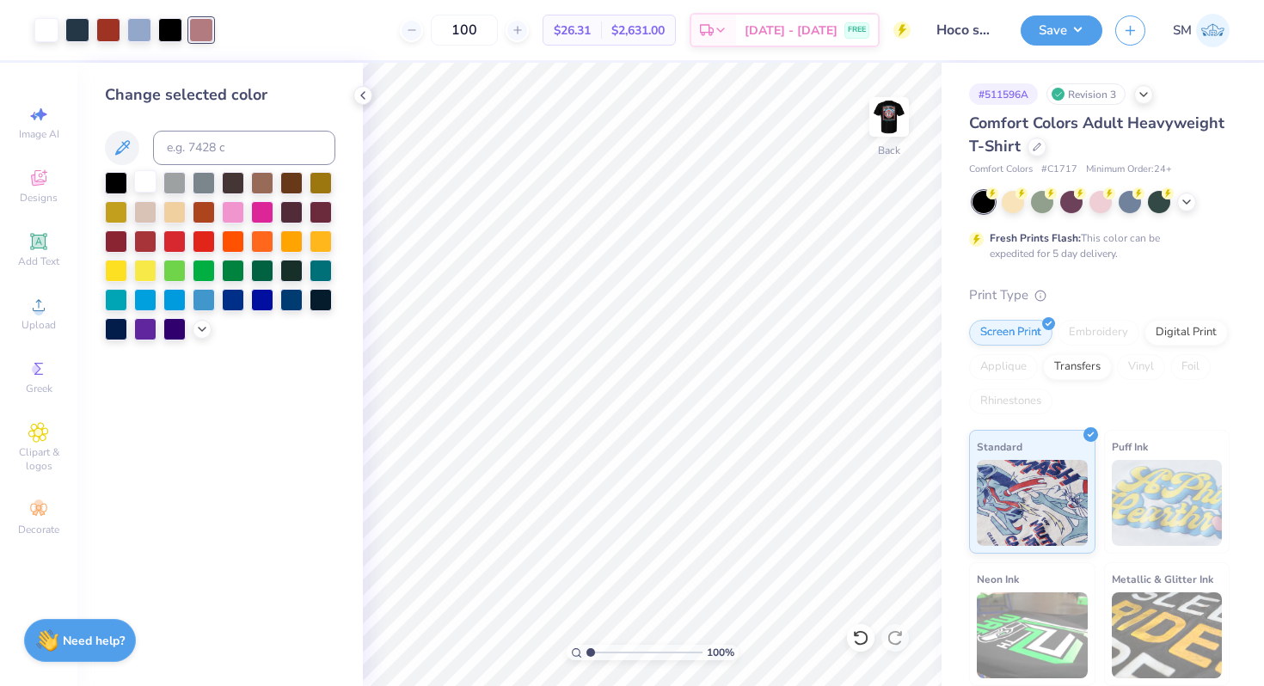
click at [143, 180] on div at bounding box center [145, 181] width 22 height 22
click at [851, 637] on div at bounding box center [861, 638] width 28 height 28
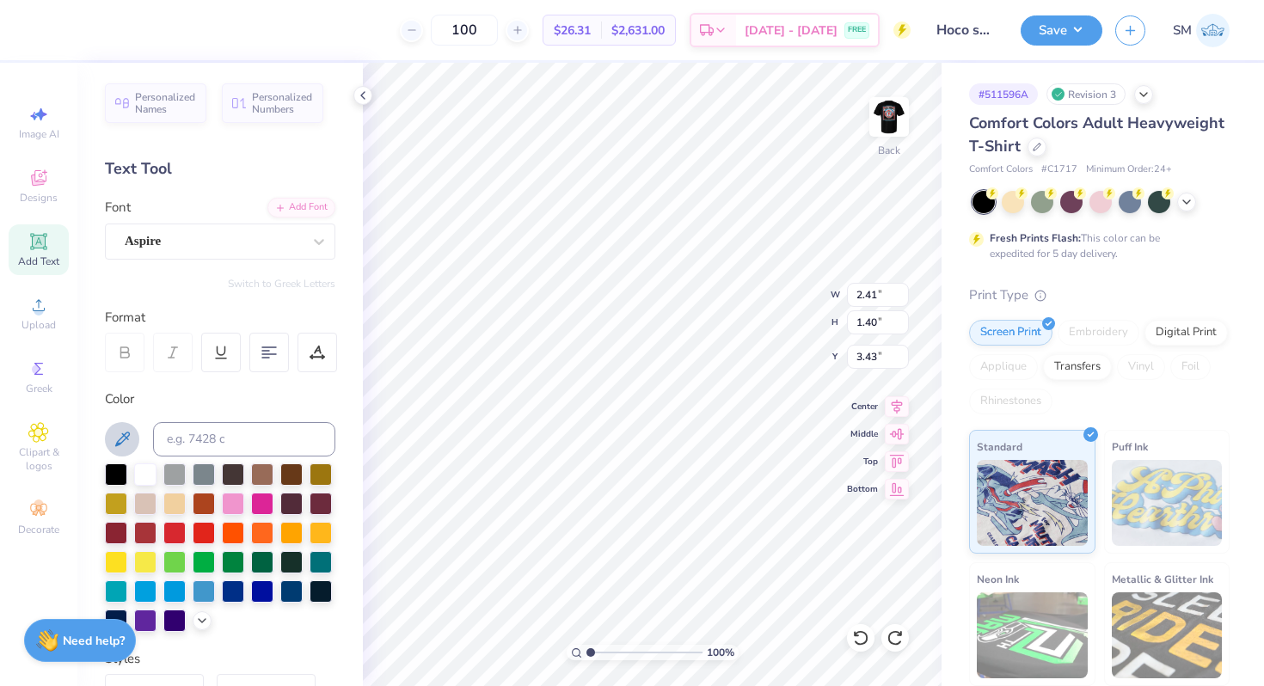
click at [114, 445] on icon at bounding box center [122, 439] width 21 height 21
click at [129, 431] on icon at bounding box center [122, 439] width 21 height 21
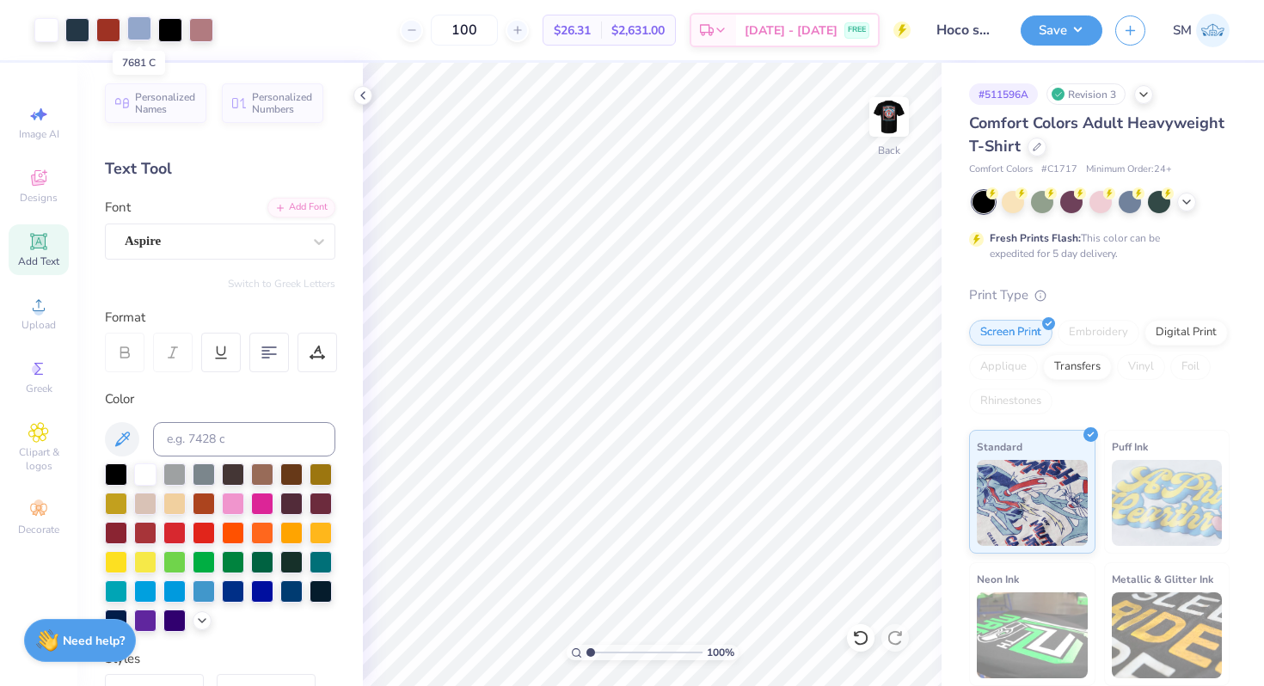
click at [133, 35] on div at bounding box center [139, 28] width 24 height 24
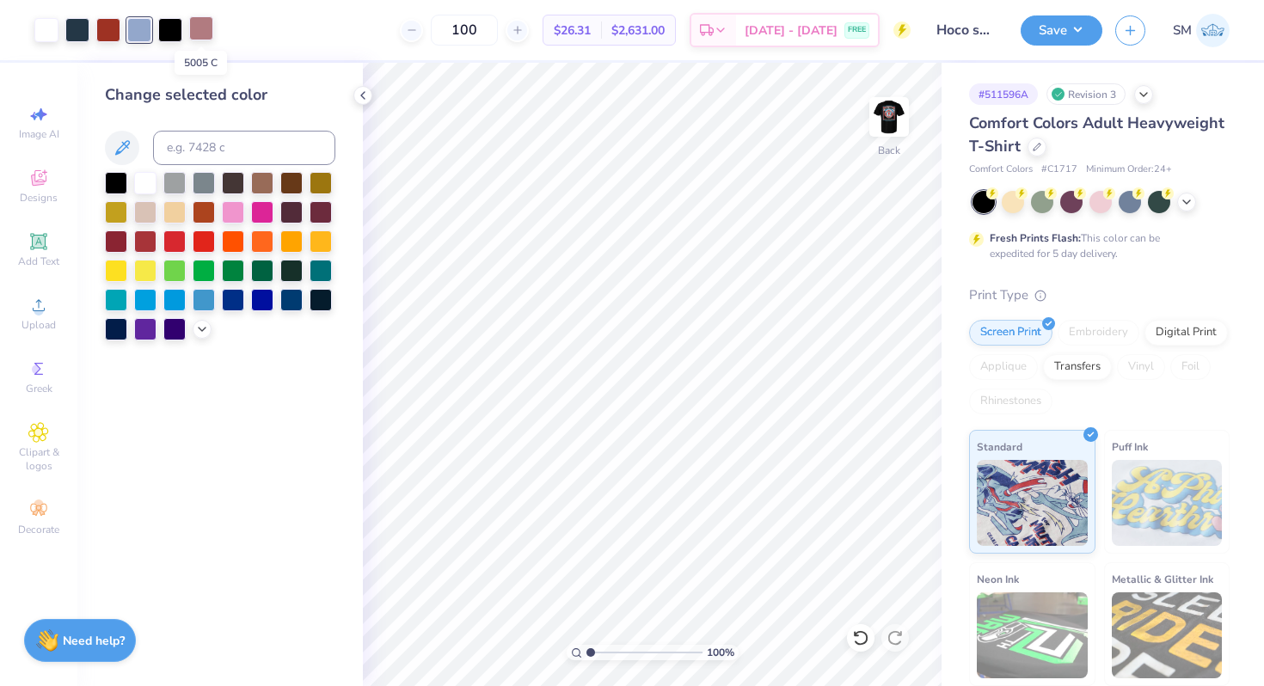
click at [192, 28] on div at bounding box center [201, 28] width 24 height 24
click at [139, 186] on div at bounding box center [145, 181] width 22 height 22
type input "1"
drag, startPoint x: 587, startPoint y: 648, endPoint x: 531, endPoint y: 628, distance: 60.1
click at [586, 645] on input "range" at bounding box center [644, 652] width 116 height 15
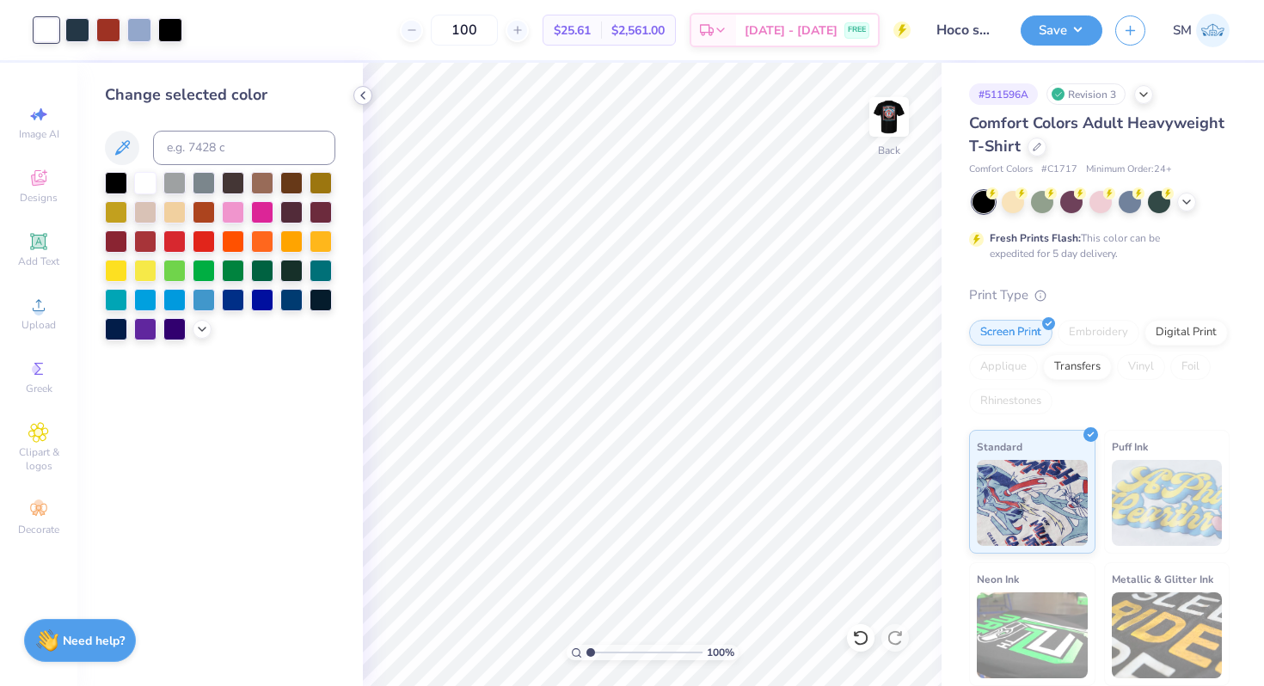
click at [366, 92] on icon at bounding box center [363, 96] width 14 height 14
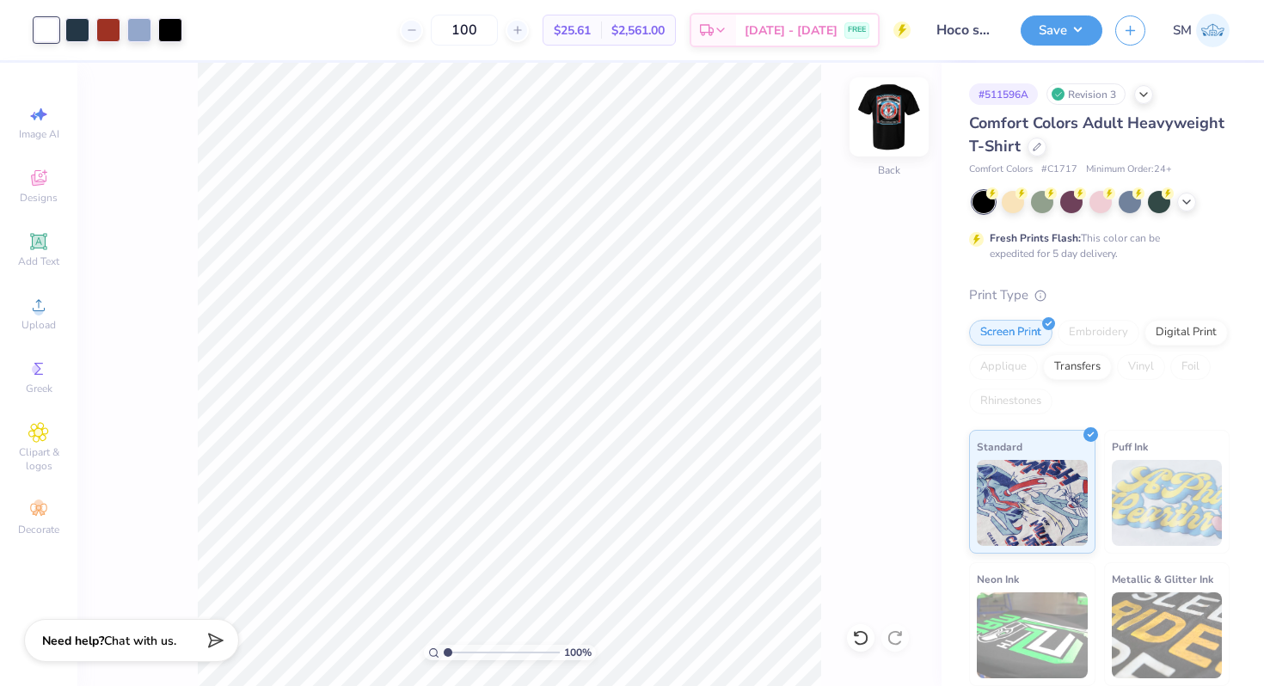
click at [881, 115] on img at bounding box center [889, 117] width 69 height 69
click at [148, 27] on div at bounding box center [139, 28] width 24 height 24
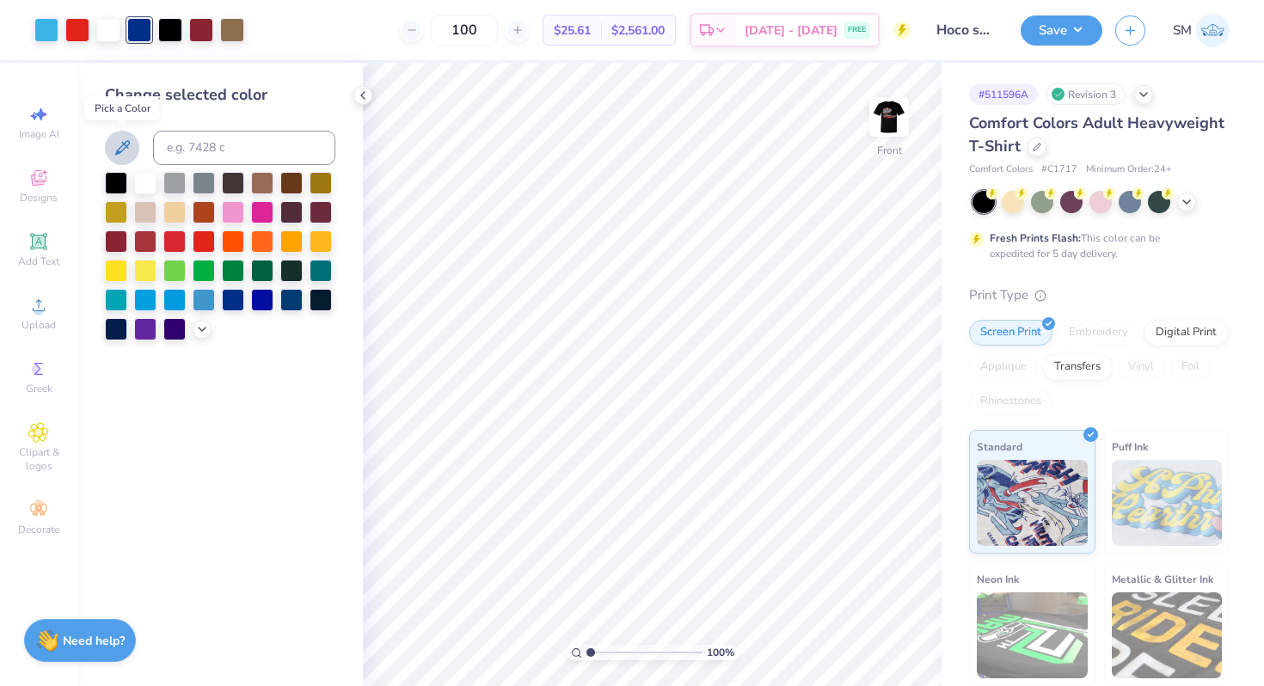
click at [126, 133] on button at bounding box center [122, 148] width 34 height 34
click at [868, 639] on icon at bounding box center [860, 637] width 17 height 17
click at [138, 24] on div at bounding box center [139, 28] width 24 height 24
click at [115, 175] on div at bounding box center [116, 181] width 22 height 22
click at [164, 37] on div at bounding box center [170, 28] width 24 height 24
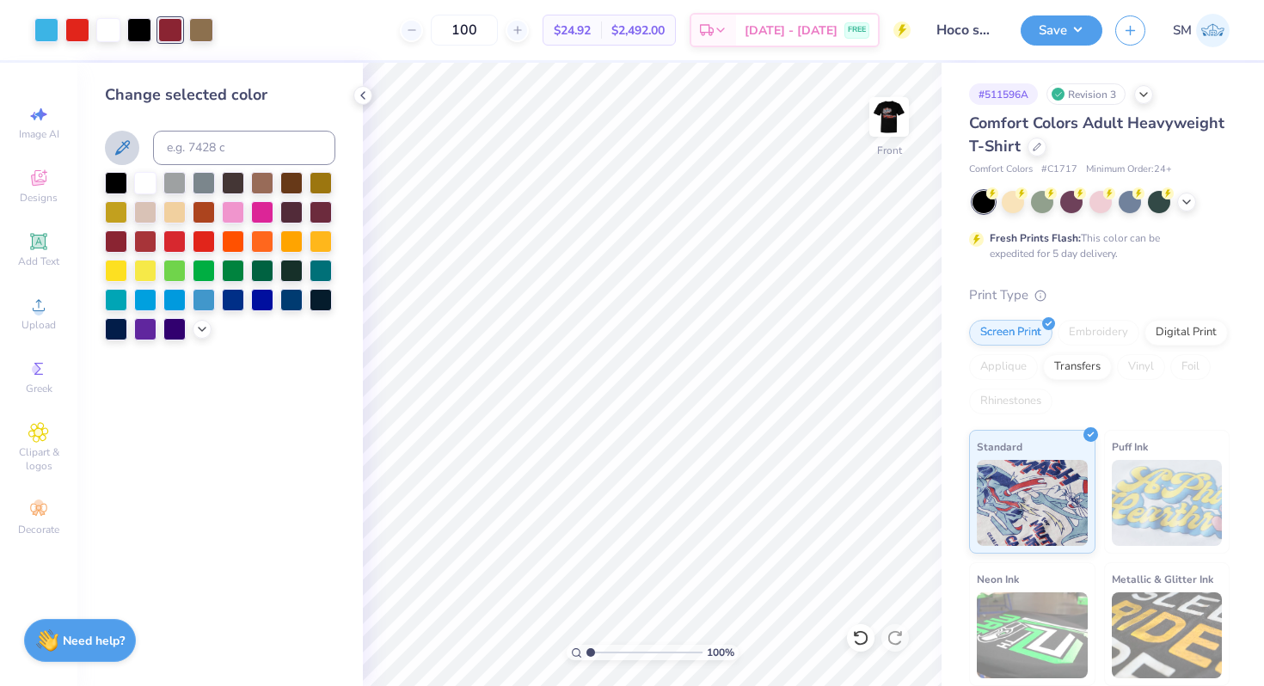
click at [123, 142] on icon at bounding box center [122, 148] width 21 height 21
click at [863, 641] on icon at bounding box center [860, 637] width 17 height 17
click at [174, 33] on div at bounding box center [170, 28] width 24 height 24
click at [122, 175] on div at bounding box center [116, 181] width 22 height 22
click at [174, 32] on div at bounding box center [170, 28] width 24 height 24
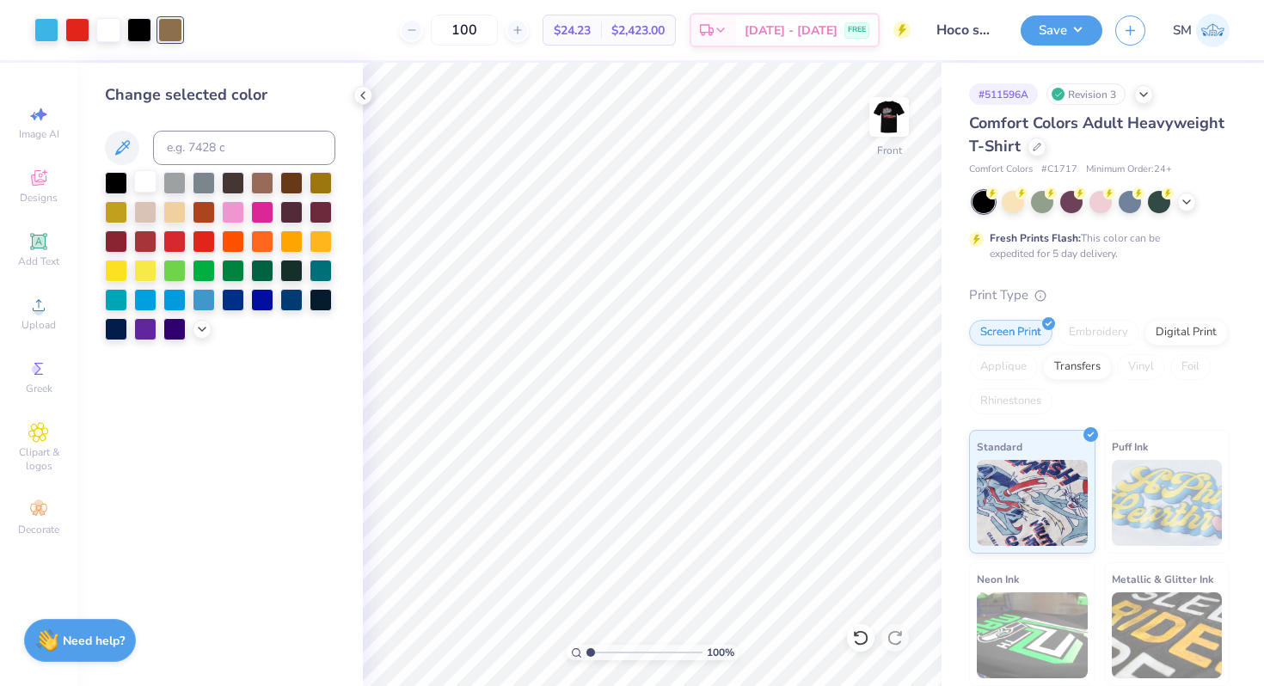
click at [139, 186] on div at bounding box center [145, 181] width 22 height 22
click at [856, 629] on icon at bounding box center [860, 637] width 17 height 17
click at [168, 40] on div at bounding box center [170, 28] width 24 height 24
click at [116, 174] on div at bounding box center [116, 181] width 22 height 22
click at [855, 642] on icon at bounding box center [860, 637] width 15 height 15
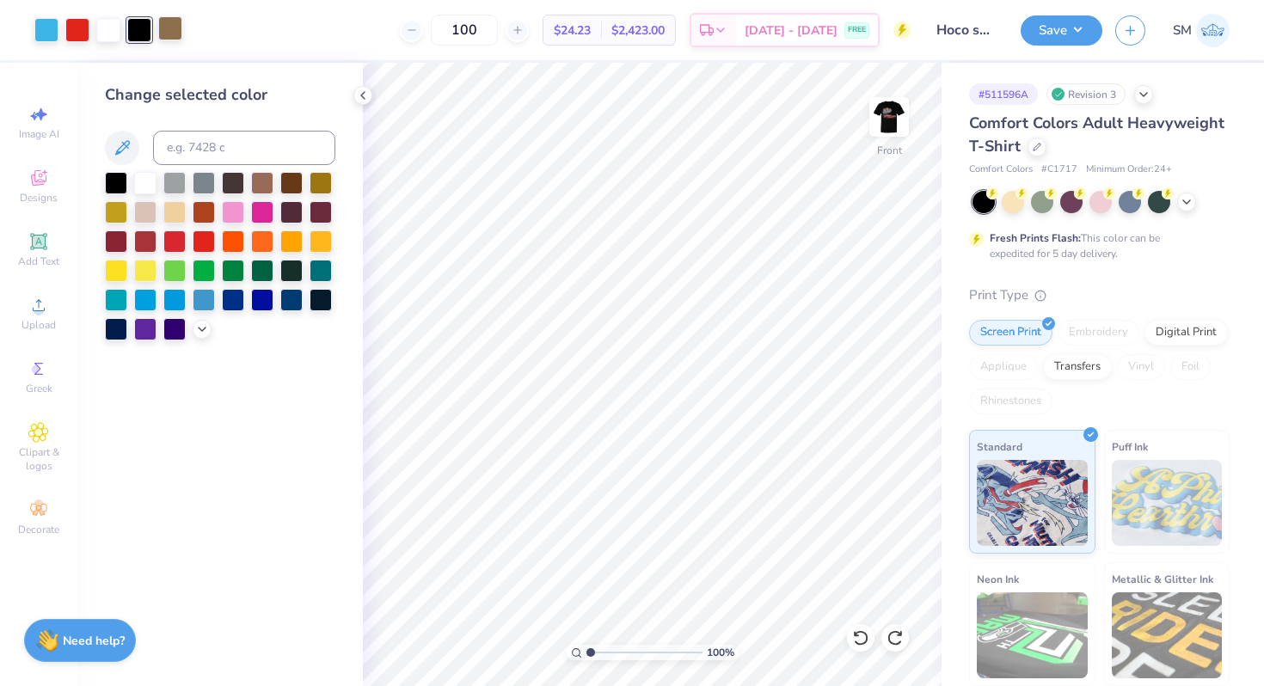
click at [165, 33] on div at bounding box center [170, 28] width 24 height 24
click at [144, 176] on div at bounding box center [145, 181] width 22 height 22
click at [362, 93] on icon at bounding box center [363, 96] width 14 height 14
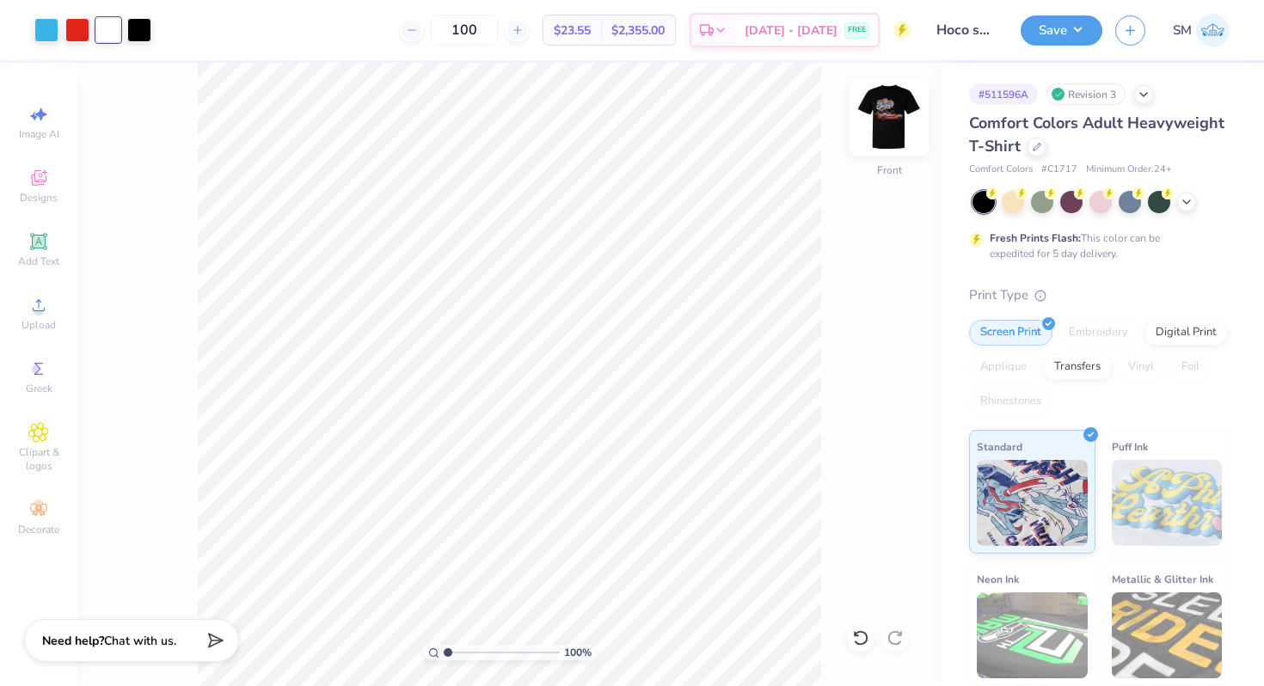
click at [888, 128] on img at bounding box center [889, 117] width 69 height 69
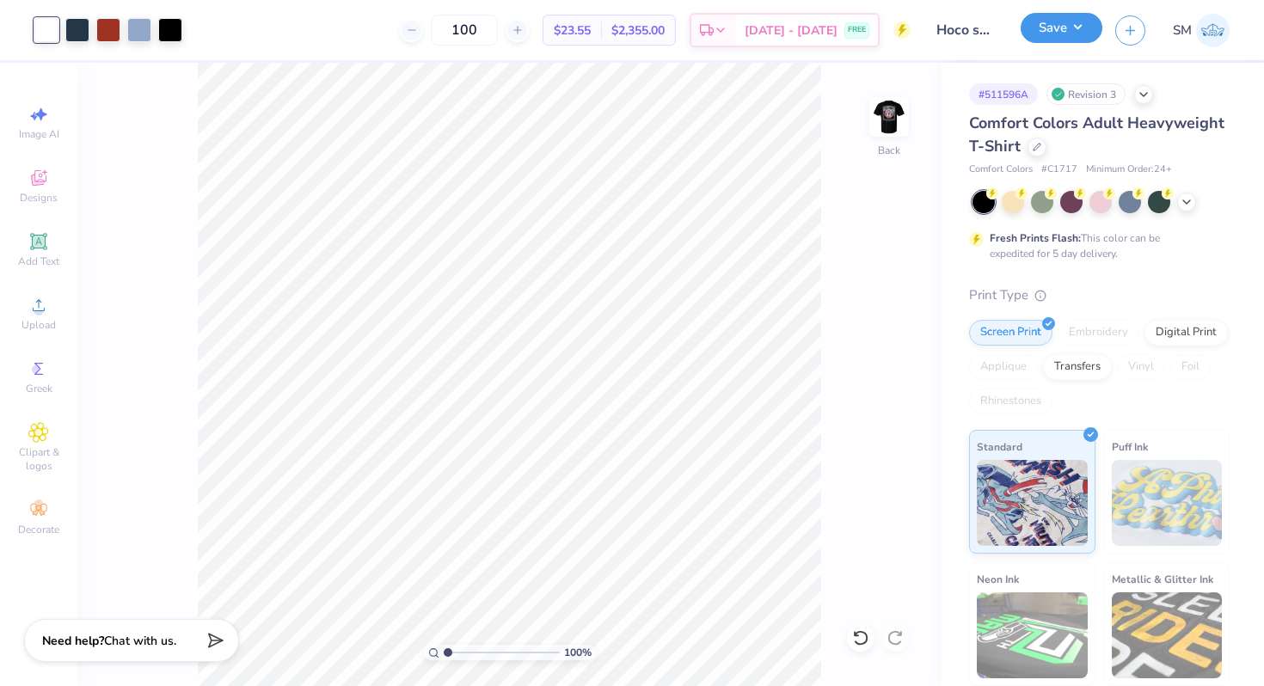
click at [1067, 26] on button "Save" at bounding box center [1062, 28] width 82 height 30
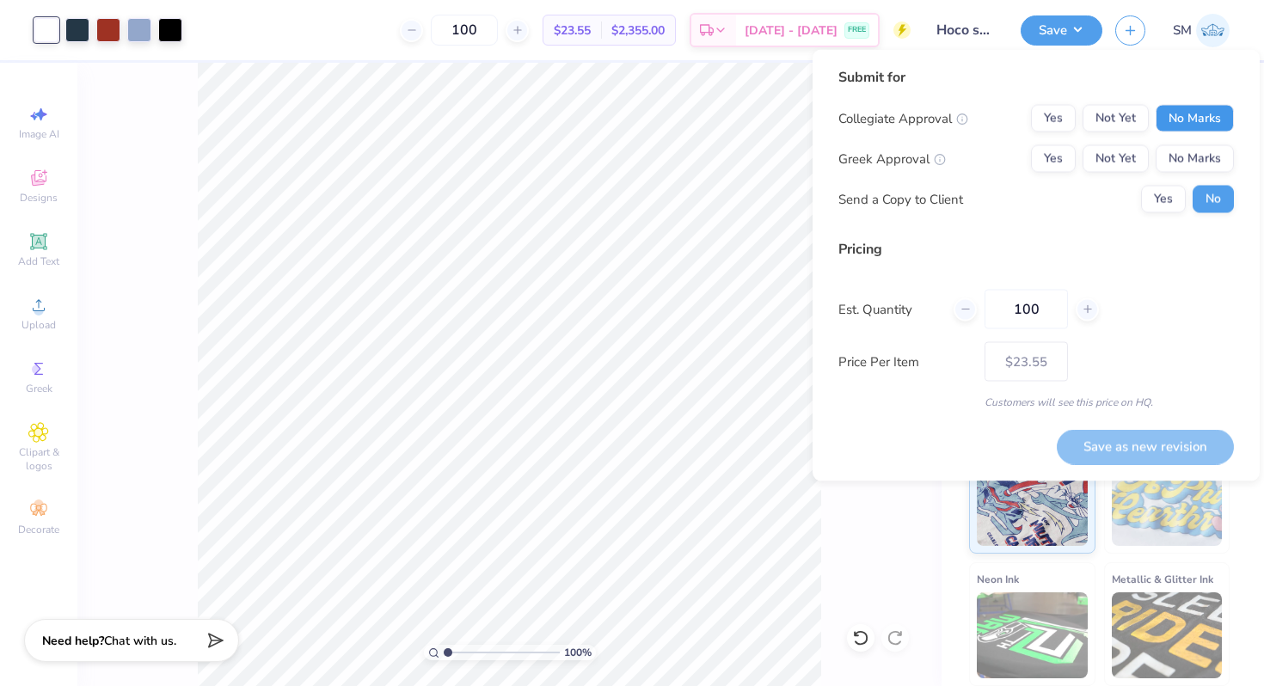
click at [1176, 117] on button "No Marks" at bounding box center [1195, 119] width 78 height 28
click at [1176, 152] on button "No Marks" at bounding box center [1195, 159] width 78 height 28
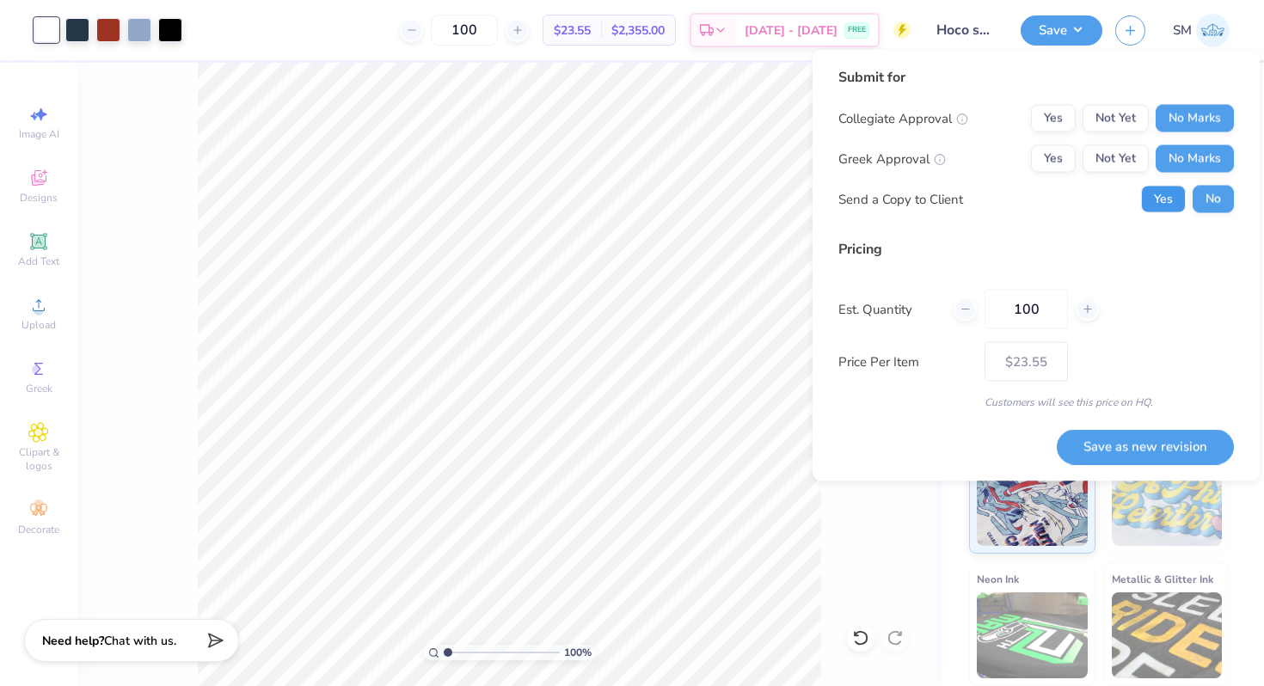
click at [1165, 186] on button "Yes" at bounding box center [1163, 200] width 45 height 28
click at [1127, 438] on button "Save as new revision" at bounding box center [1145, 446] width 177 height 35
type input "$23.55"
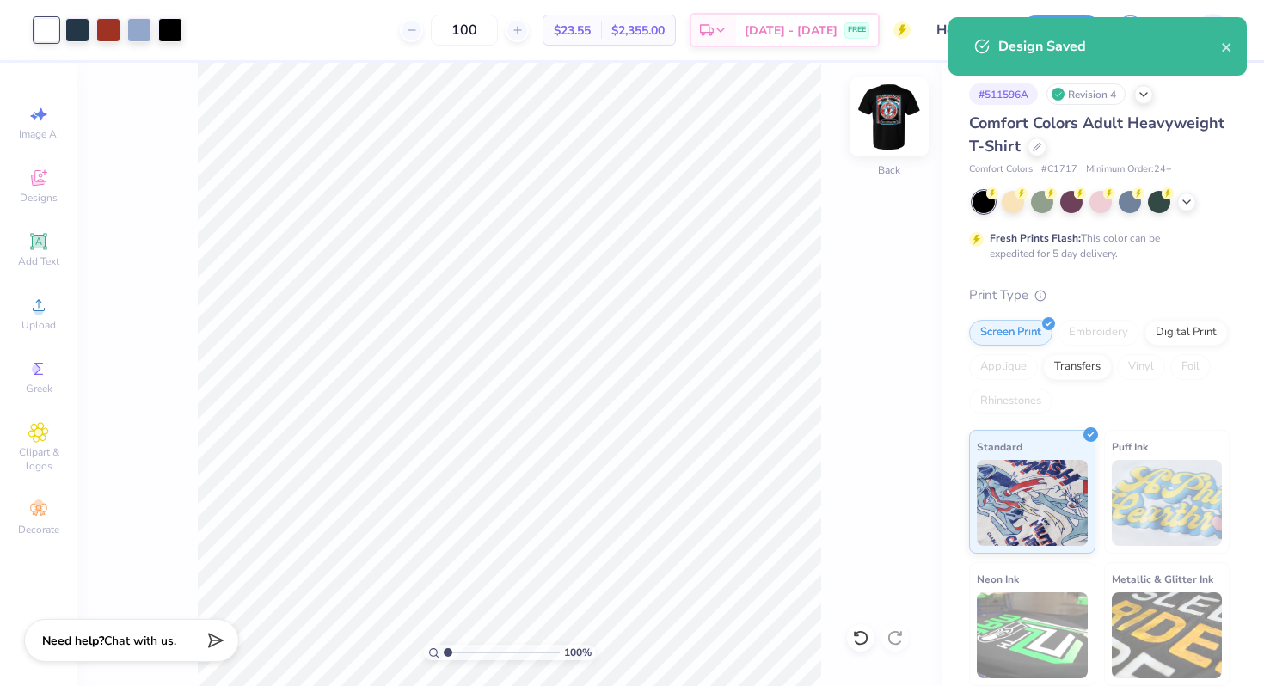
click at [906, 126] on img at bounding box center [889, 117] width 69 height 69
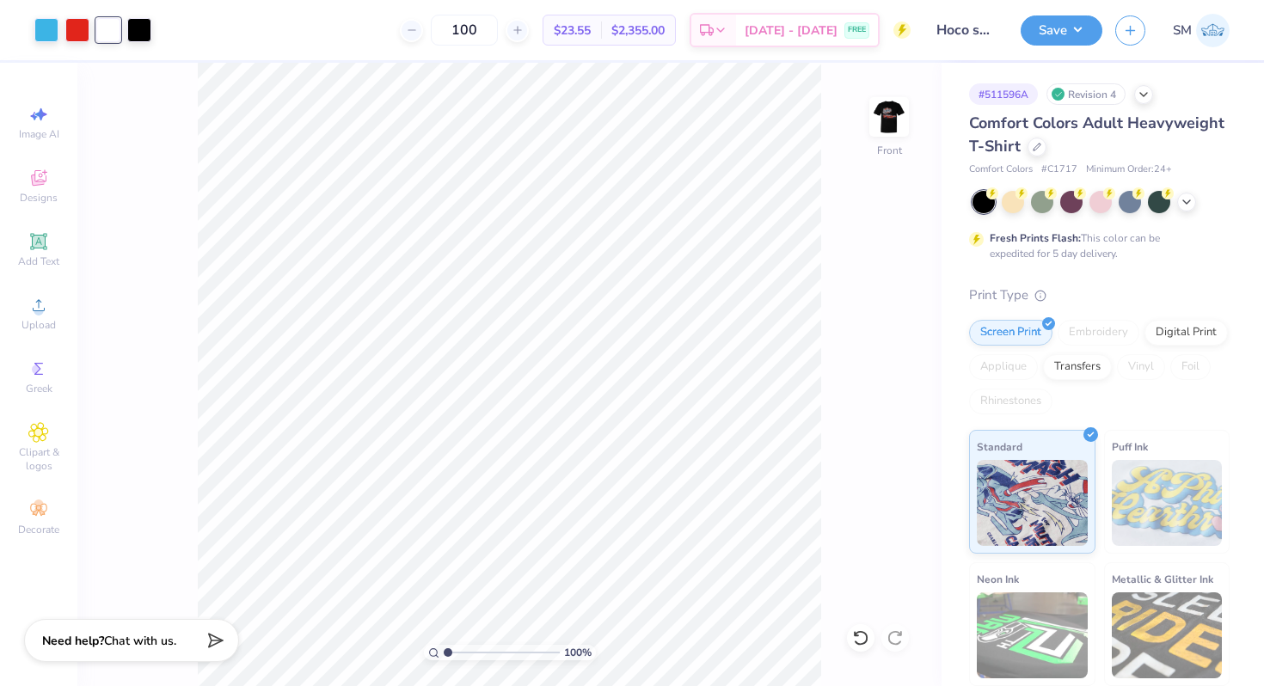
click at [906, 126] on img at bounding box center [889, 117] width 34 height 34
click at [85, 37] on div at bounding box center [77, 28] width 24 height 24
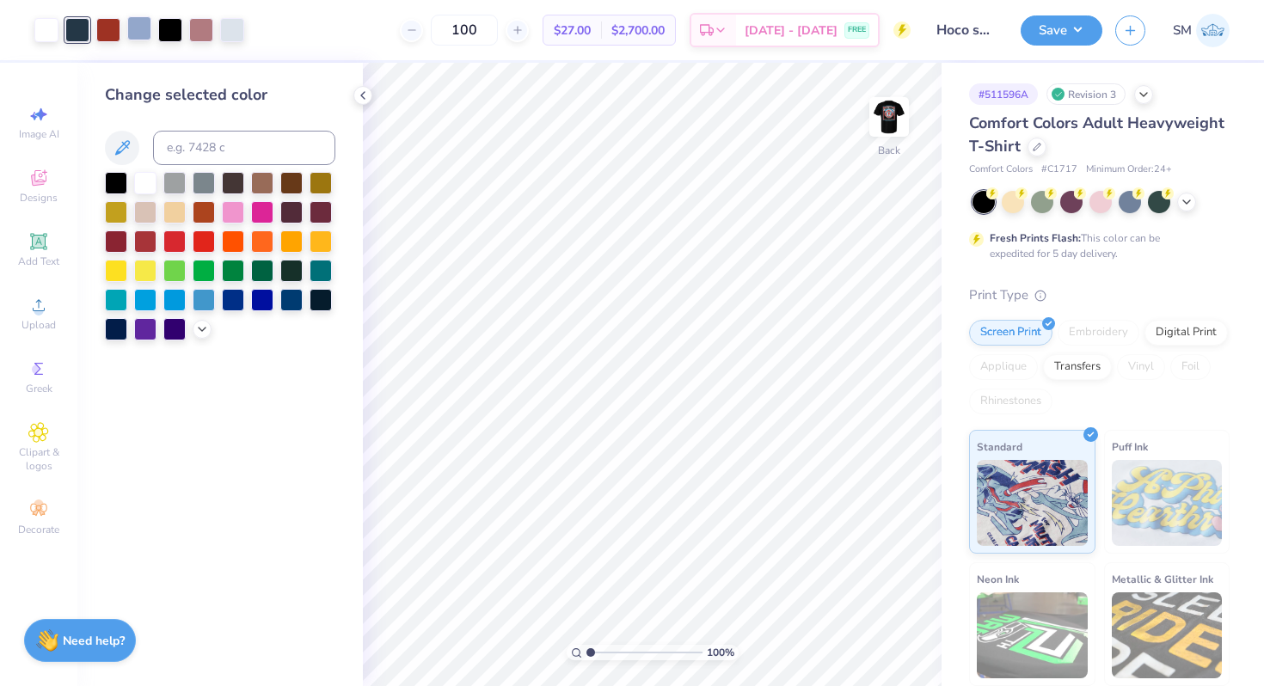
click at [147, 31] on div at bounding box center [139, 28] width 24 height 24
click at [206, 212] on div at bounding box center [204, 211] width 22 height 22
click at [857, 636] on icon at bounding box center [860, 637] width 17 height 17
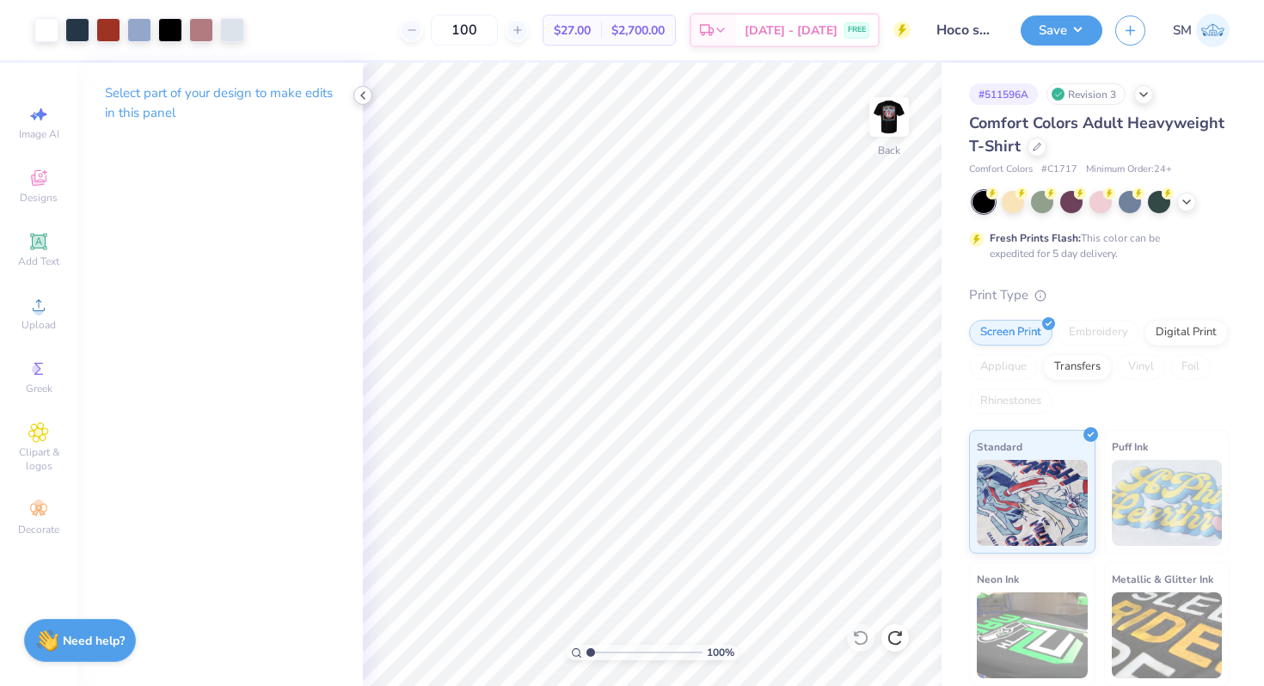
click at [371, 96] on div at bounding box center [362, 95] width 19 height 19
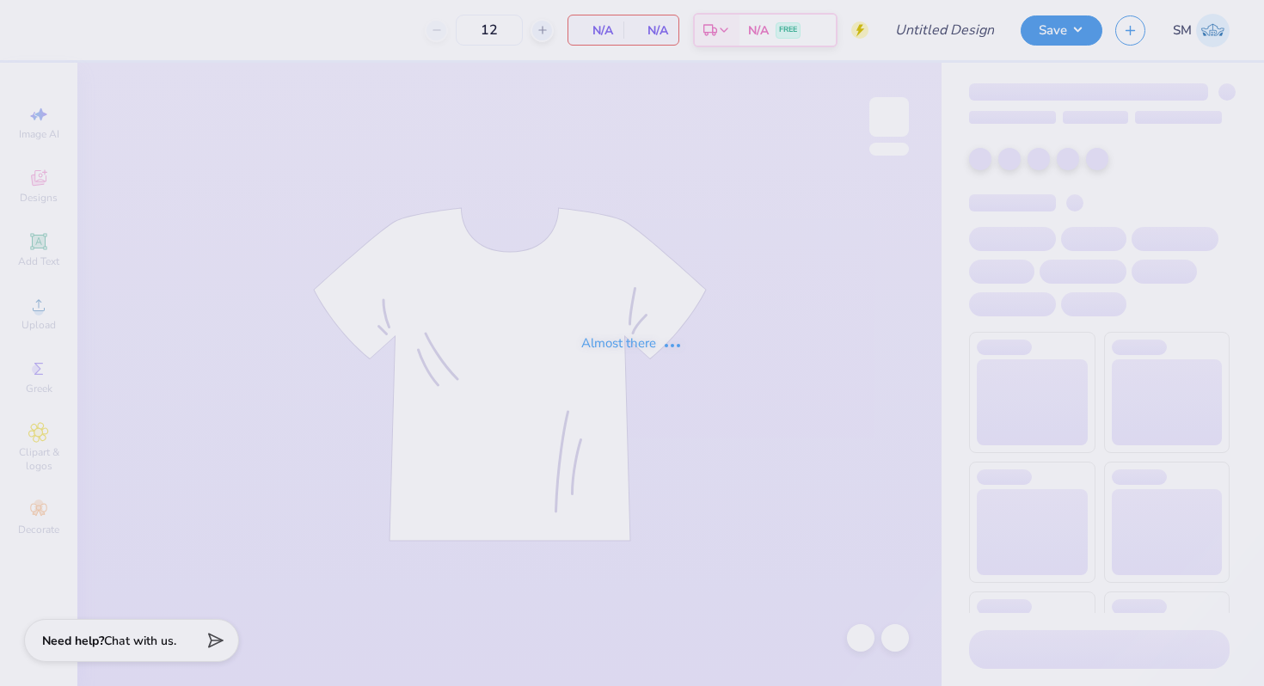
type input "Hoco shirt"
type input "100"
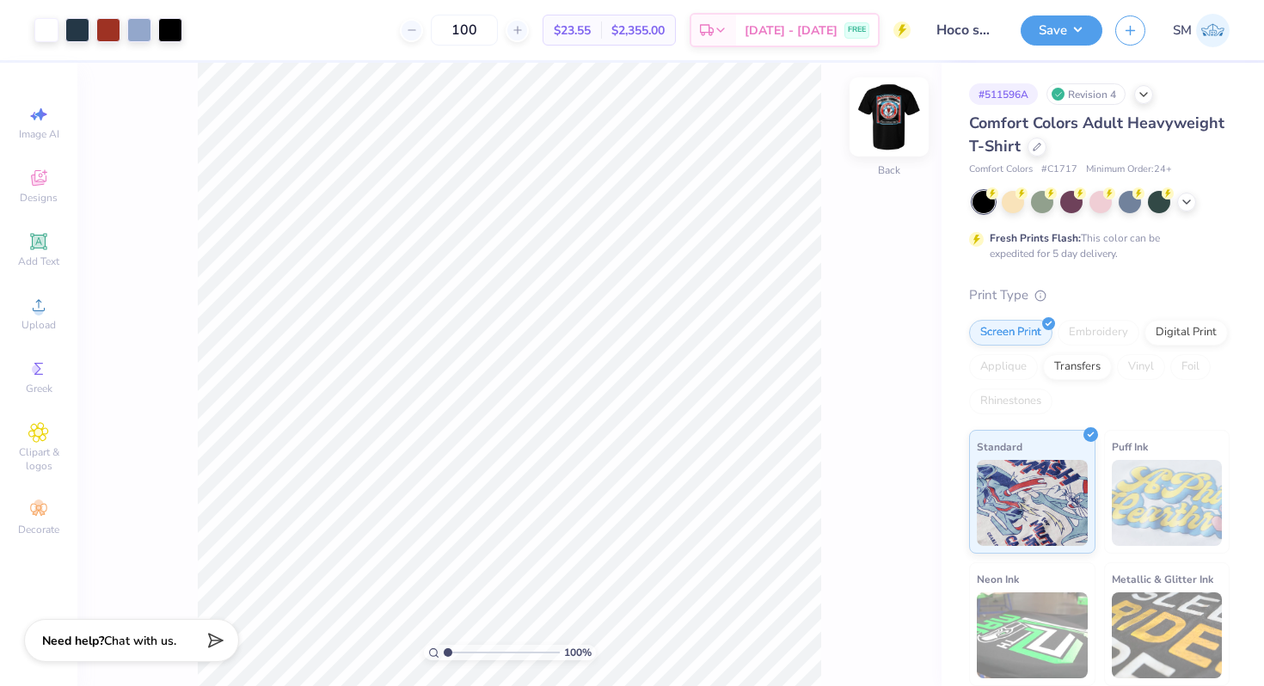
click at [899, 131] on img at bounding box center [889, 117] width 69 height 69
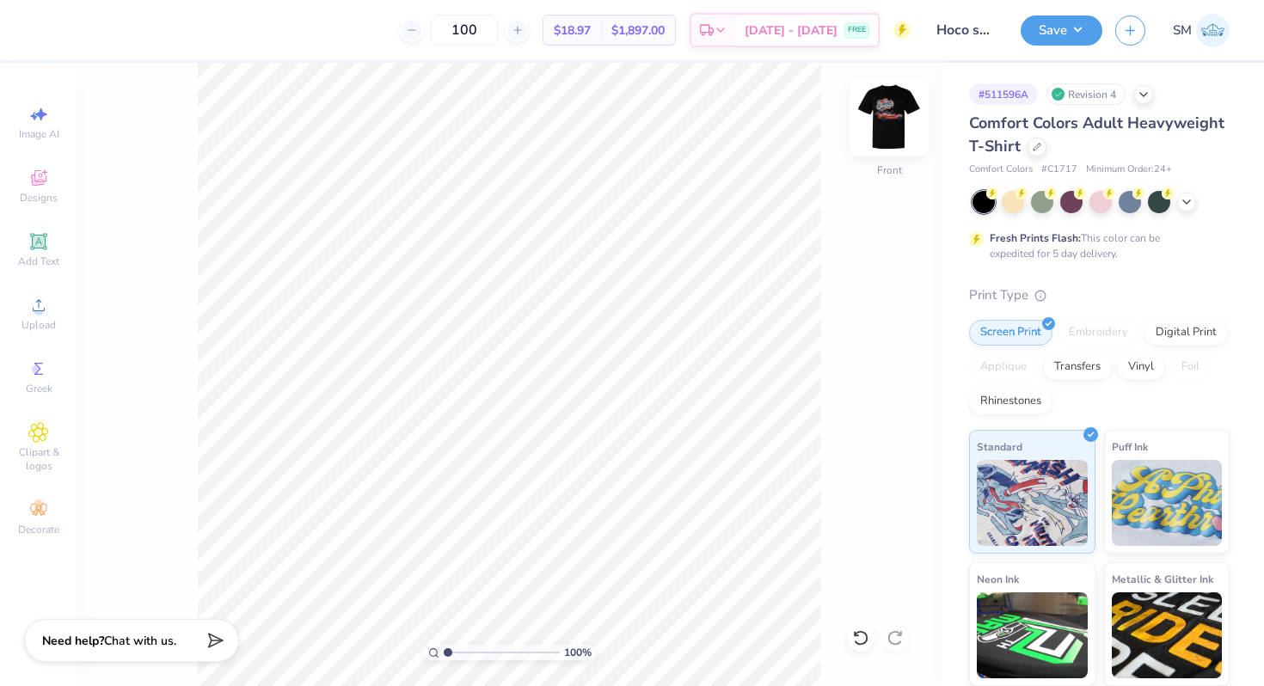
click at [890, 150] on div at bounding box center [889, 116] width 79 height 79
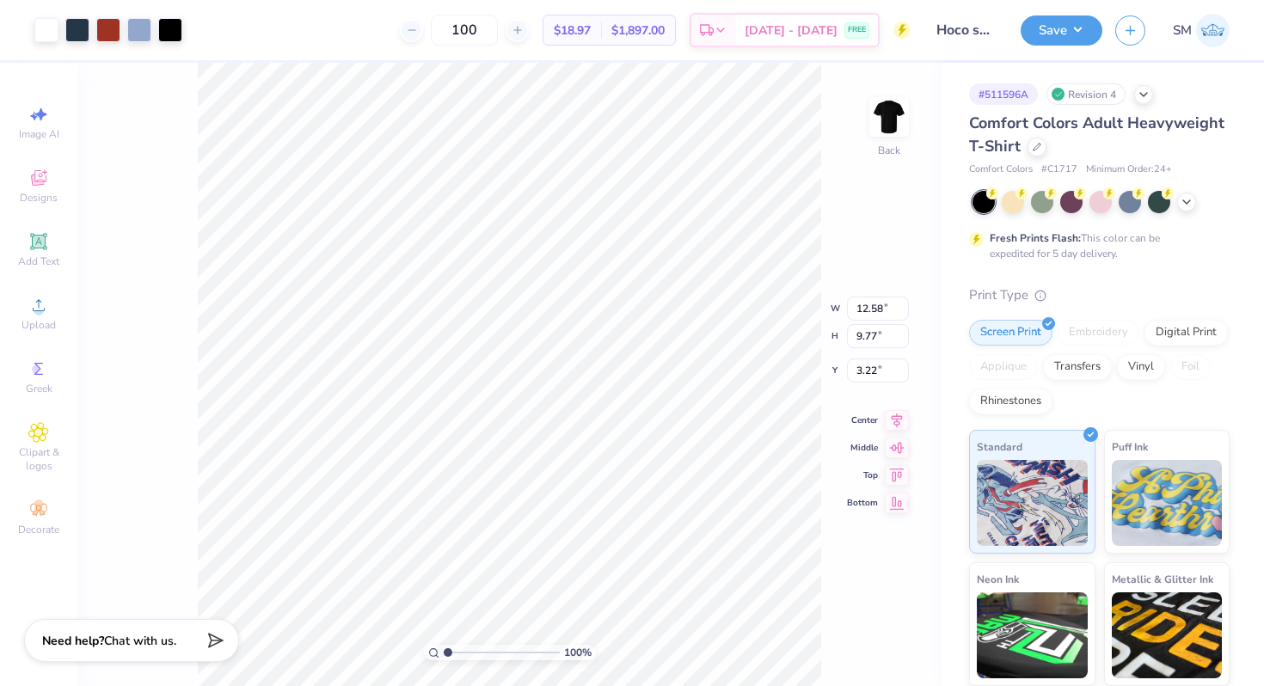
type input "3.00"
type input "12.11"
type input "9.41"
click at [895, 401] on icon at bounding box center [897, 404] width 24 height 21
click at [853, 639] on icon at bounding box center [860, 637] width 17 height 17
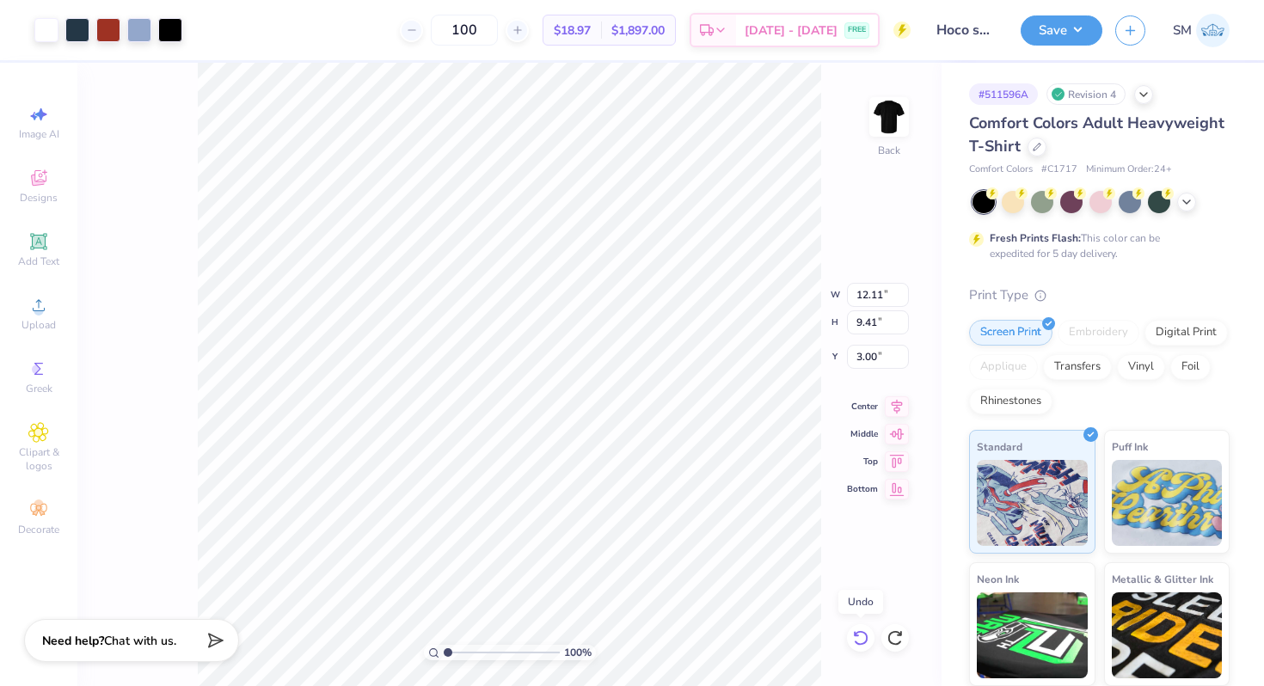
click at [853, 639] on icon at bounding box center [860, 637] width 17 height 17
type input "12.58"
type input "9.77"
click at [1041, 151] on div at bounding box center [1037, 145] width 19 height 19
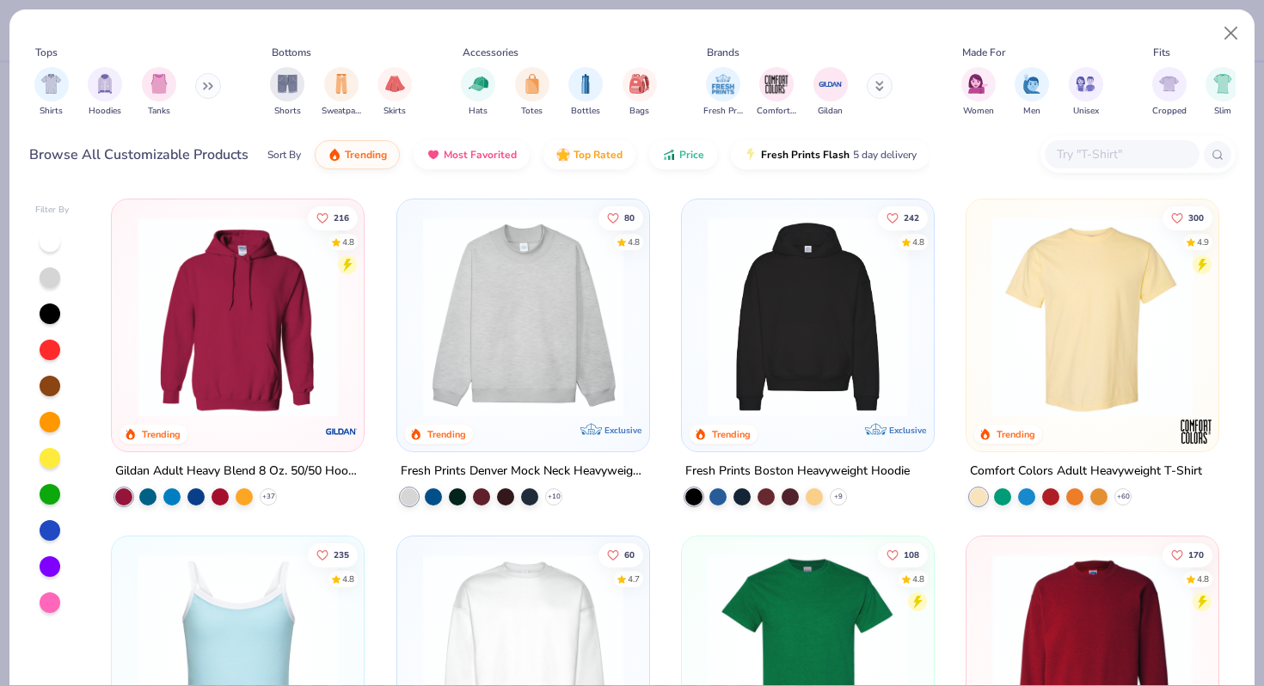
click at [1096, 157] on input "text" at bounding box center [1121, 154] width 132 height 20
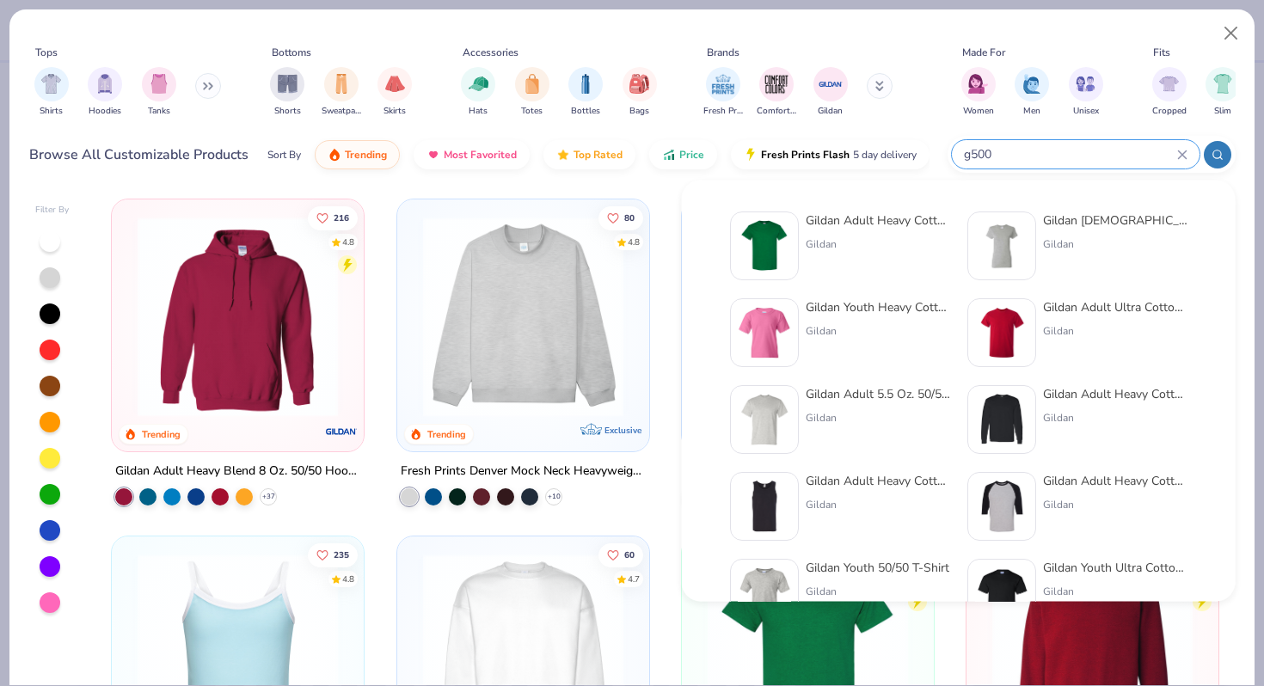
type input "g500"
click at [861, 218] on div "Gildan Adult Heavy Cotton T-Shirt" at bounding box center [878, 221] width 144 height 18
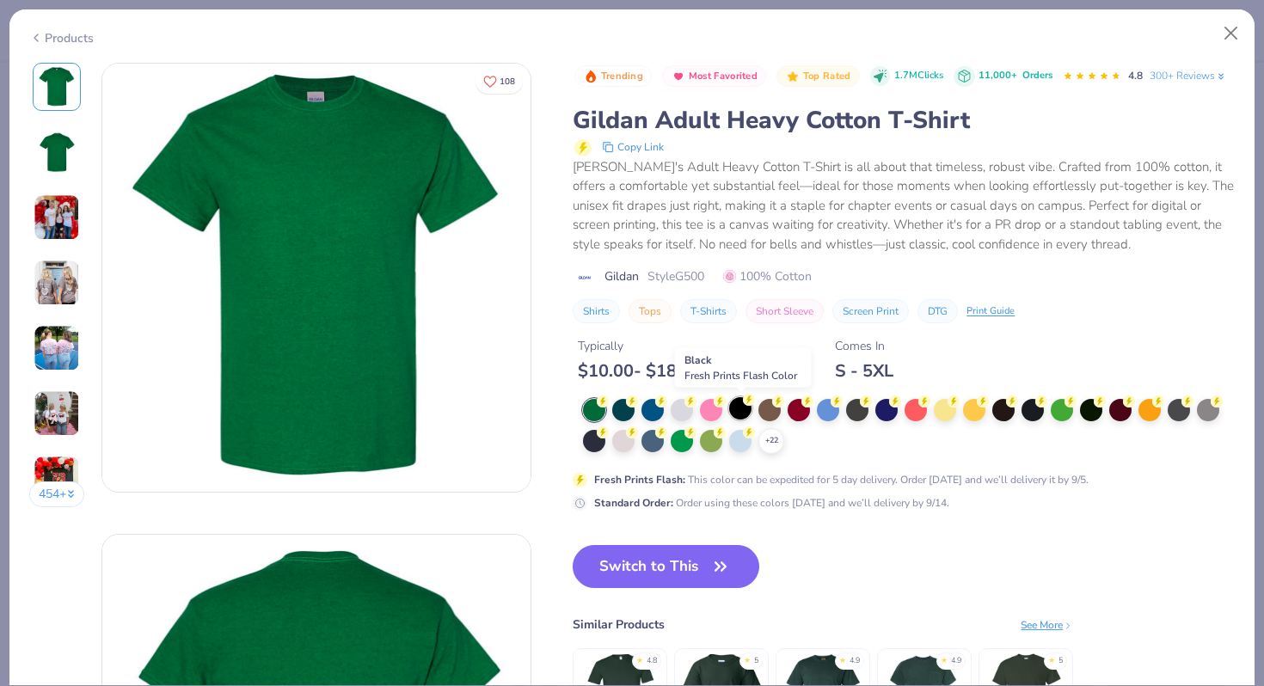
click at [735, 408] on div at bounding box center [740, 408] width 22 height 22
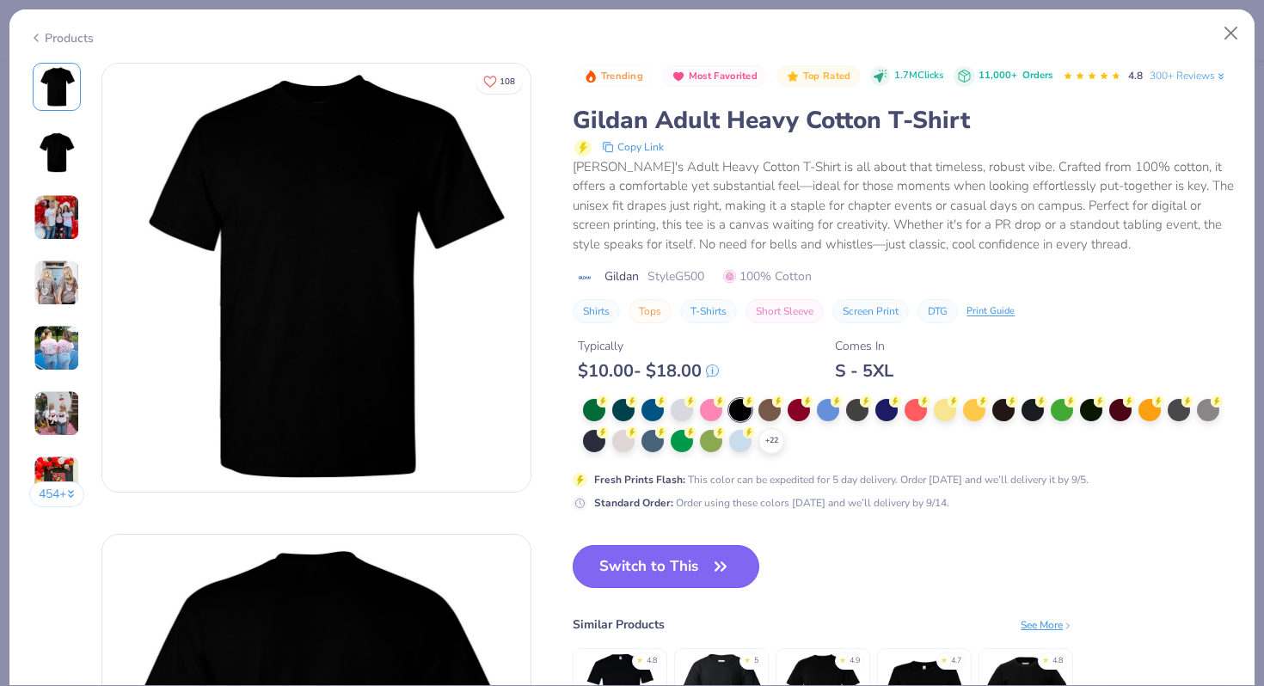
click at [636, 569] on button "Switch to This" at bounding box center [666, 566] width 187 height 43
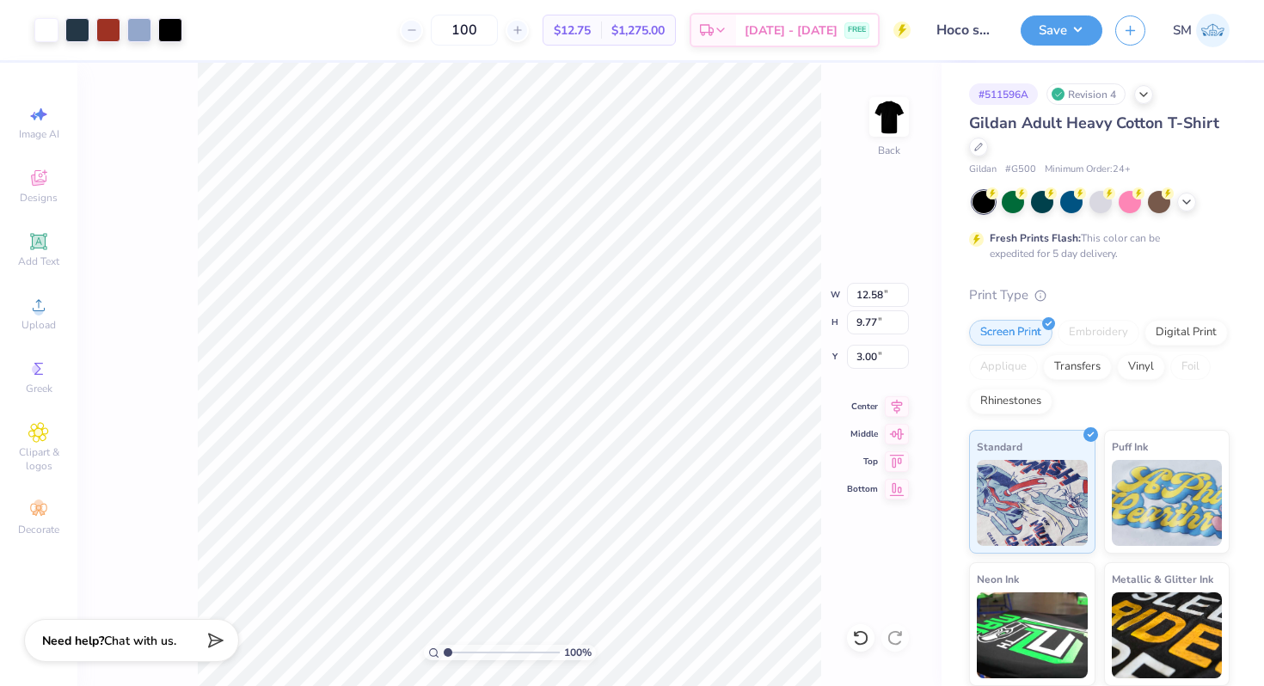
type input "3.00"
click at [894, 399] on icon at bounding box center [897, 404] width 24 height 21
type input "11.94"
type input "9.27"
click at [895, 407] on icon at bounding box center [897, 404] width 24 height 21
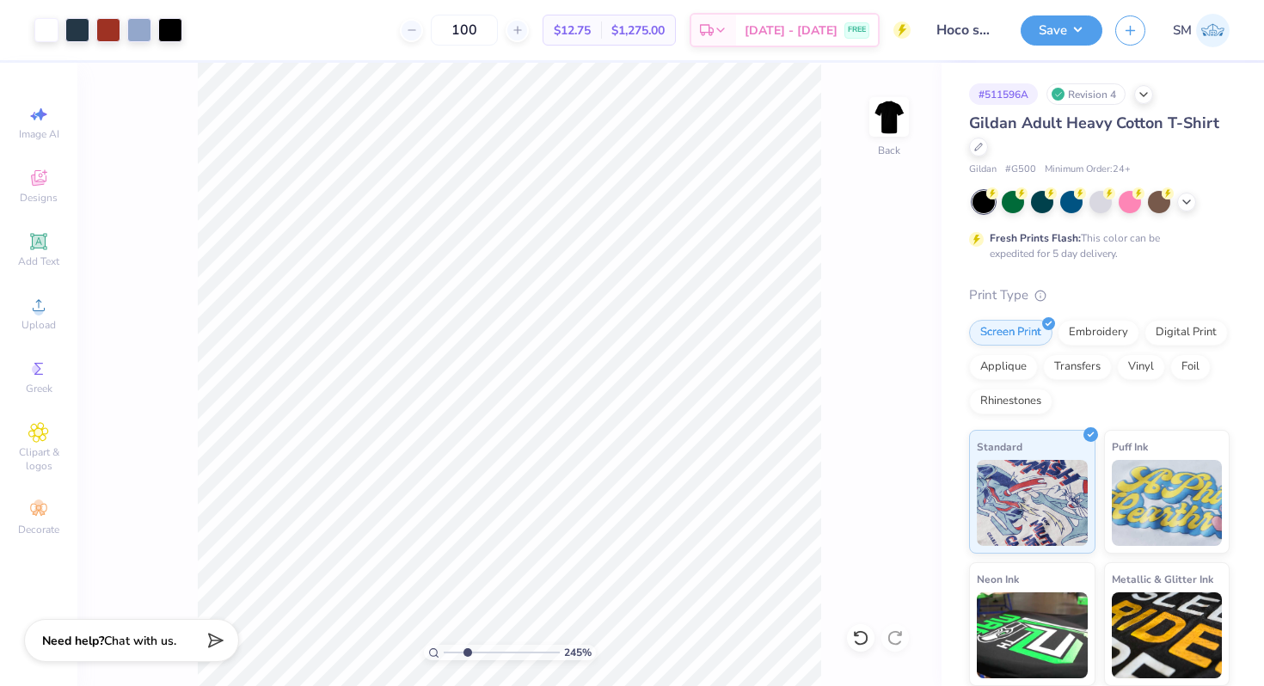
drag, startPoint x: 447, startPoint y: 649, endPoint x: 468, endPoint y: 649, distance: 20.6
click at [468, 649] on input "range" at bounding box center [502, 652] width 116 height 15
drag, startPoint x: 464, startPoint y: 653, endPoint x: 408, endPoint y: 648, distance: 56.1
type input "1"
click at [444, 648] on input "range" at bounding box center [502, 652] width 116 height 15
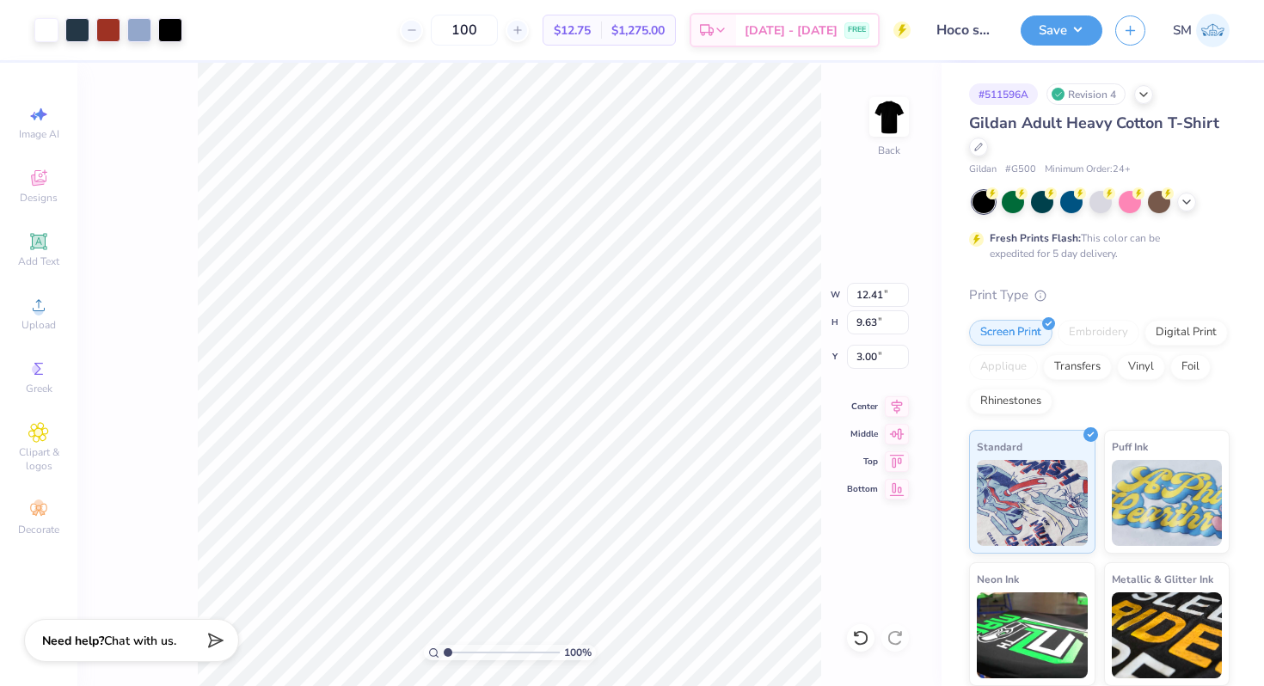
type input "12.41"
type input "9.63"
click at [900, 402] on icon at bounding box center [897, 404] width 24 height 21
click at [898, 399] on icon at bounding box center [897, 404] width 24 height 21
click at [1073, 34] on button "Save" at bounding box center [1062, 28] width 82 height 30
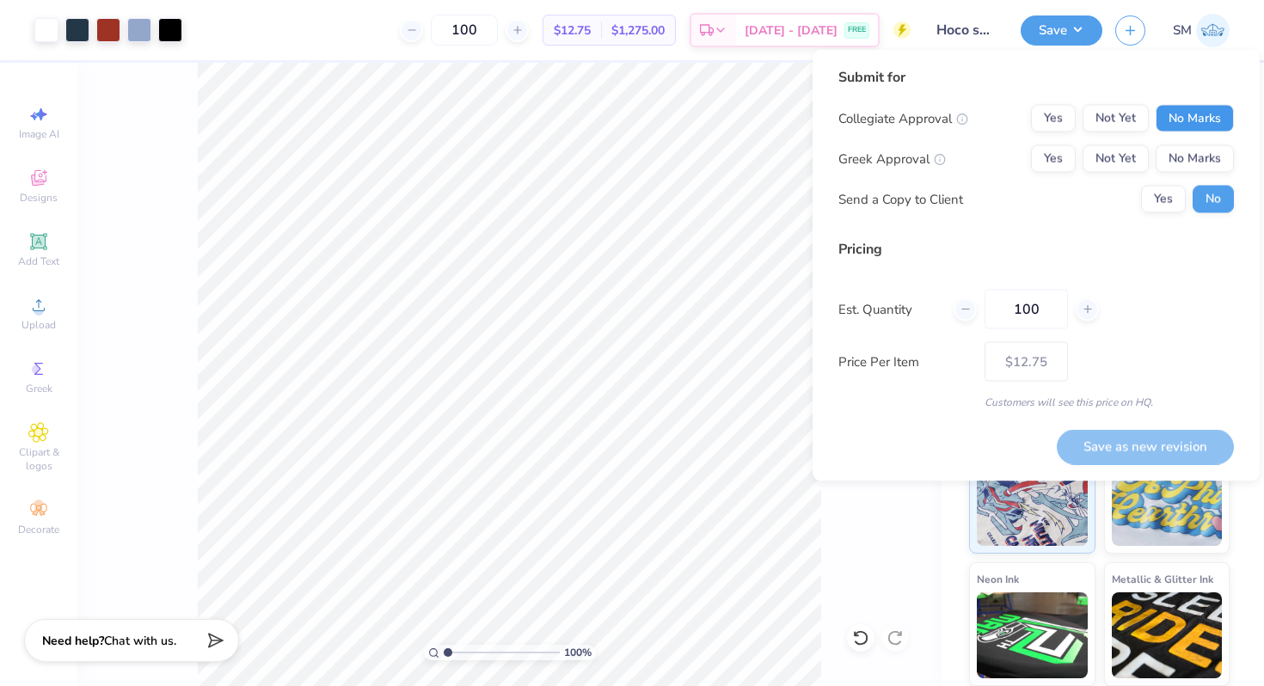
click at [1221, 129] on button "No Marks" at bounding box center [1195, 119] width 78 height 28
click at [1205, 162] on button "No Marks" at bounding box center [1195, 159] width 78 height 28
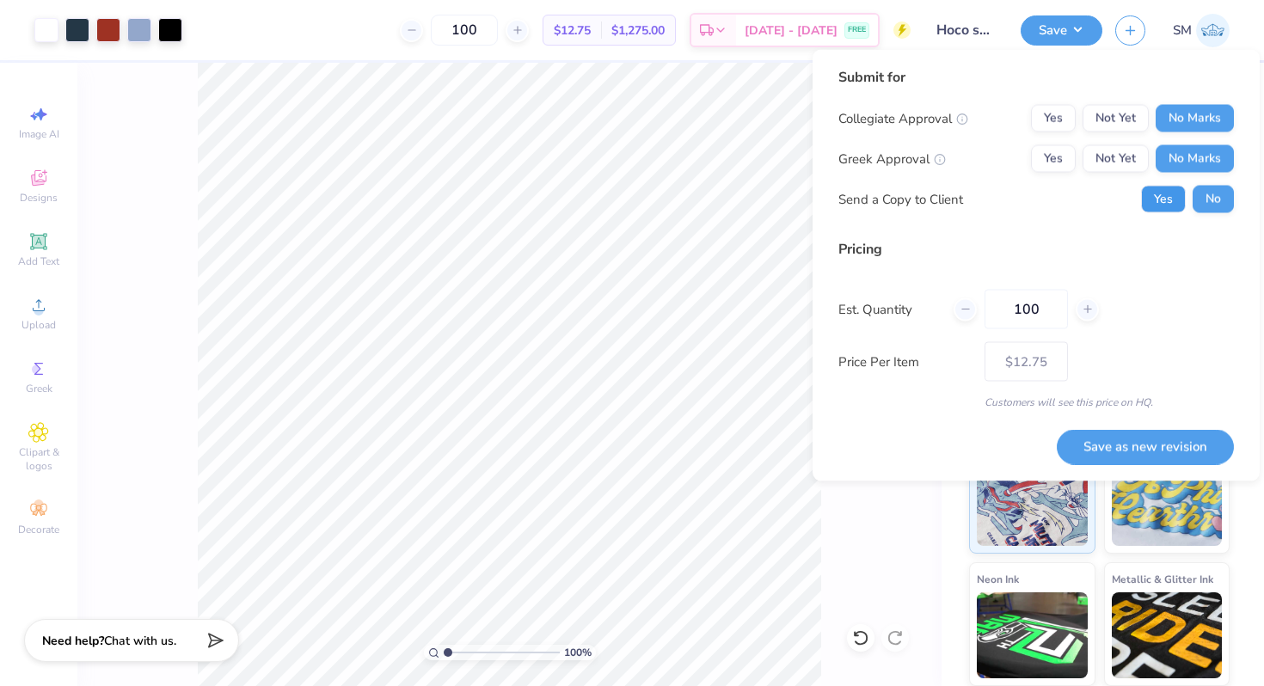
click at [1157, 196] on button "Yes" at bounding box center [1163, 200] width 45 height 28
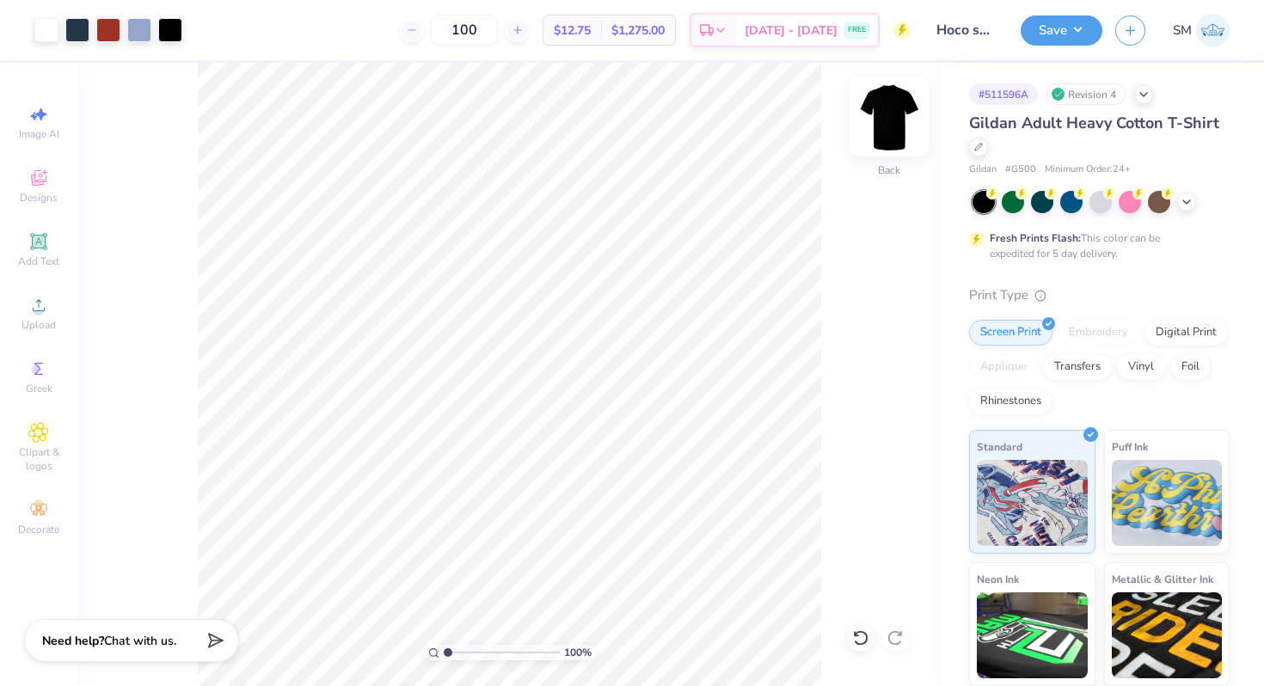
click at [898, 107] on img at bounding box center [889, 117] width 69 height 69
click at [898, 107] on img at bounding box center [889, 117] width 34 height 34
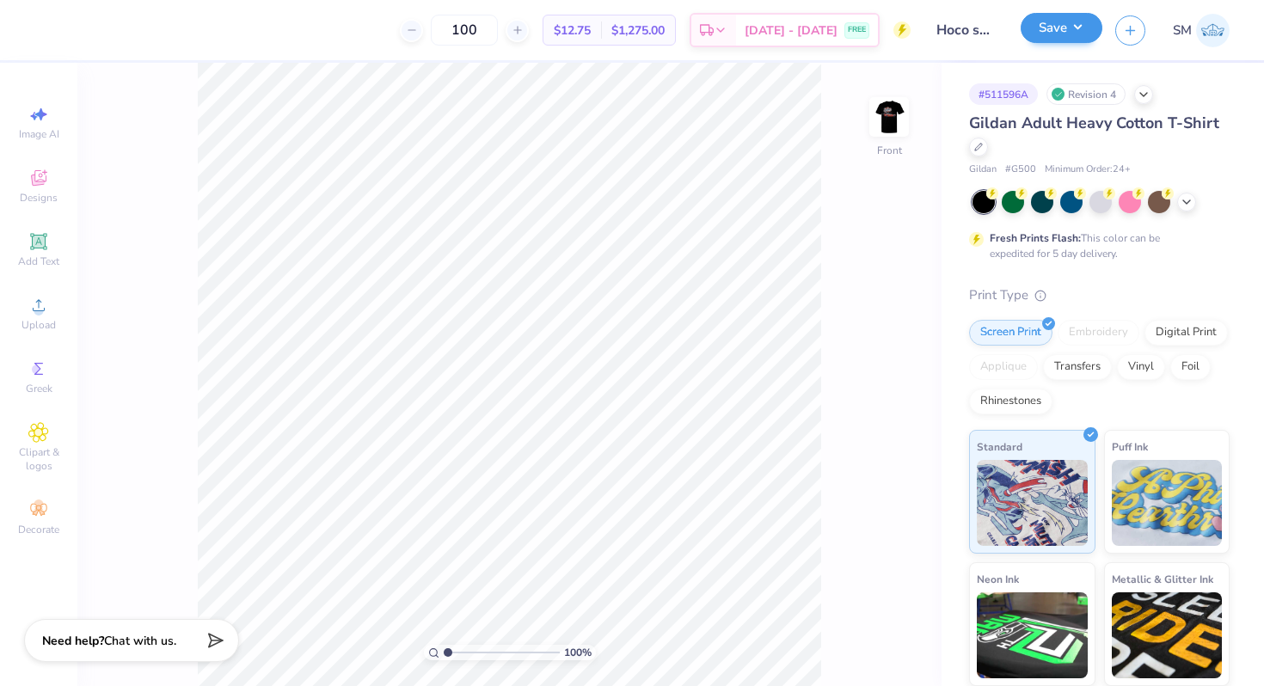
click at [1069, 36] on button "Save" at bounding box center [1062, 28] width 82 height 30
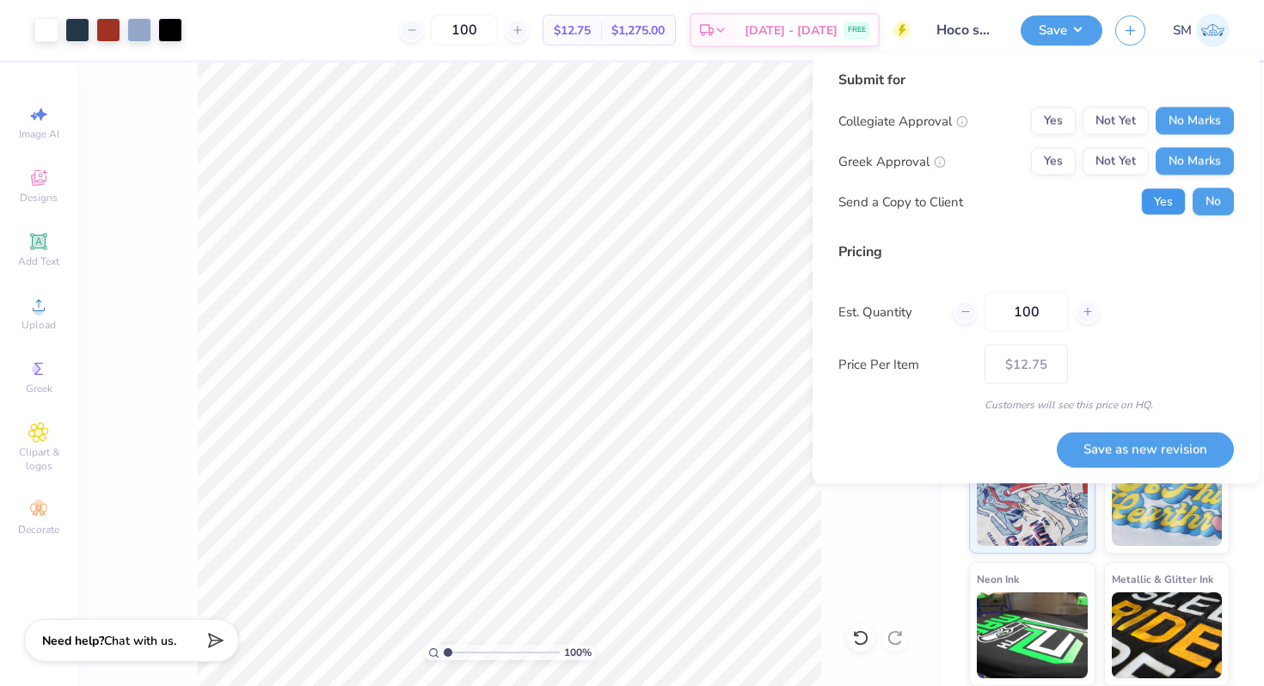
click at [1166, 191] on button "Yes" at bounding box center [1163, 202] width 45 height 28
click at [1110, 438] on button "Save as new revision" at bounding box center [1145, 449] width 177 height 35
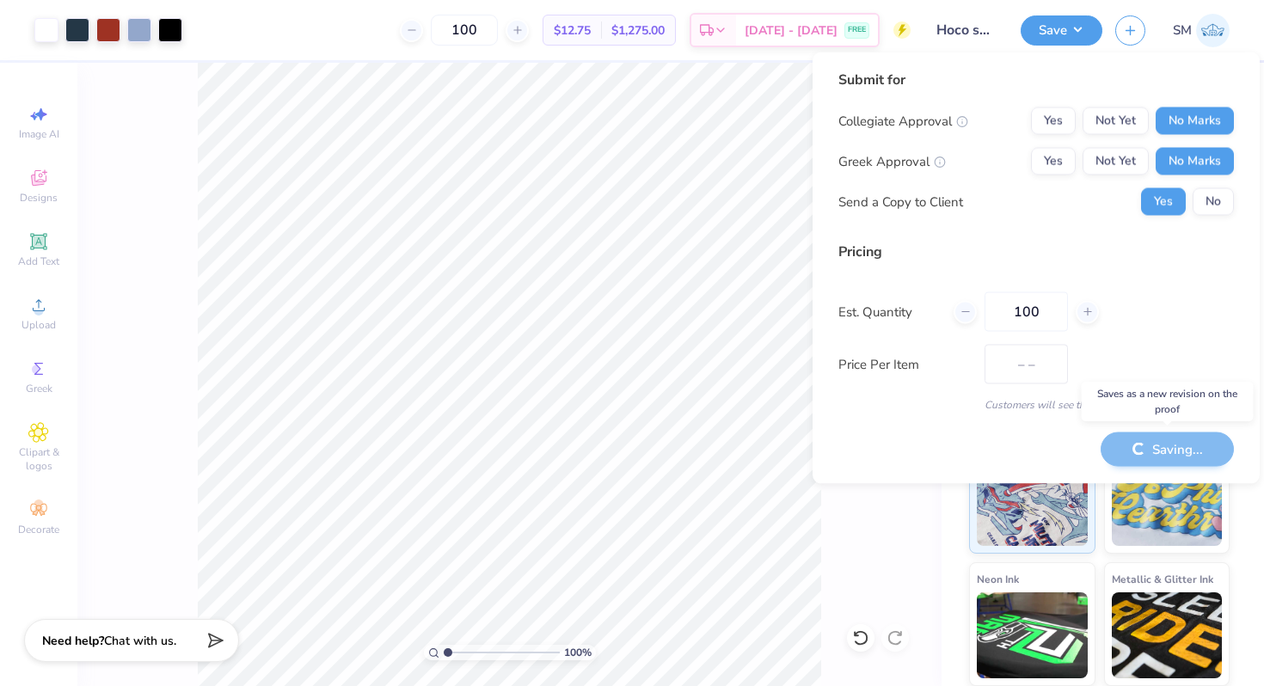
type input "$12.75"
